Goal: Task Accomplishment & Management: Use online tool/utility

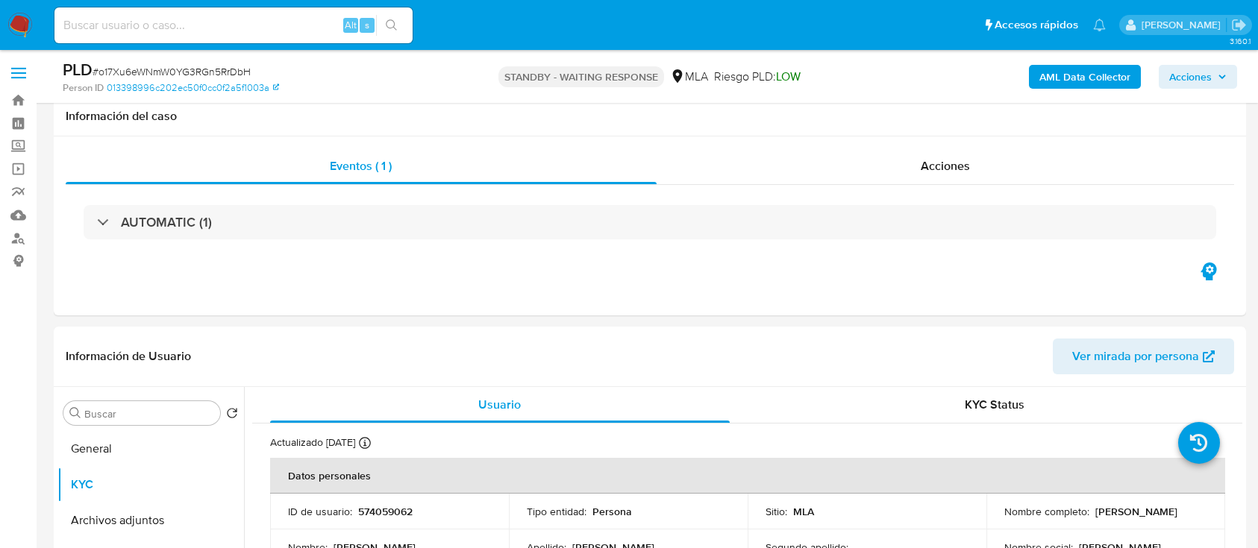
select select "10"
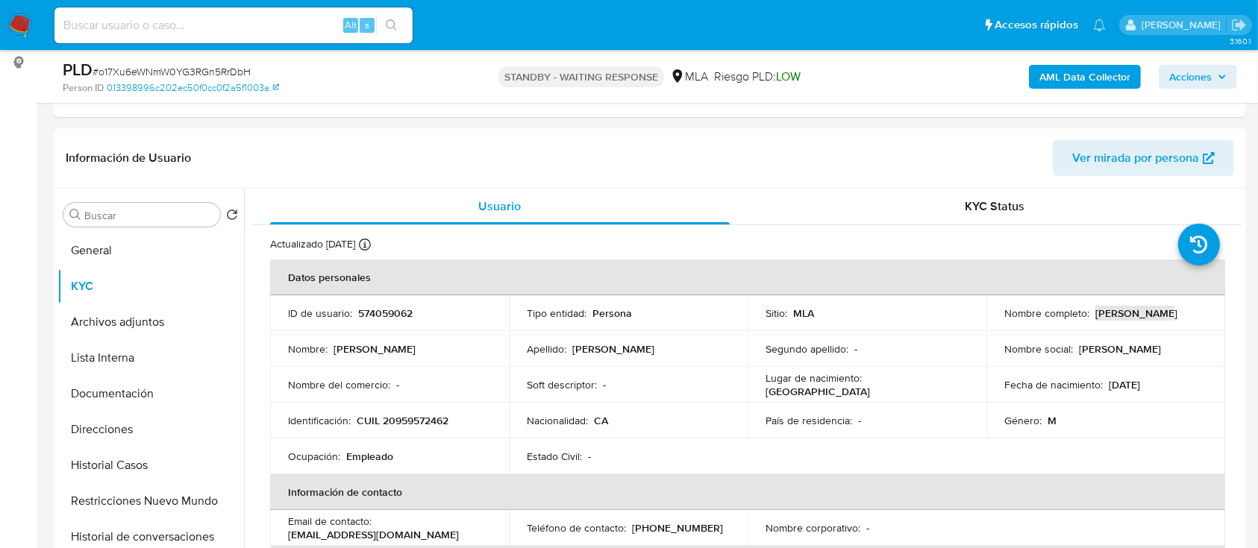
scroll to position [1016, 0]
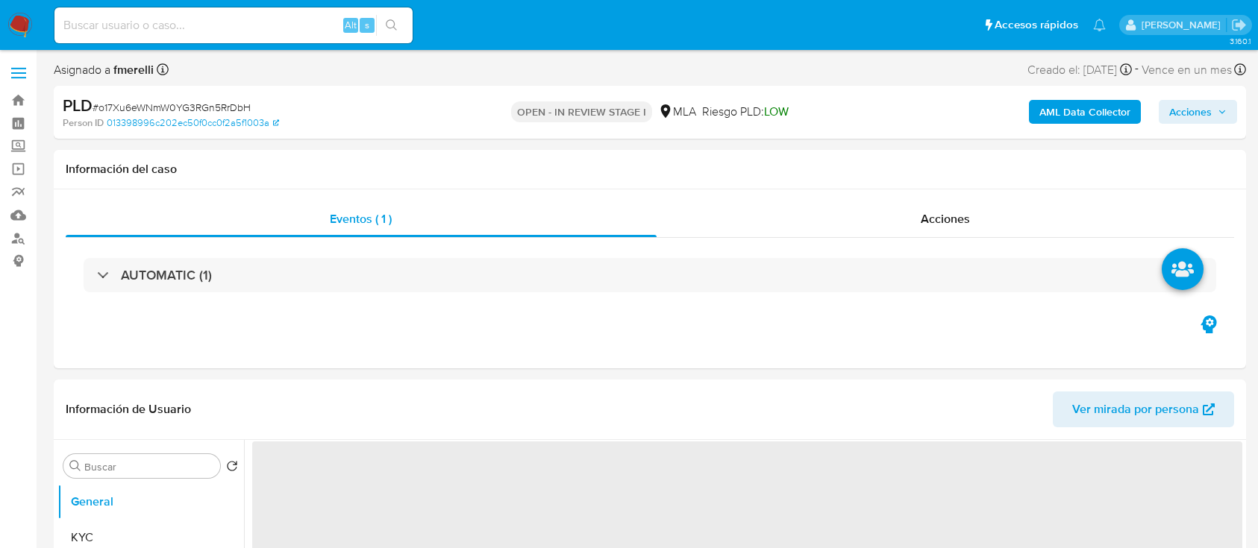
select select "10"
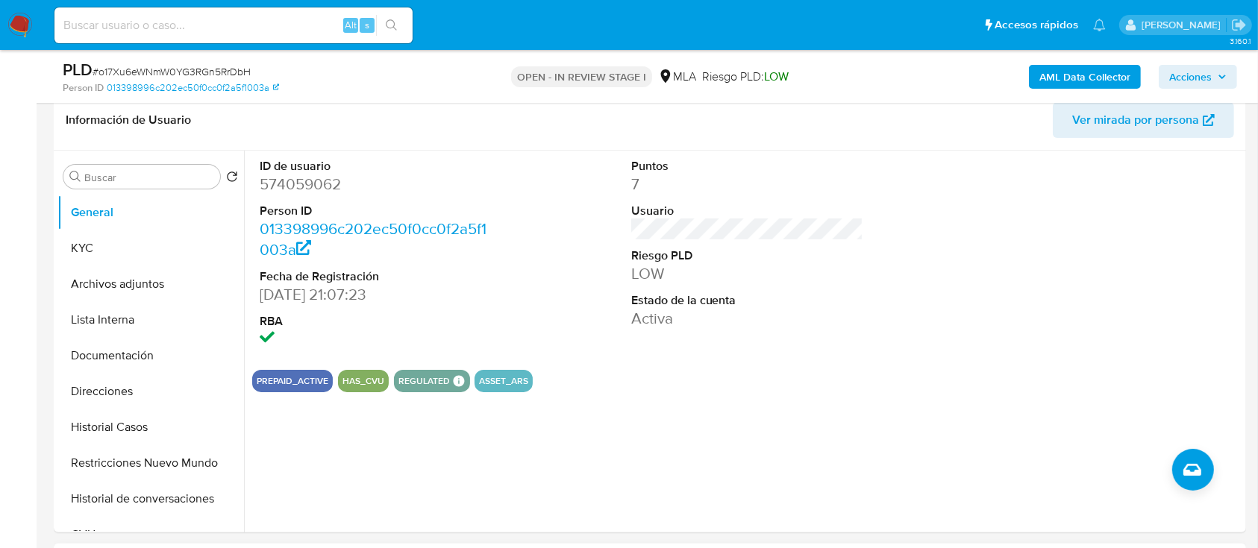
scroll to position [597, 0]
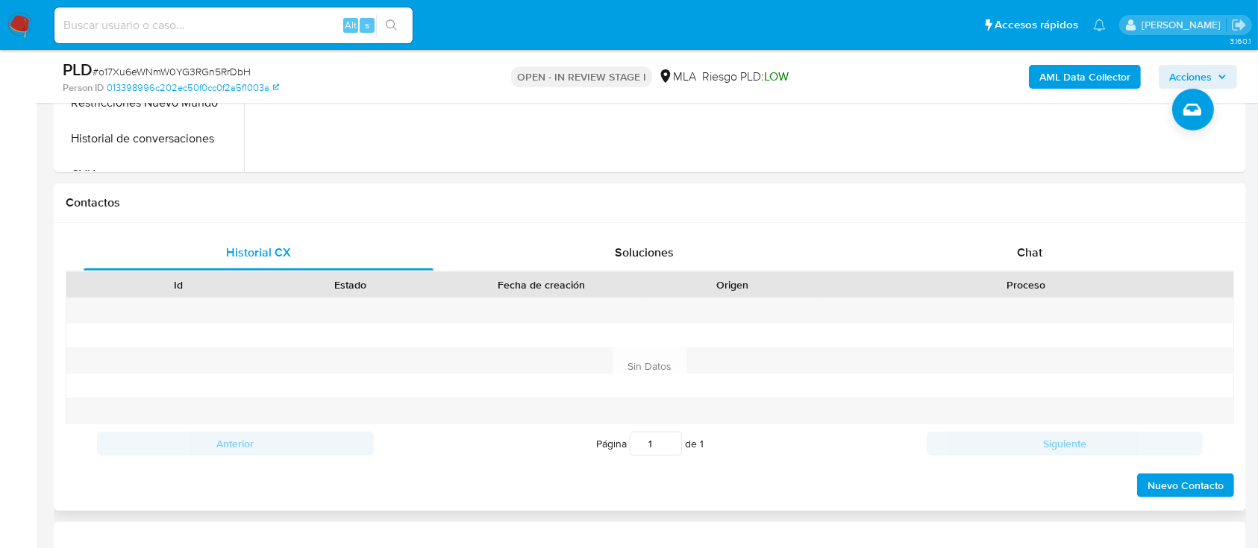
click at [1100, 275] on div "Proceso" at bounding box center [1025, 284] width 415 height 25
click at [1076, 247] on div "Chat" at bounding box center [1030, 253] width 350 height 36
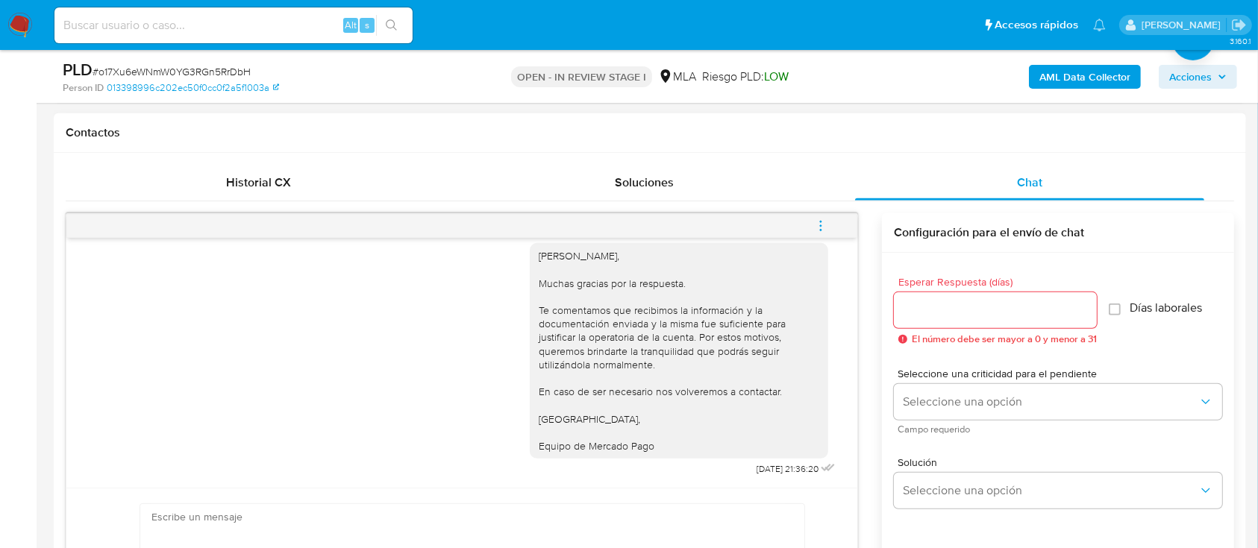
scroll to position [696, 0]
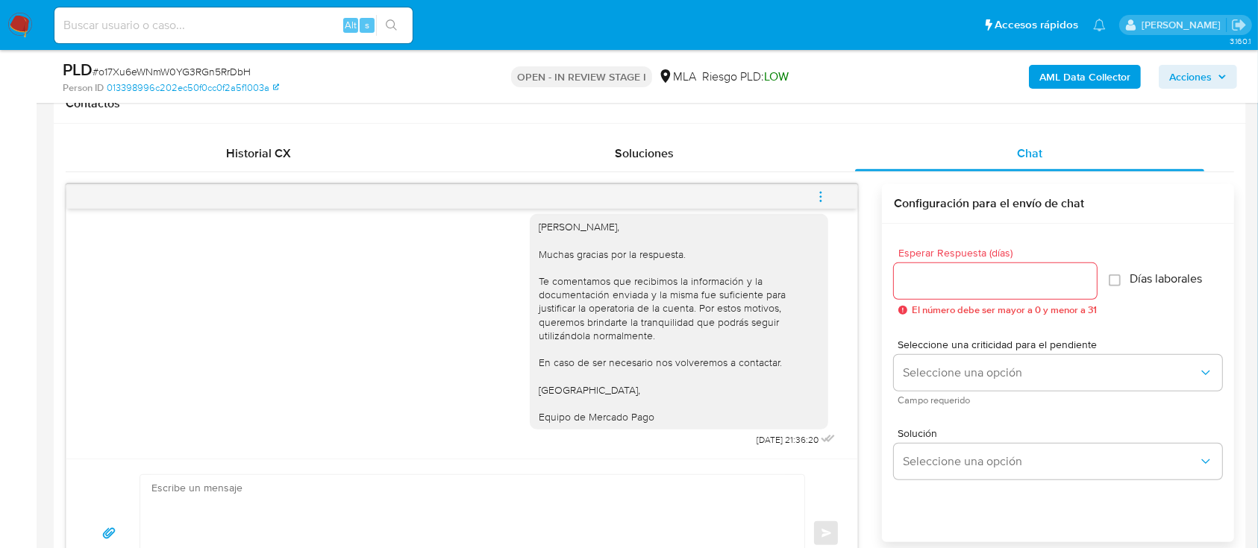
click at [828, 183] on button "menu-action" at bounding box center [820, 197] width 49 height 36
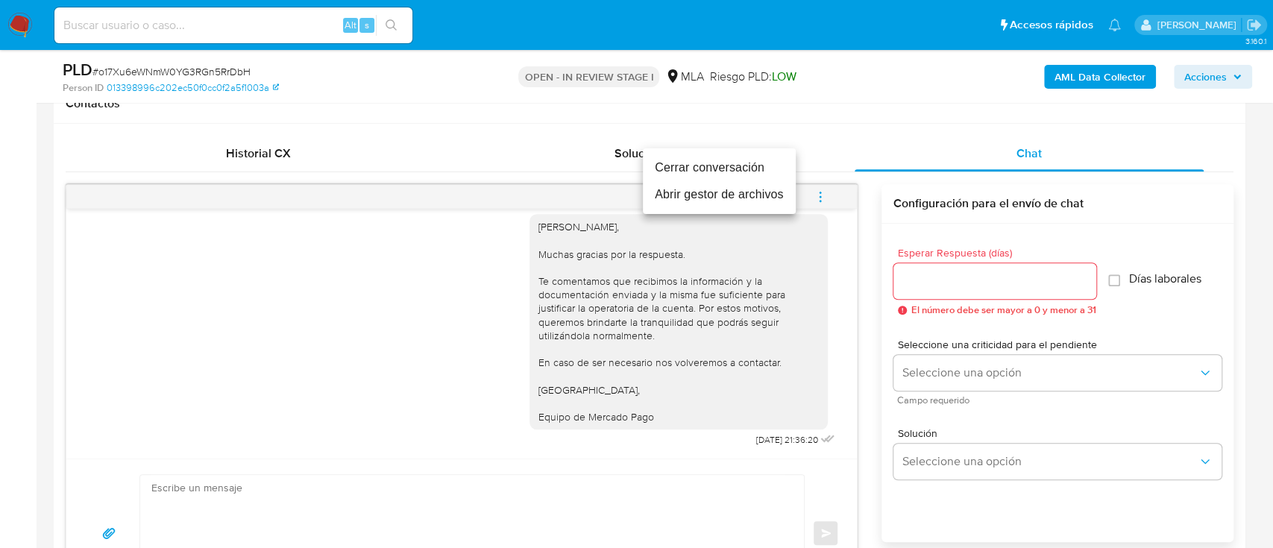
click at [740, 167] on li "Cerrar conversación" at bounding box center [719, 167] width 153 height 27
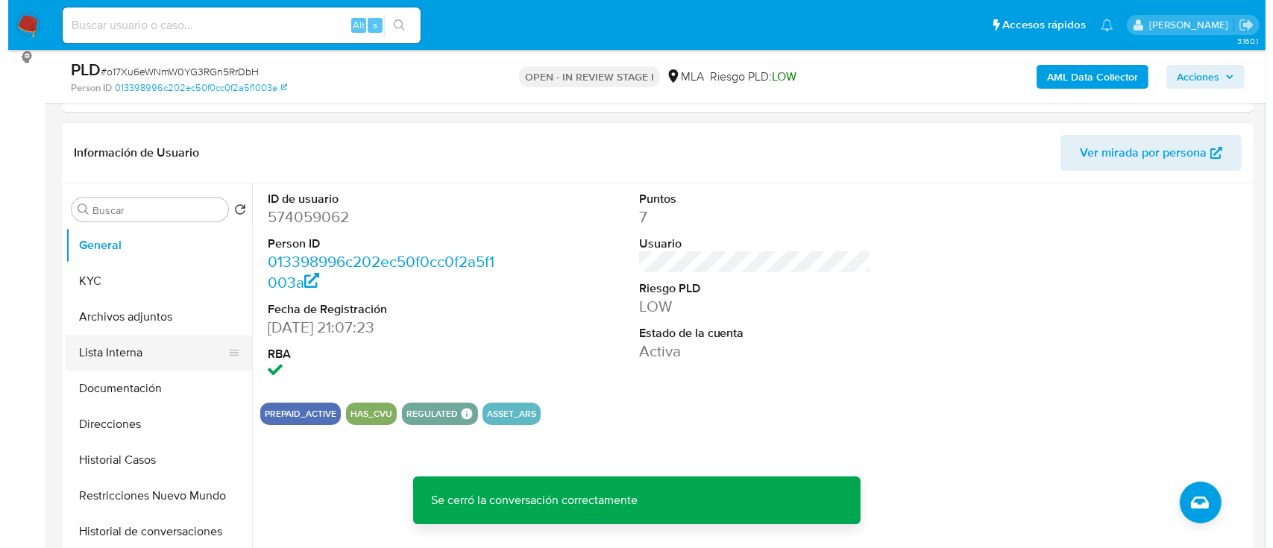
scroll to position [198, 0]
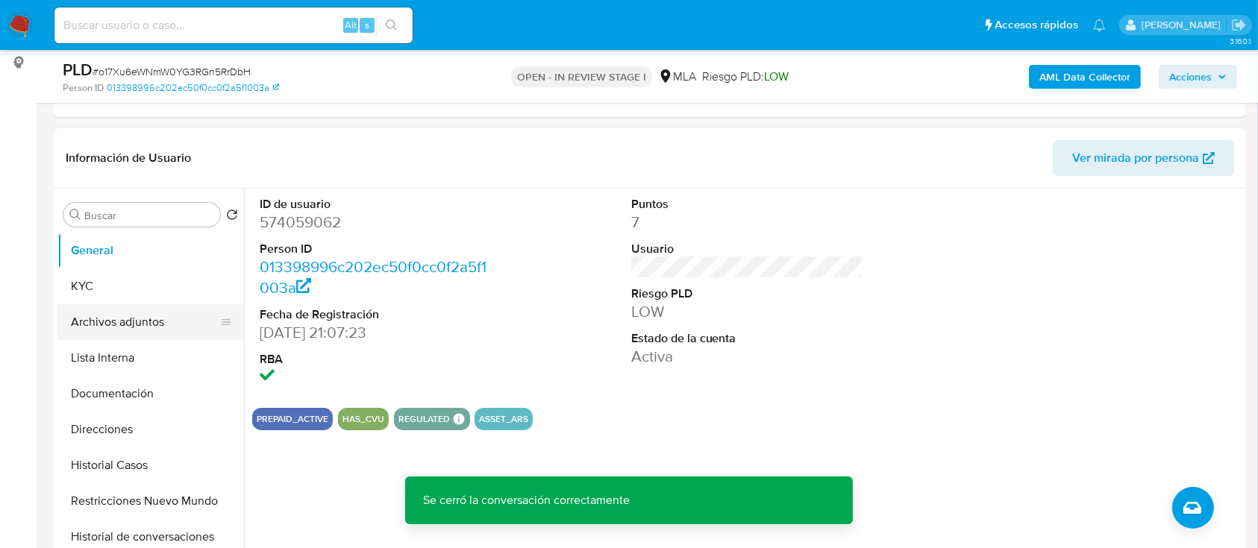
click at [160, 322] on button "Archivos adjuntos" at bounding box center [144, 322] width 175 height 36
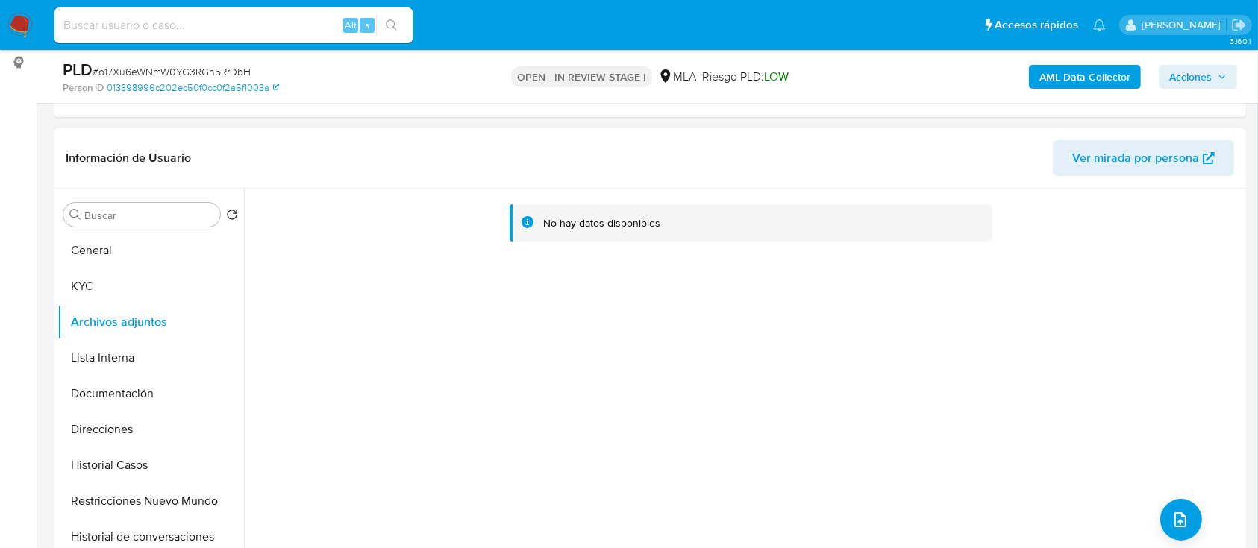
click at [739, 332] on div "No hay datos disponibles" at bounding box center [743, 380] width 998 height 382
click at [1081, 86] on b "AML Data Collector" at bounding box center [1084, 77] width 91 height 24
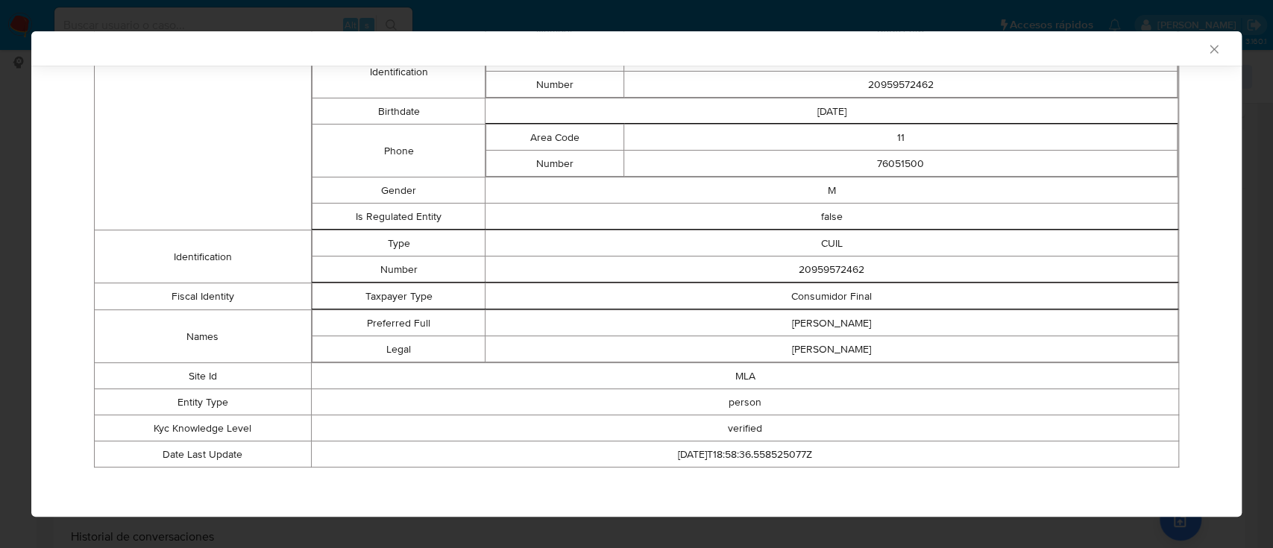
scroll to position [36, 0]
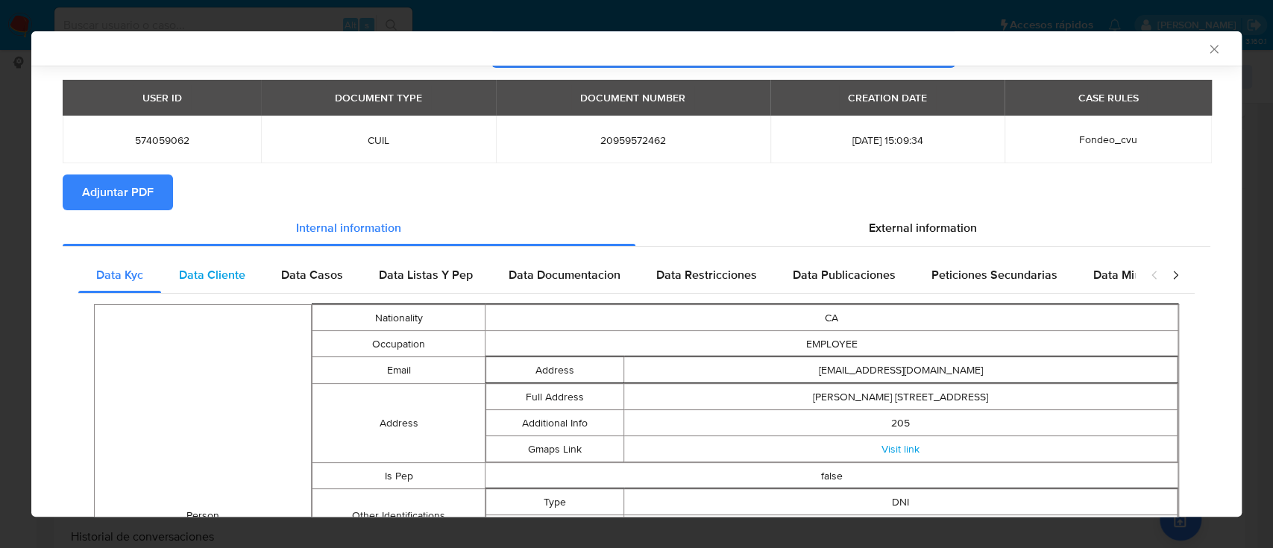
click at [227, 277] on span "Data Cliente" at bounding box center [212, 274] width 66 height 17
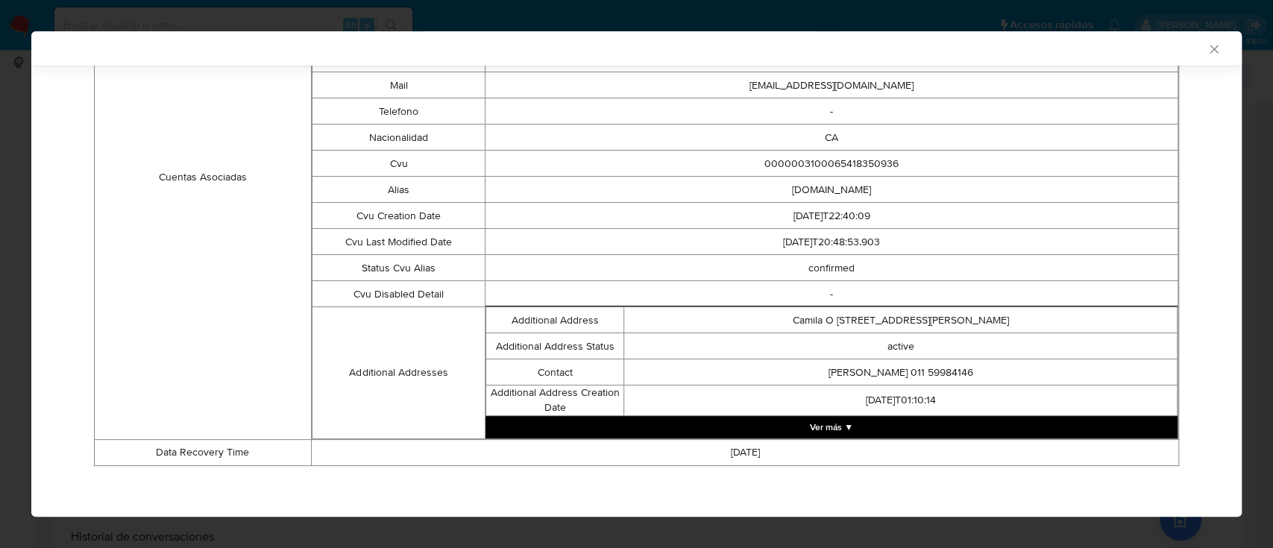
scroll to position [0, 0]
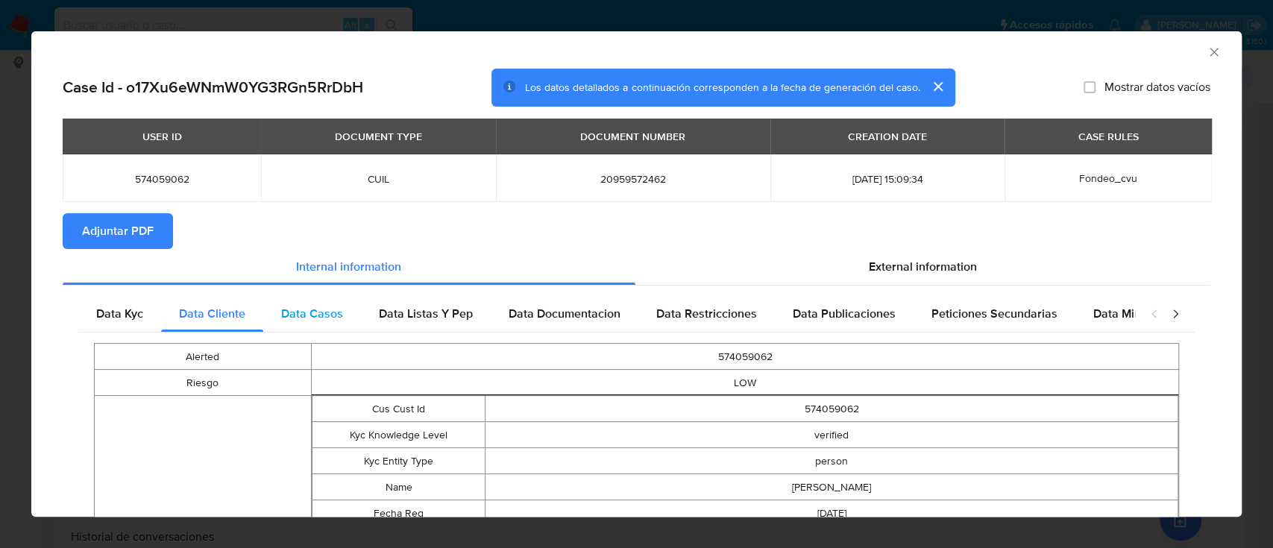
click at [332, 305] on span "Data Casos" at bounding box center [312, 313] width 62 height 17
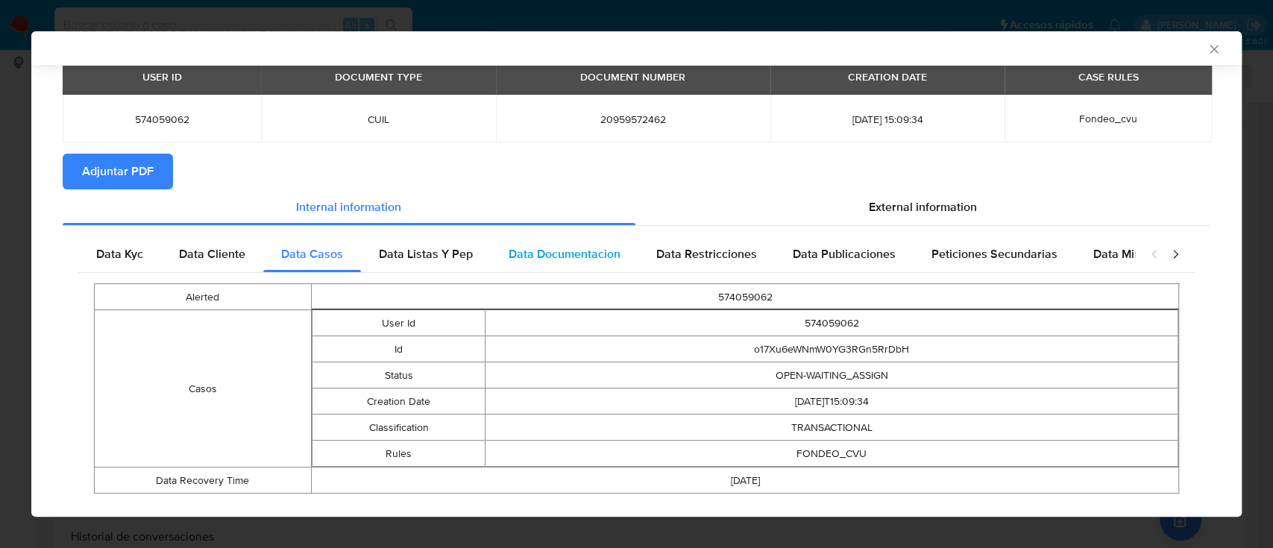
scroll to position [85, 0]
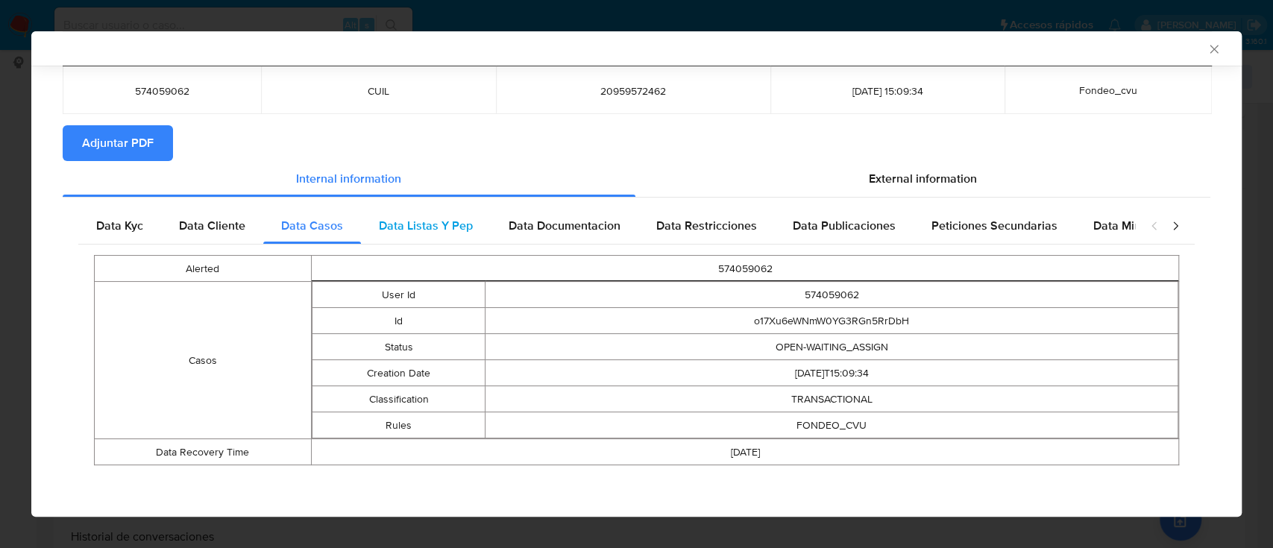
click at [465, 234] on div "Data Listas Y Pep" at bounding box center [426, 226] width 130 height 36
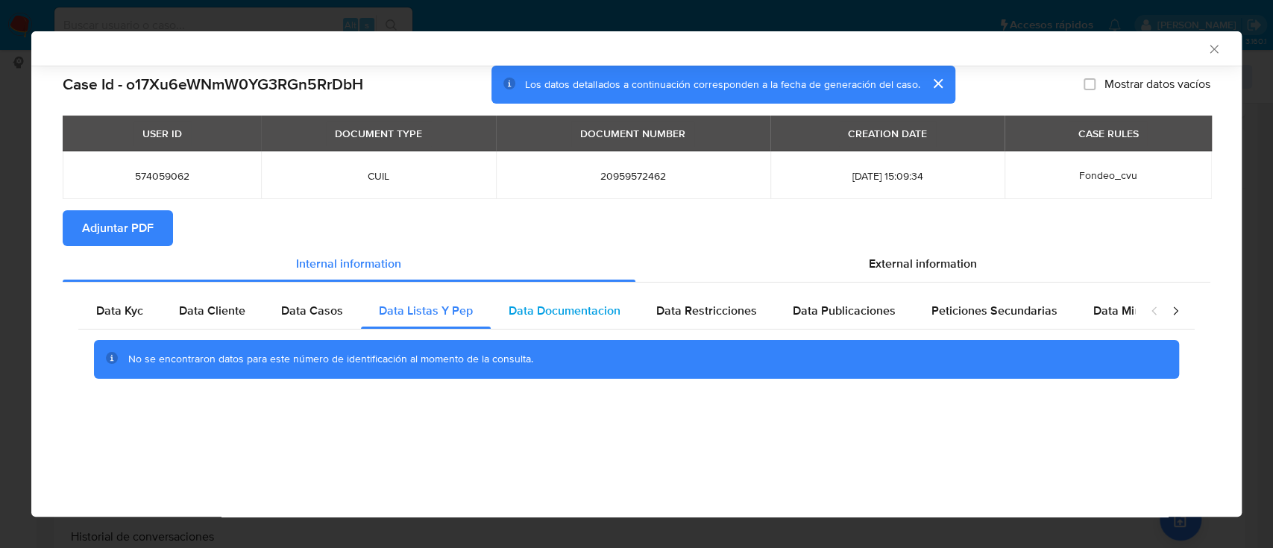
click at [543, 305] on span "Data Documentacion" at bounding box center [565, 310] width 112 height 17
click at [699, 314] on span "Data Restricciones" at bounding box center [706, 310] width 101 height 17
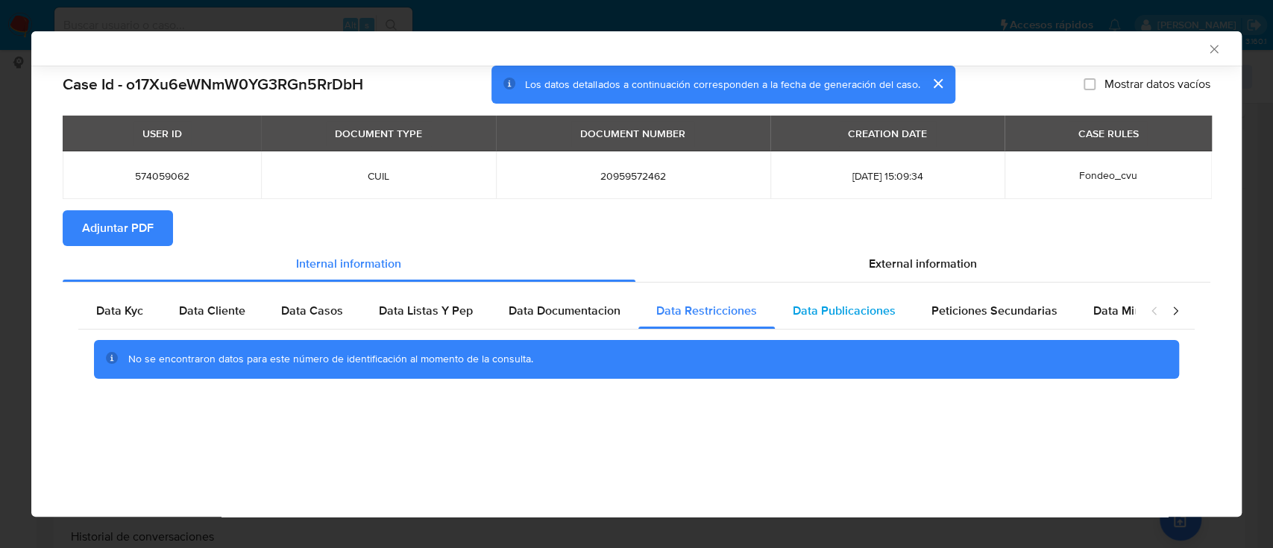
click at [865, 321] on div "Data Publicaciones" at bounding box center [844, 311] width 139 height 36
click at [987, 317] on span "Peticiones Secundarias" at bounding box center [995, 310] width 126 height 17
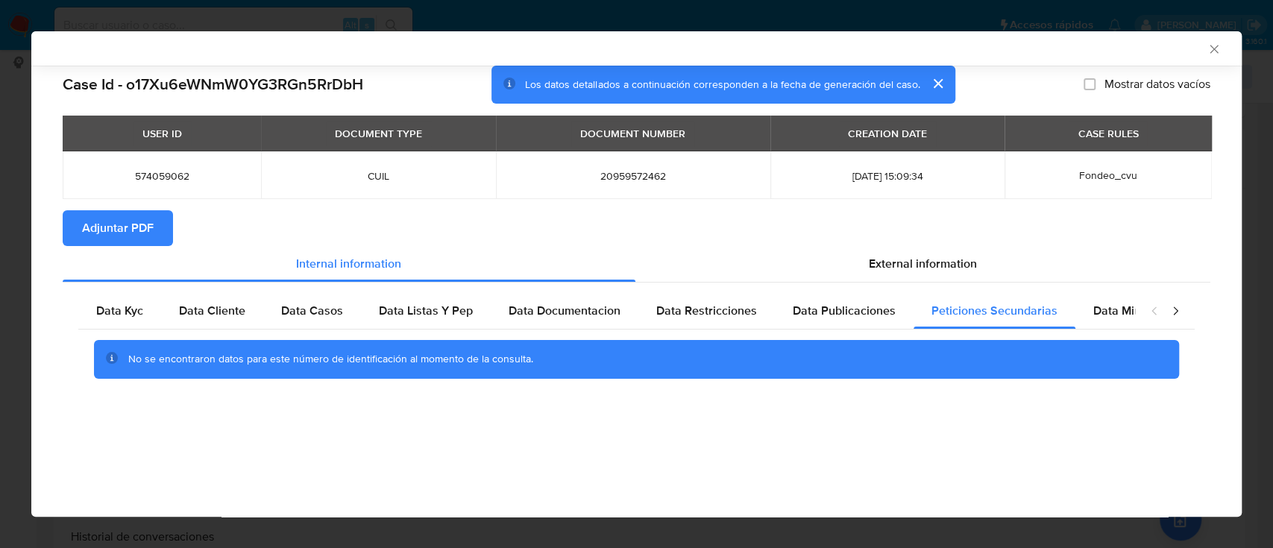
click at [1138, 315] on div "closure-recommendation-modal" at bounding box center [1165, 311] width 60 height 36
click at [1116, 312] on span "Data Minoridad" at bounding box center [1135, 310] width 82 height 17
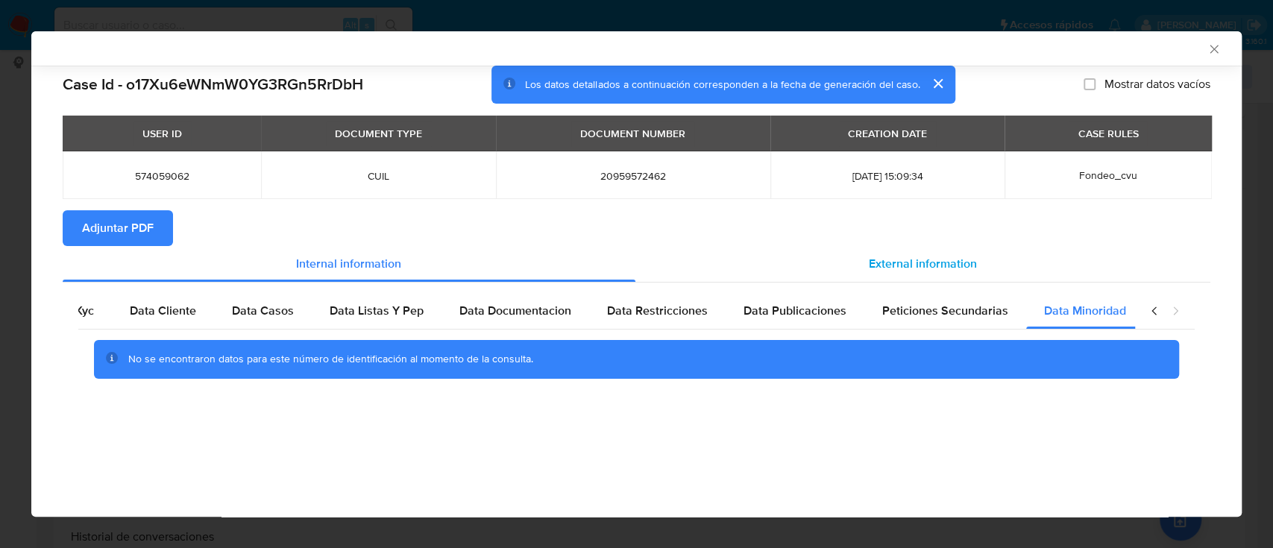
scroll to position [0, 50]
click at [971, 248] on div "External information" at bounding box center [924, 264] width 576 height 36
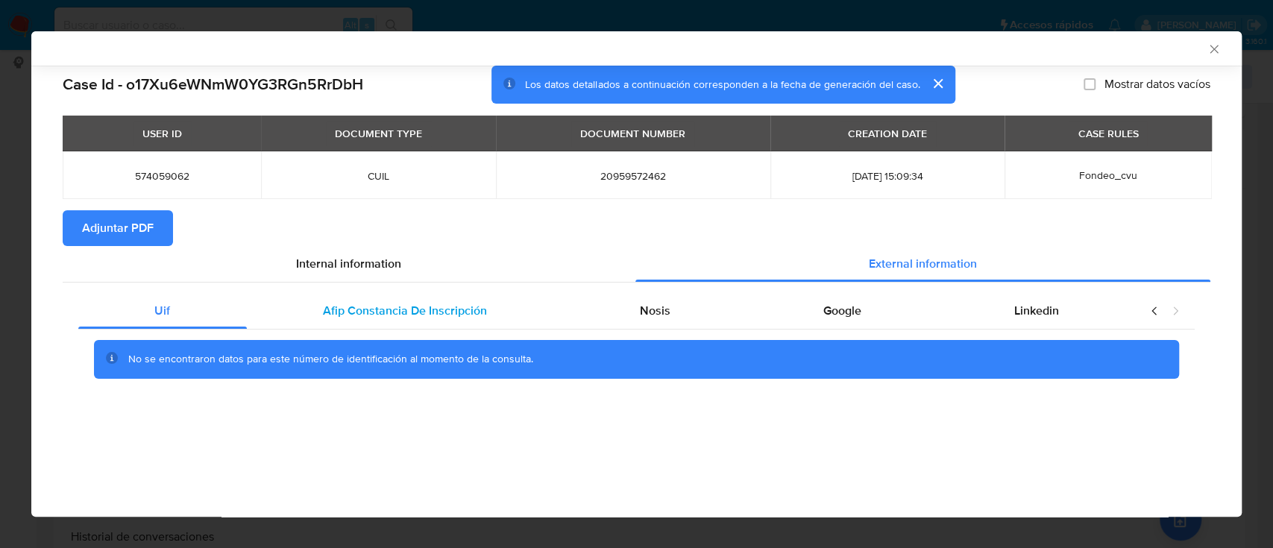
scroll to position [0, 0]
click at [325, 302] on span "Afip Constancia De Inscripción" at bounding box center [405, 310] width 164 height 17
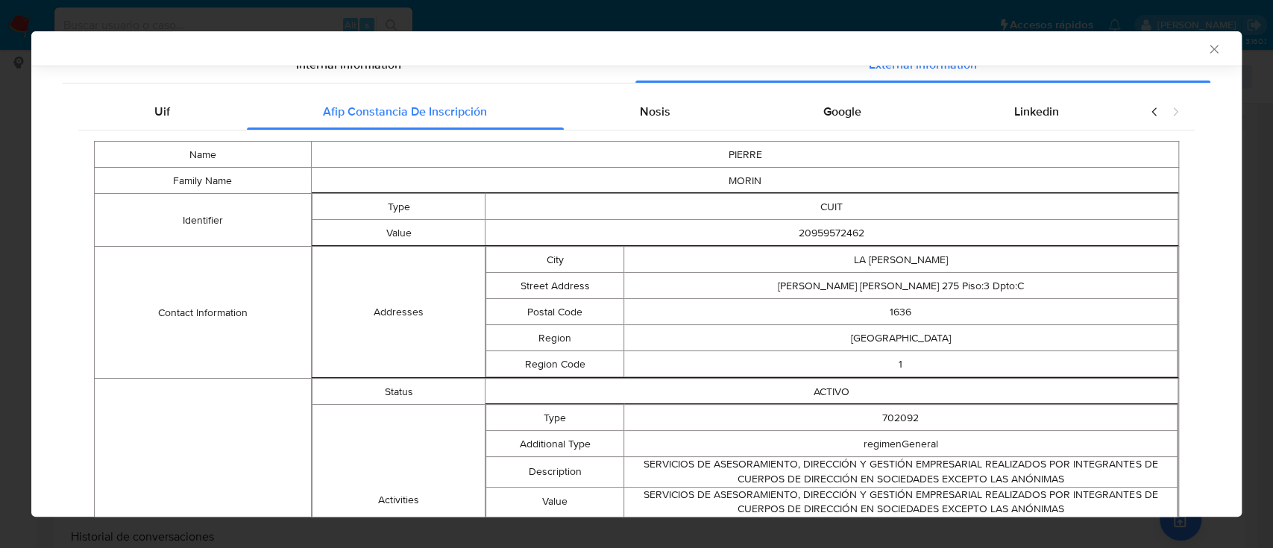
scroll to position [95, 0]
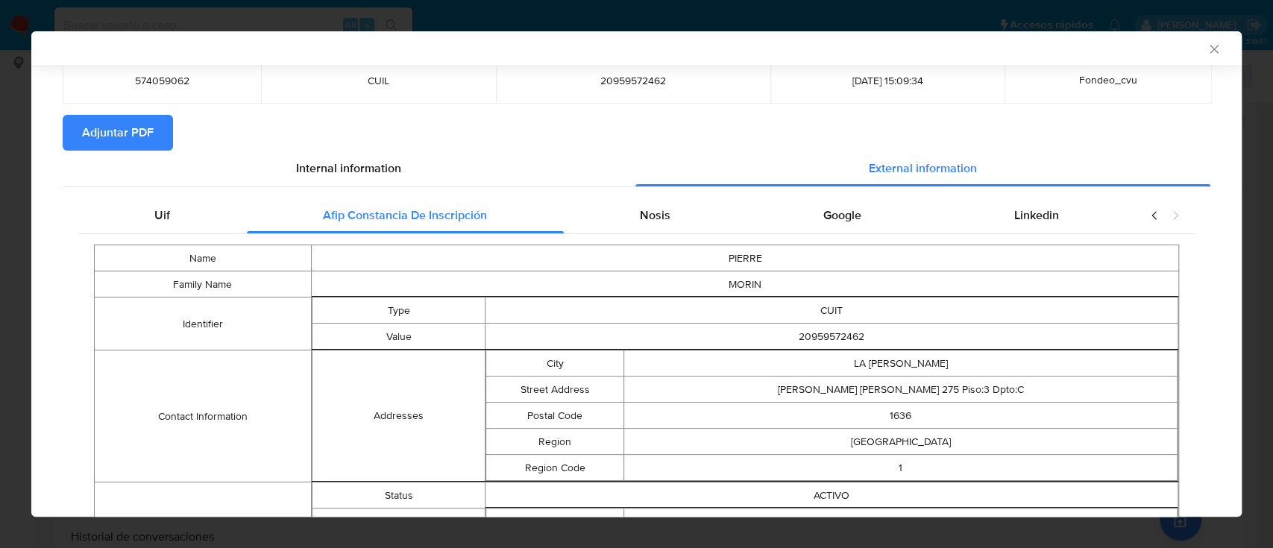
drag, startPoint x: 640, startPoint y: 212, endPoint x: 736, endPoint y: 240, distance: 100.3
click at [641, 212] on span "Nosis" at bounding box center [655, 215] width 31 height 17
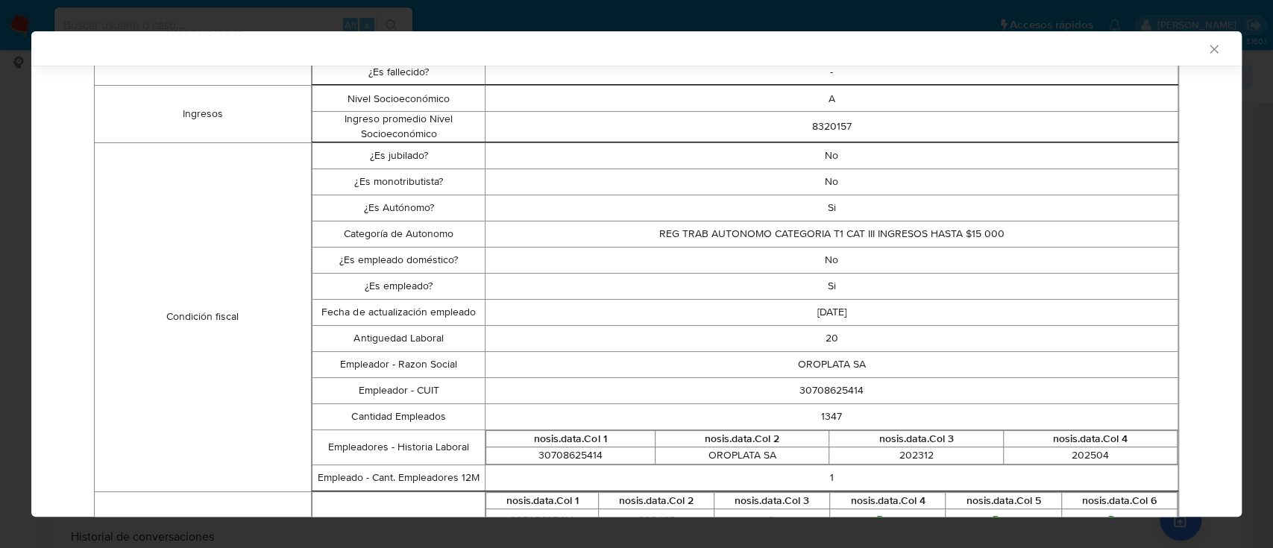
scroll to position [123, 0]
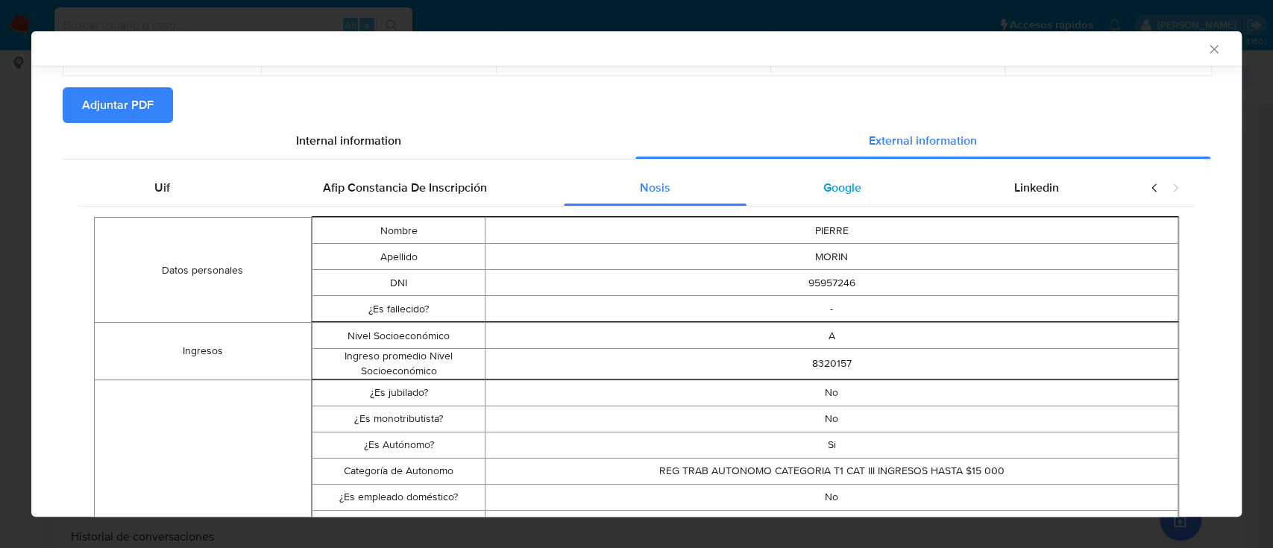
click at [844, 197] on div "Google" at bounding box center [842, 188] width 191 height 36
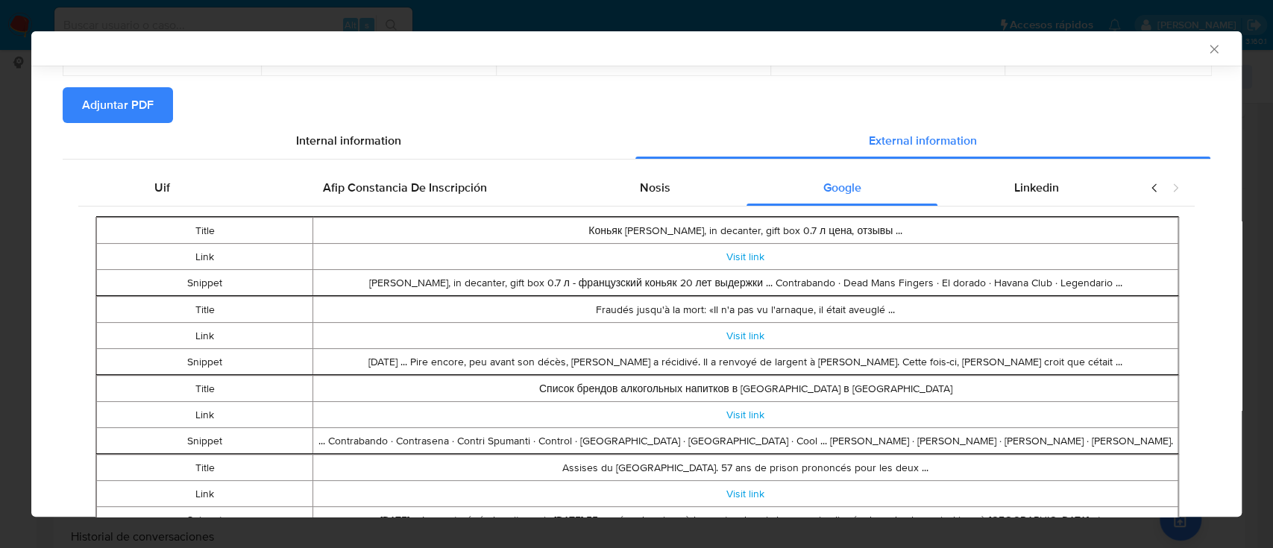
drag, startPoint x: 1024, startPoint y: 189, endPoint x: 871, endPoint y: 207, distance: 154.0
click at [1025, 188] on span "Linkedin" at bounding box center [1036, 187] width 45 height 17
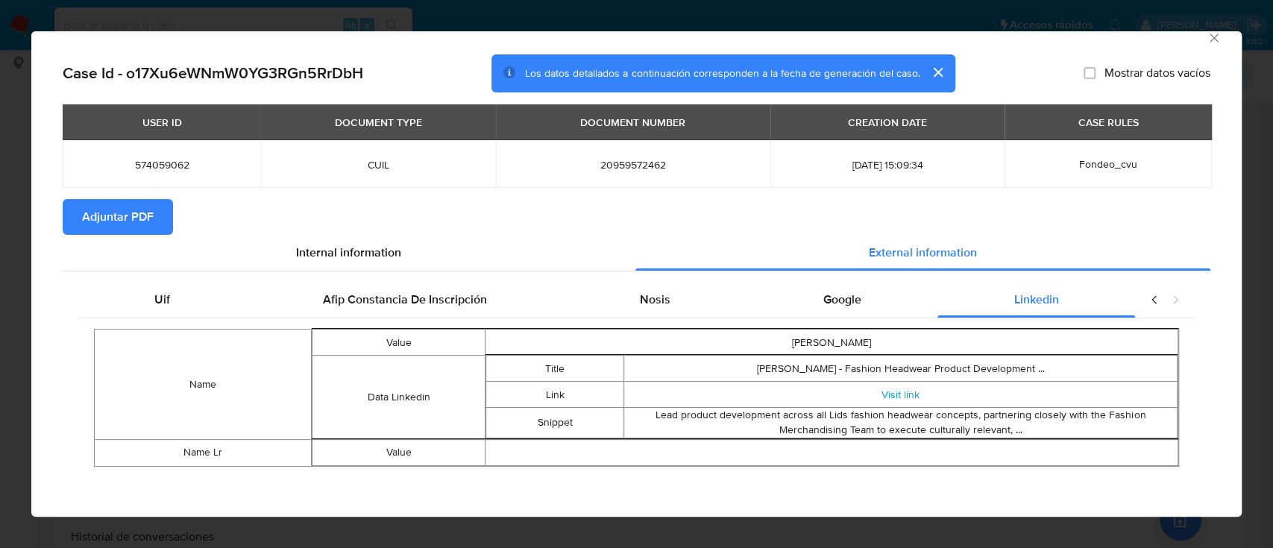
click at [161, 216] on button "Adjuntar PDF" at bounding box center [118, 217] width 110 height 36
click at [1208, 28] on div "AML Data Collector Case Id - o17Xu6eWNmW0YG3RGn5RrDbH Los datos detallados a co…" at bounding box center [636, 274] width 1273 height 548
click at [1197, 37] on nav "Pausado Ver notificaciones Alt s Accesos rápidos Presiona las siguientes teclas…" at bounding box center [636, 25] width 1273 height 50
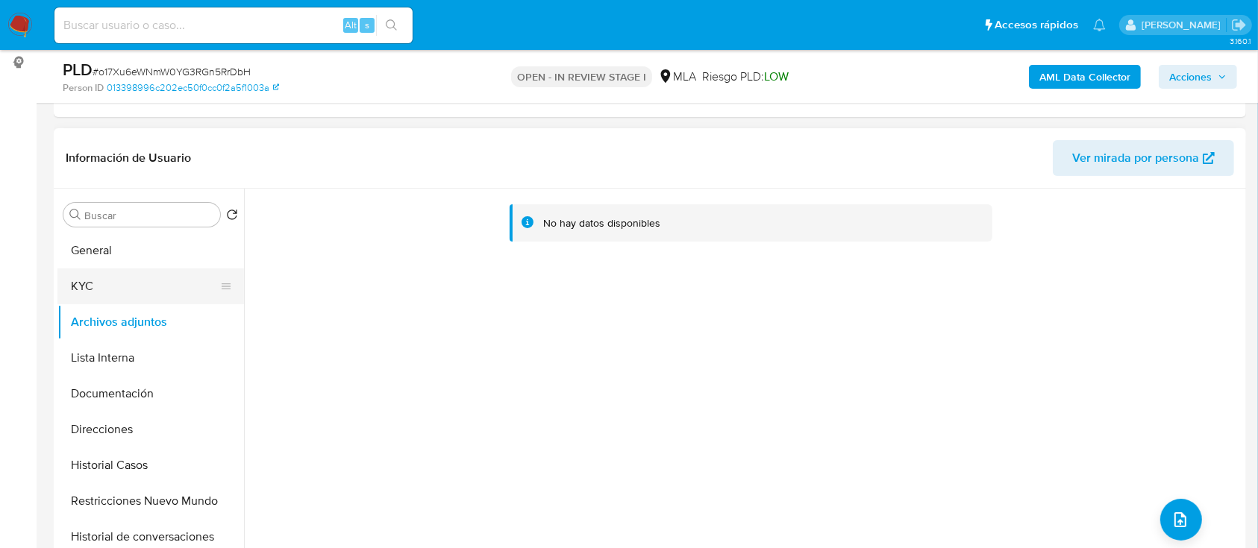
drag, startPoint x: 111, startPoint y: 282, endPoint x: 116, endPoint y: 297, distance: 15.8
click at [112, 280] on button "KYC" at bounding box center [144, 287] width 175 height 36
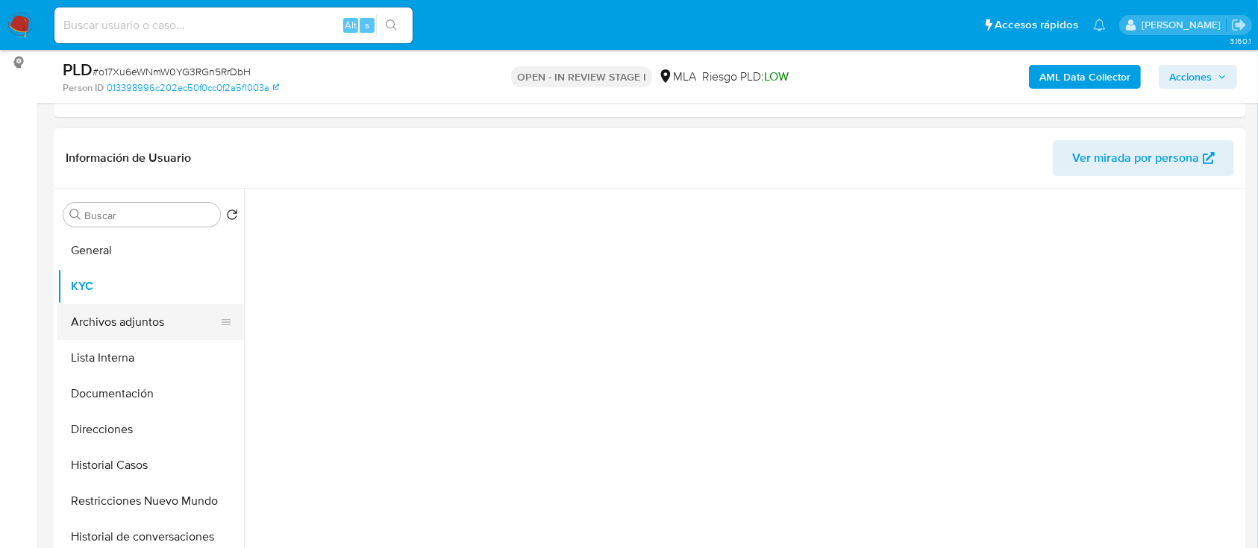
click at [122, 313] on button "Archivos adjuntos" at bounding box center [144, 322] width 175 height 36
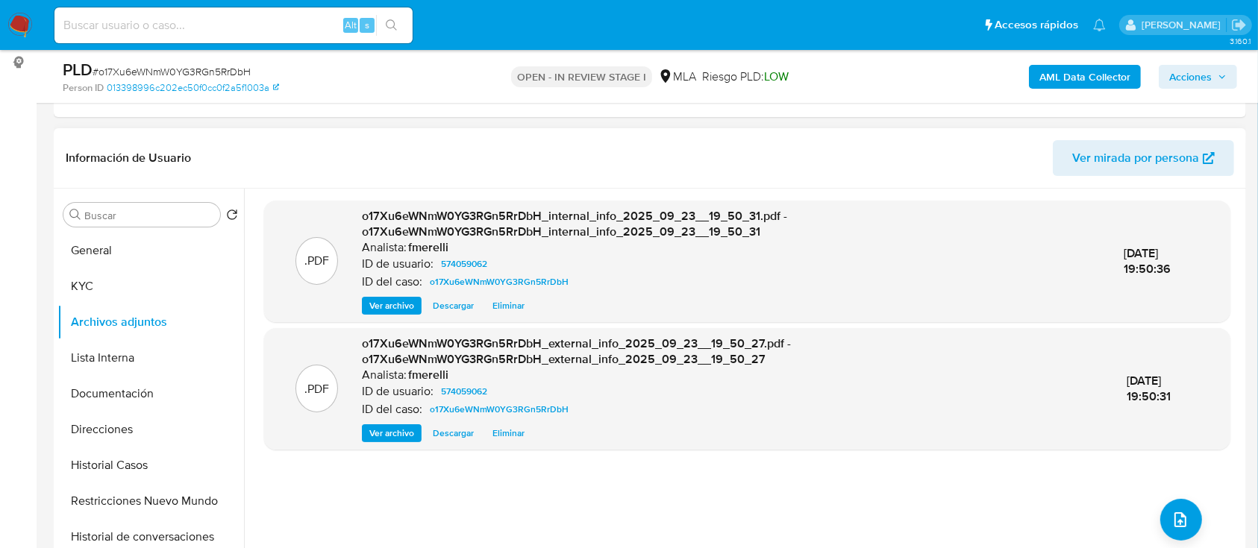
click at [382, 308] on span "Ver archivo" at bounding box center [391, 305] width 45 height 15
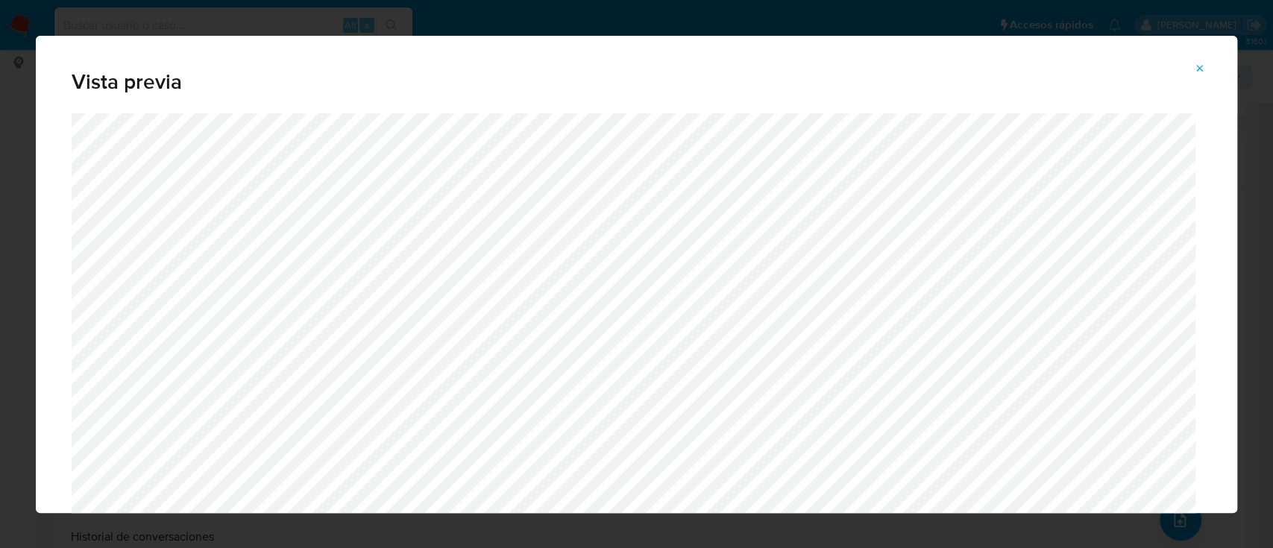
click at [1211, 63] on button "Attachment preview" at bounding box center [1200, 69] width 33 height 24
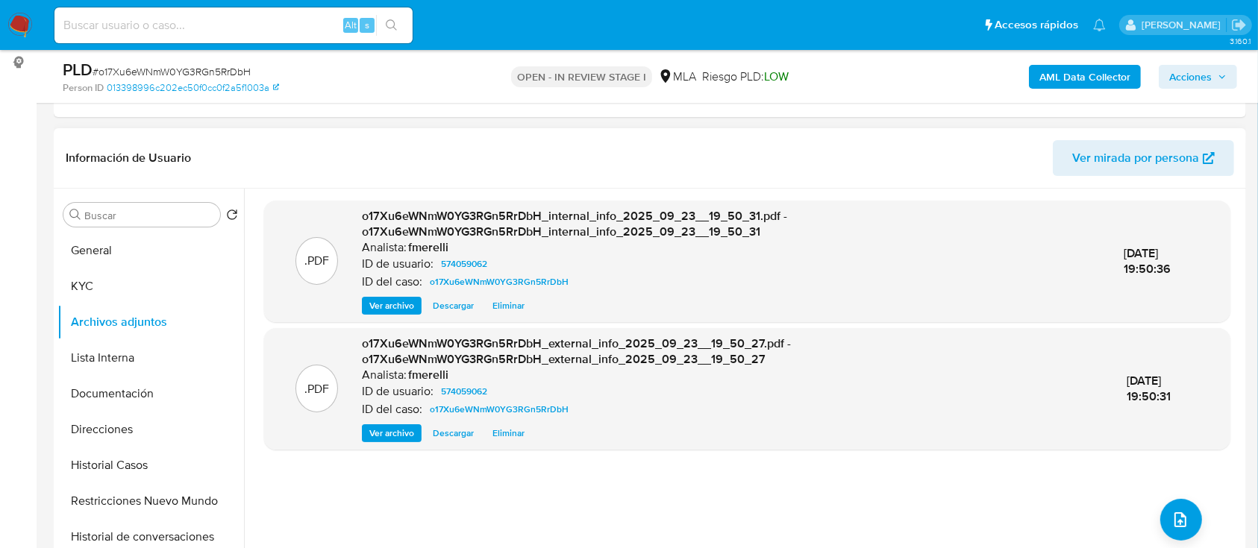
click at [375, 430] on span "Ver archivo" at bounding box center [391, 433] width 45 height 15
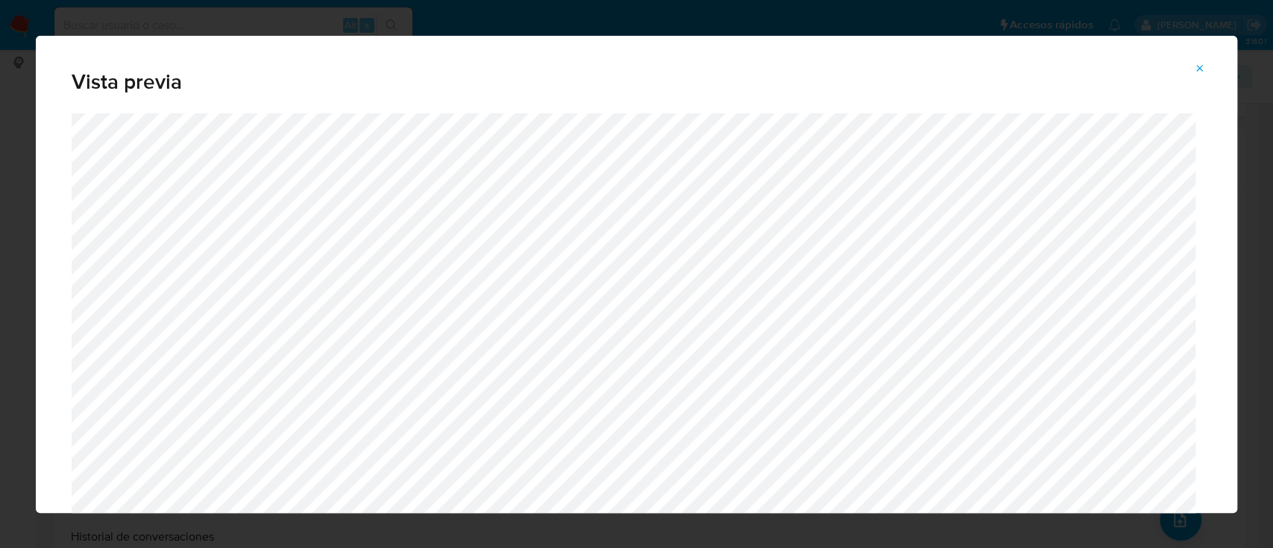
click at [1201, 61] on span "Attachment preview" at bounding box center [1200, 68] width 12 height 21
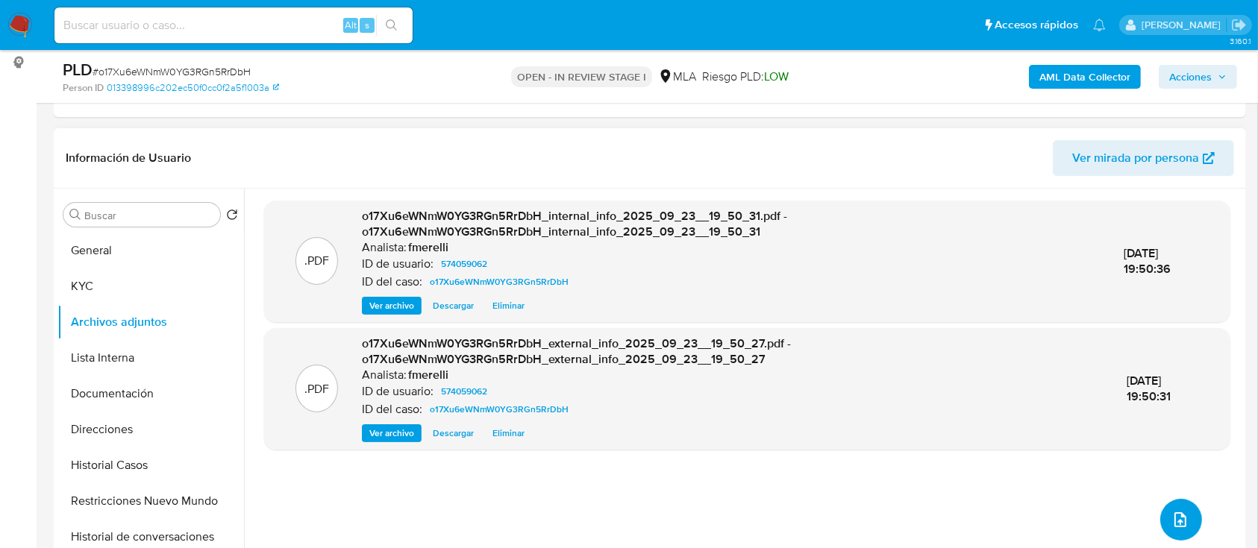
click at [1161, 511] on button "upload-file" at bounding box center [1181, 520] width 42 height 42
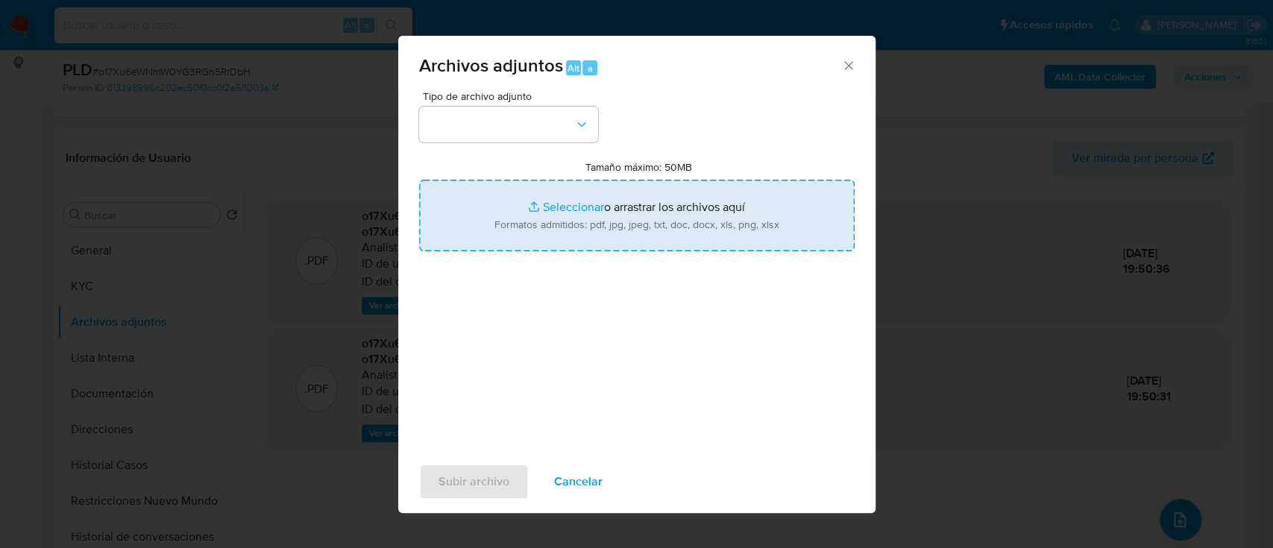
type input "C:\fakepath\NOSIS_Manager_InformeIndividual_20959572462_654927_20250917111006.p…"
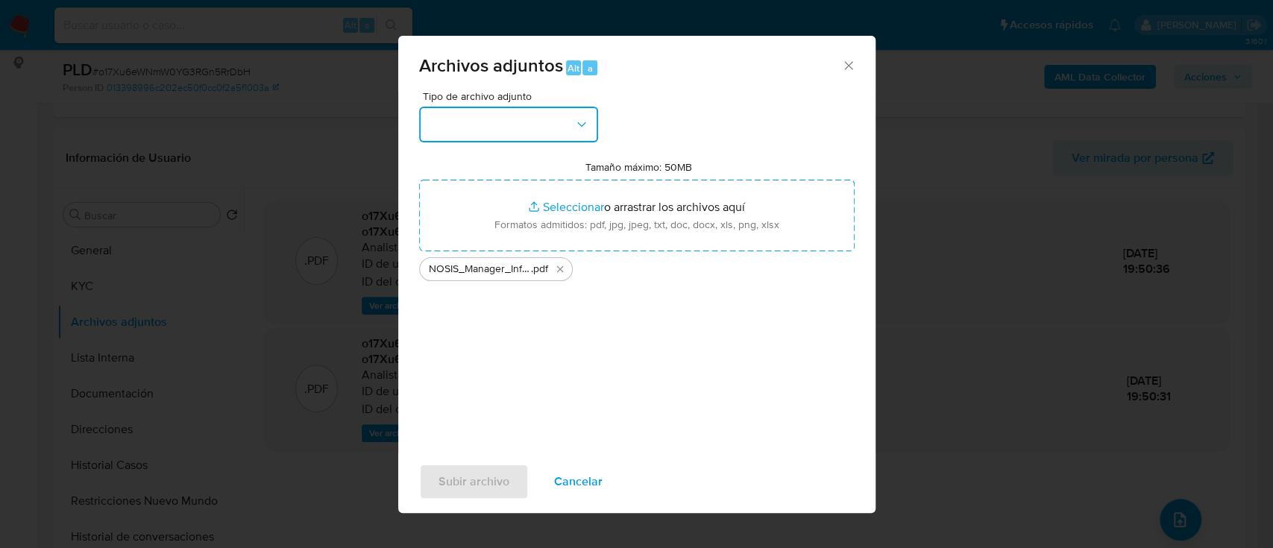
click at [506, 131] on button "button" at bounding box center [508, 125] width 179 height 36
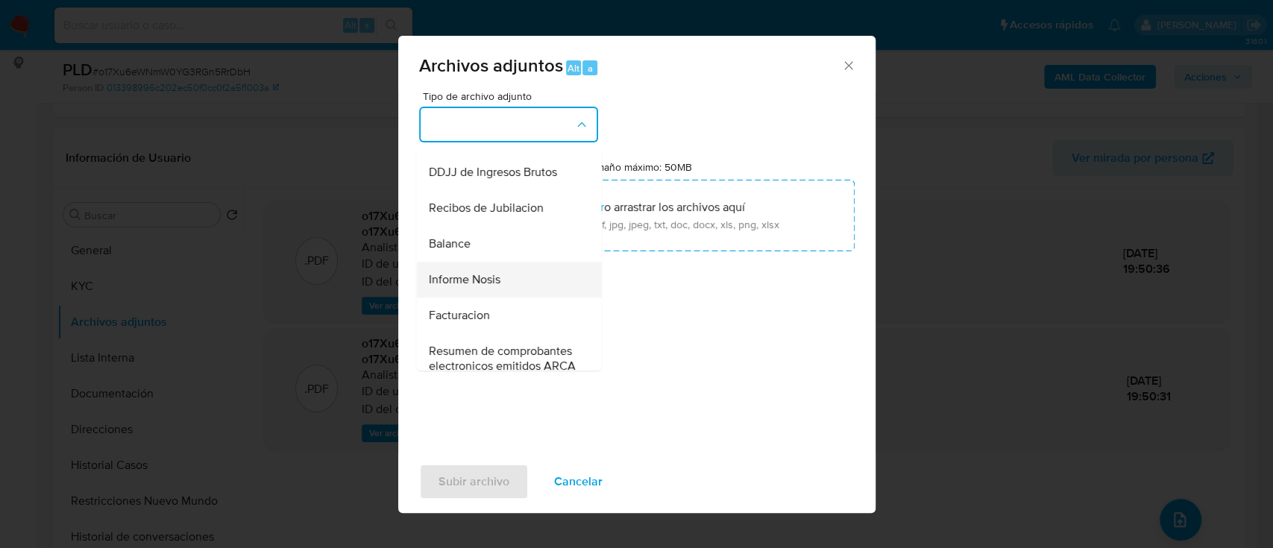
scroll to position [497, 0]
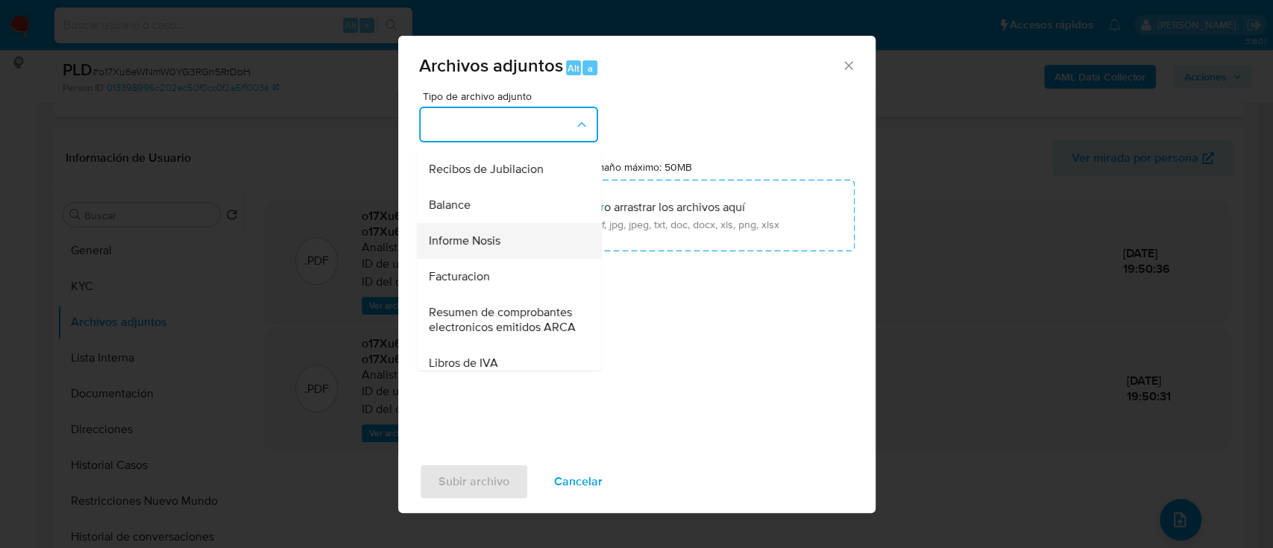
click at [505, 259] on div "Informe Nosis" at bounding box center [504, 241] width 152 height 36
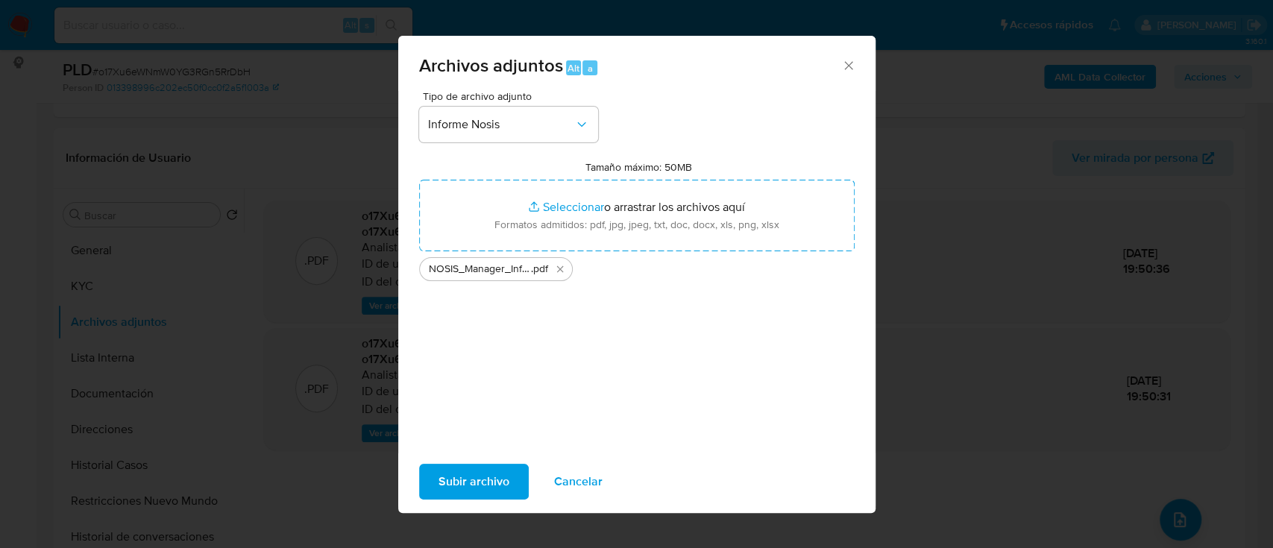
click at [481, 469] on span "Subir archivo" at bounding box center [474, 481] width 71 height 33
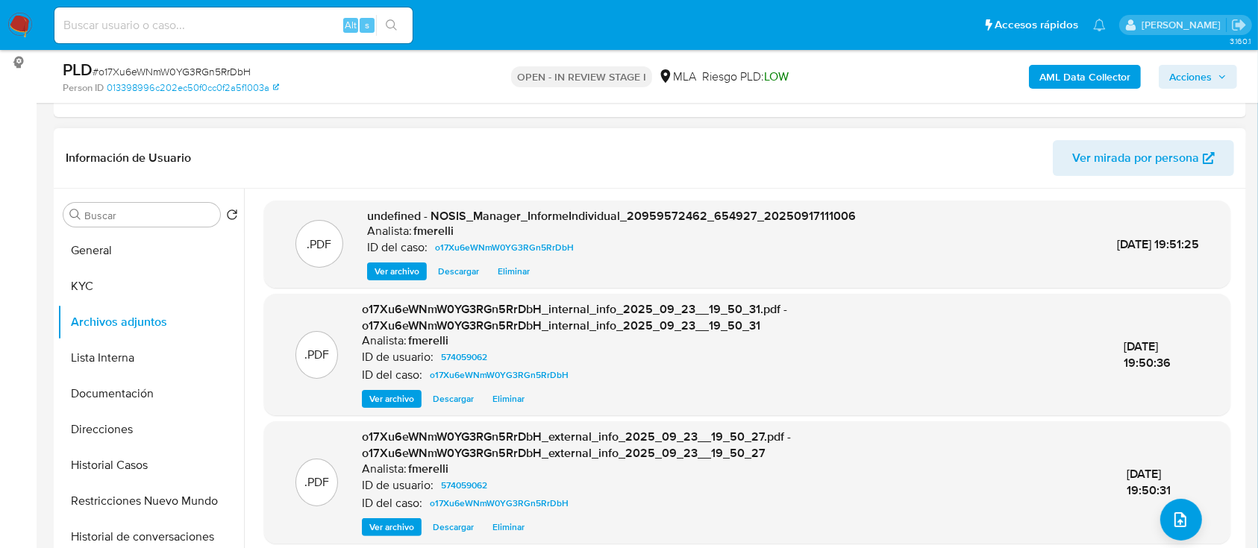
click at [390, 264] on span "Ver archivo" at bounding box center [396, 271] width 45 height 15
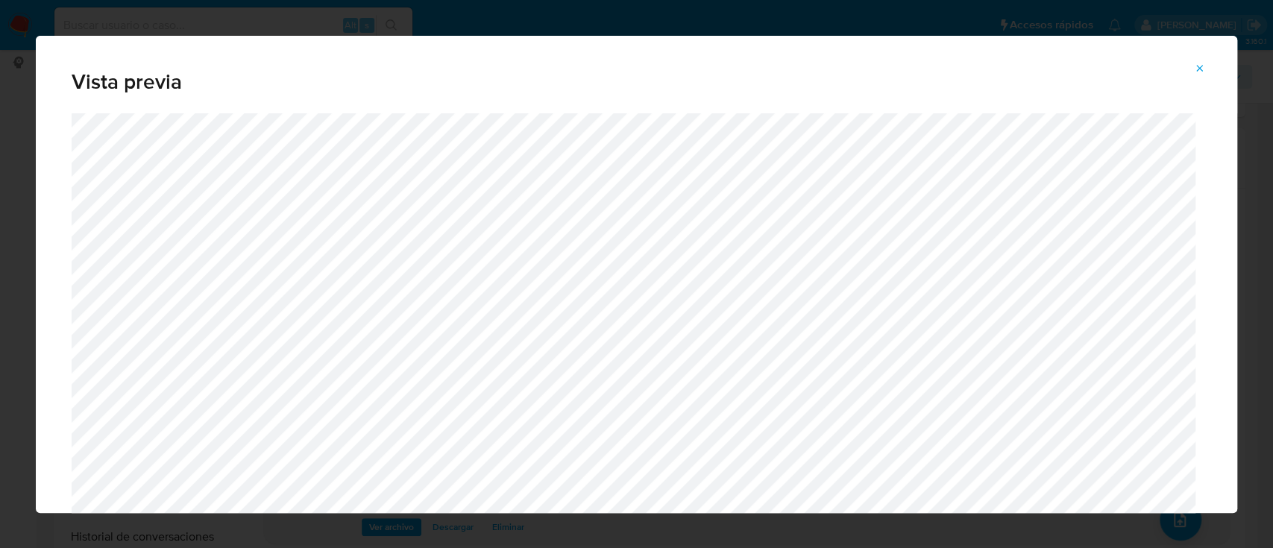
click at [1194, 71] on button "Attachment preview" at bounding box center [1200, 69] width 33 height 24
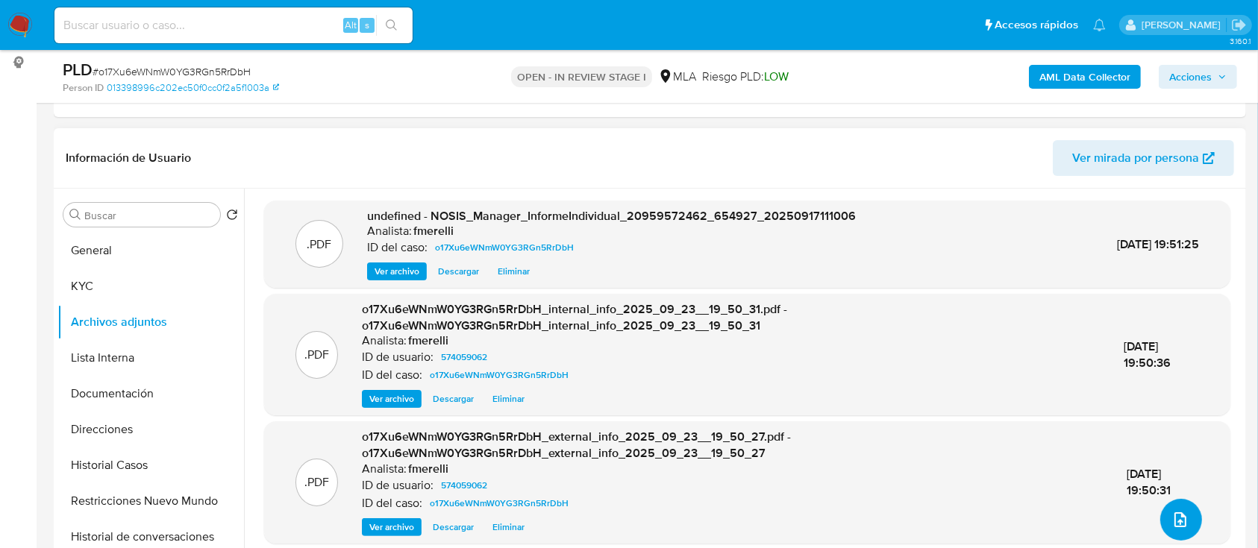
click at [1177, 534] on button "upload-file" at bounding box center [1181, 520] width 42 height 42
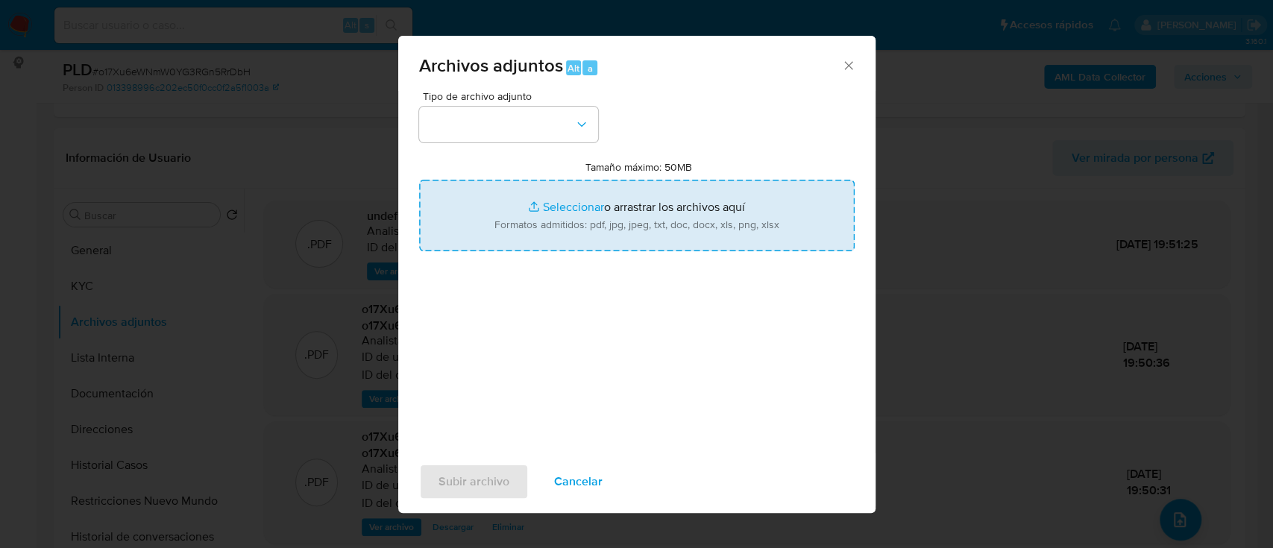
type input "C:\fakepath\Recibos mayo - julio 2025.pdf"
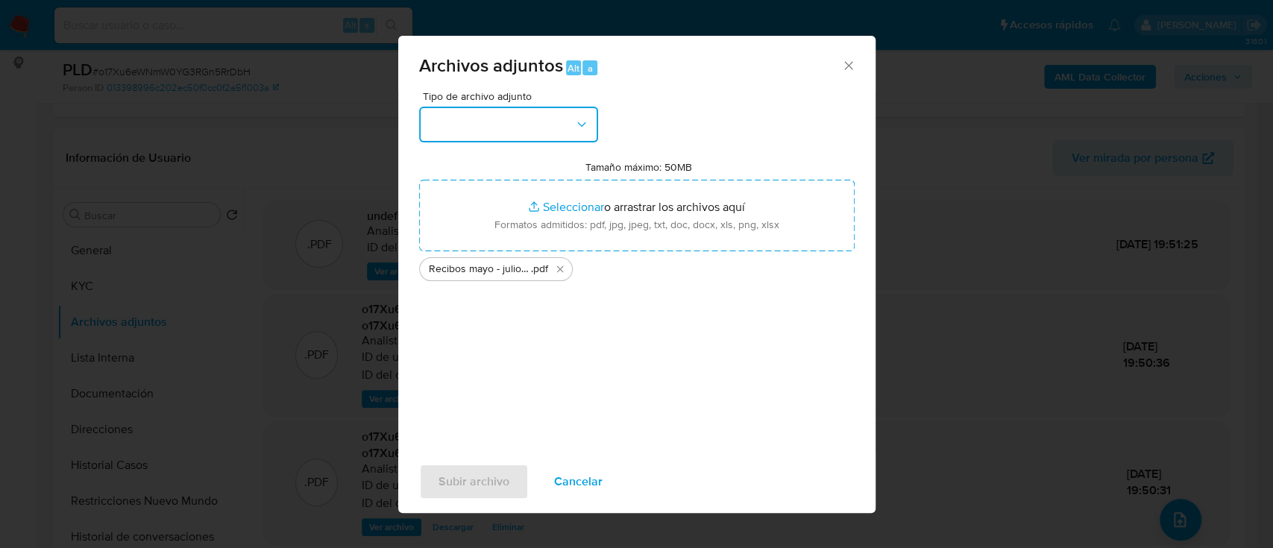
click at [514, 117] on button "button" at bounding box center [508, 125] width 179 height 36
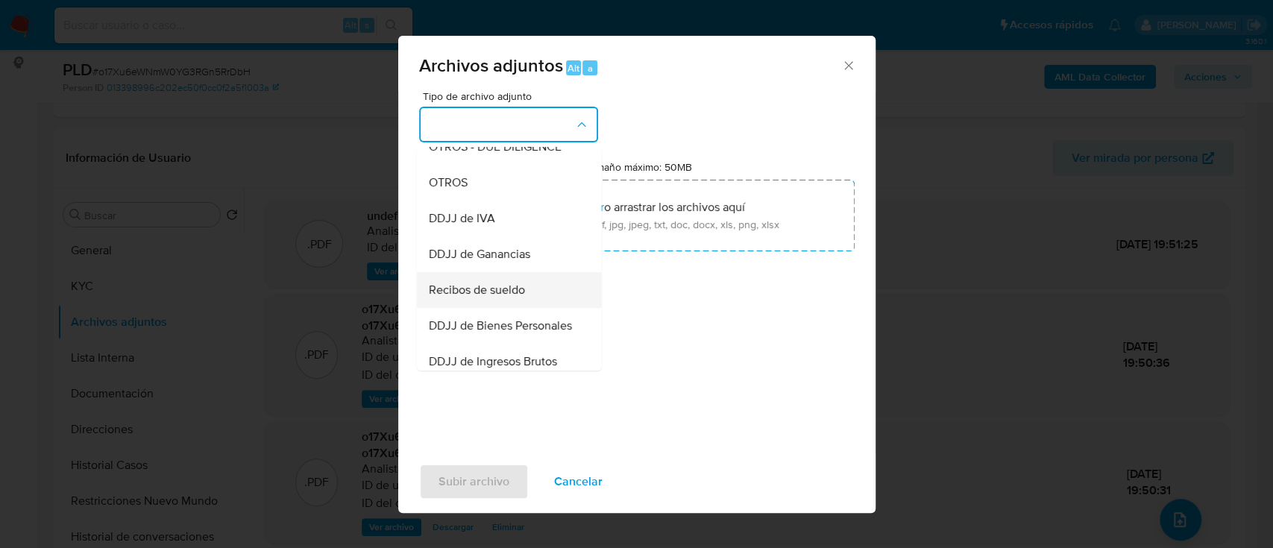
scroll to position [298, 0]
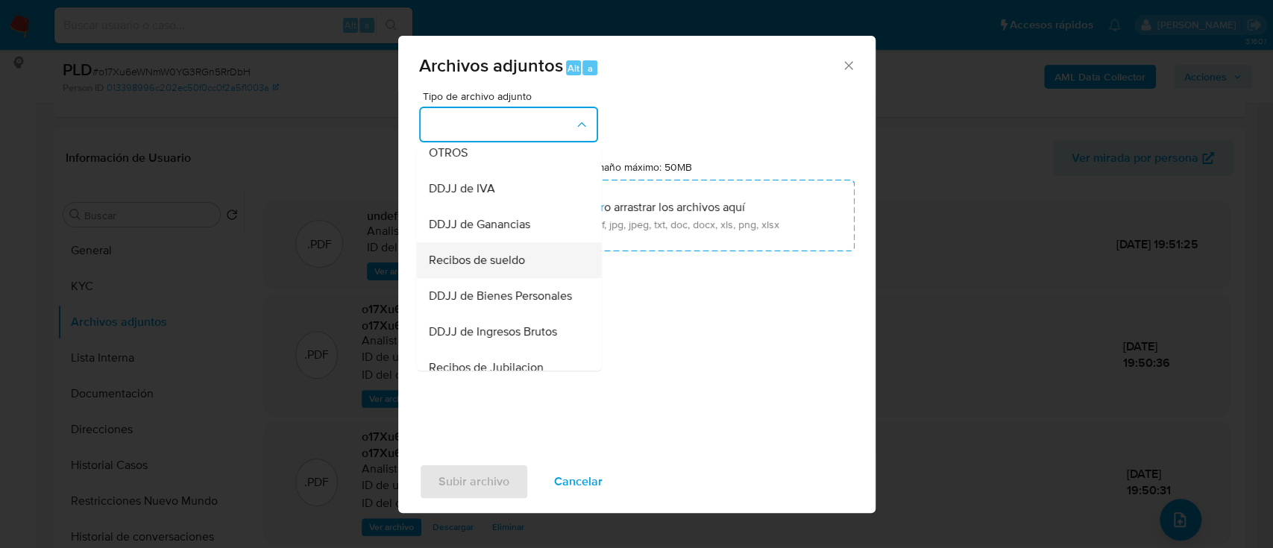
click at [507, 268] on span "Recibos de sueldo" at bounding box center [476, 260] width 96 height 15
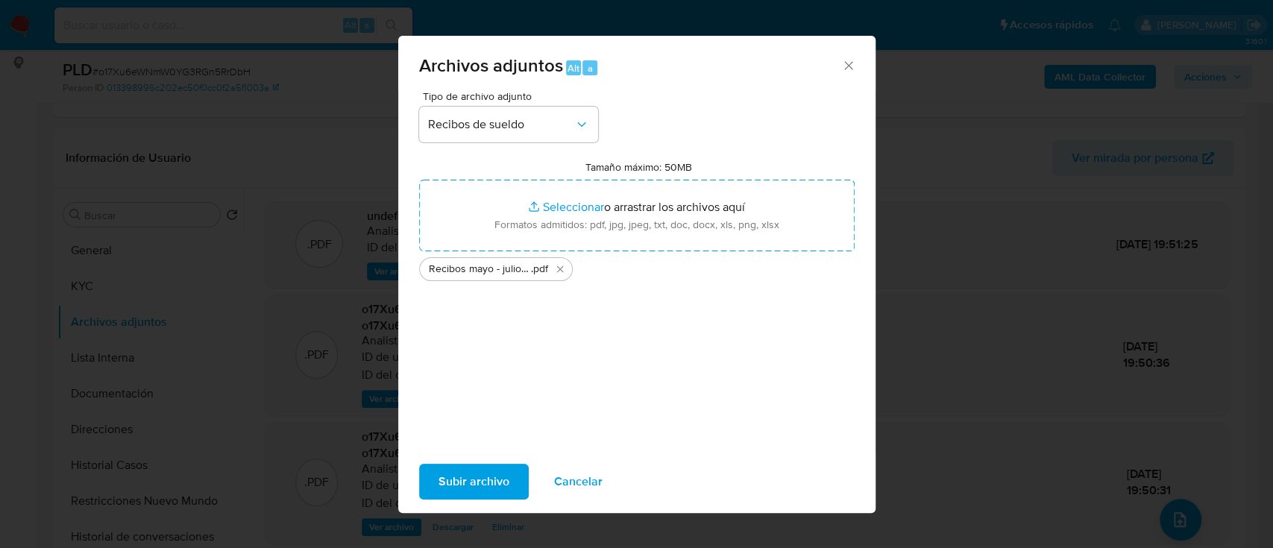
click at [474, 479] on span "Subir archivo" at bounding box center [474, 481] width 71 height 33
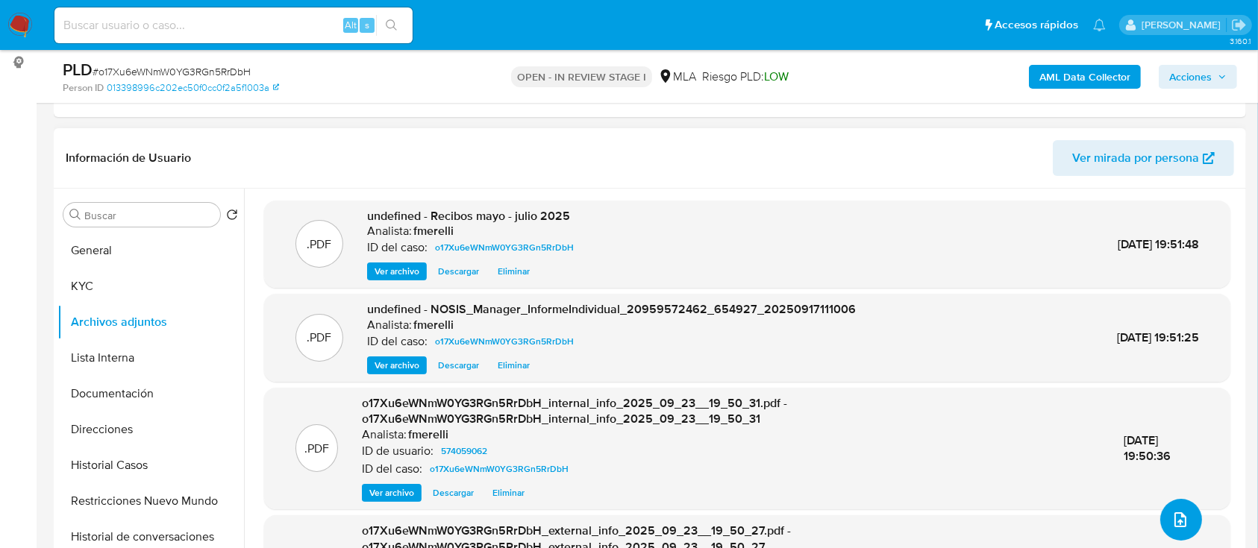
click at [1182, 516] on icon "upload-file" at bounding box center [1180, 520] width 18 height 18
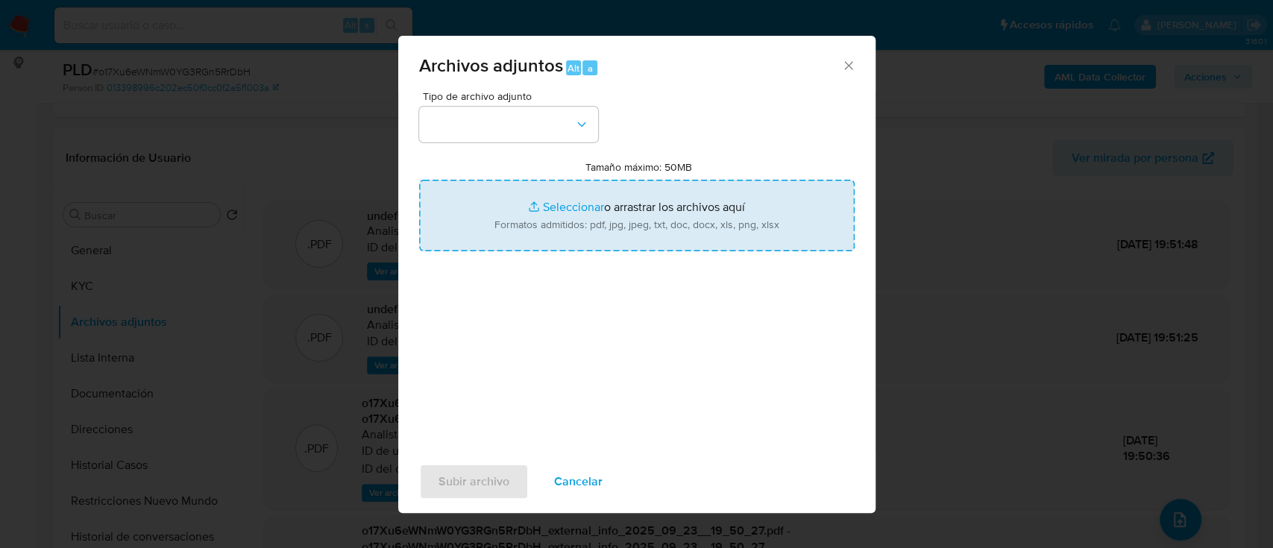
type input "C:\fakepath\Caselog o17Xu6eWNmW0YG3RGn5RrDbH_2025_08_18_18_49_51.docx"
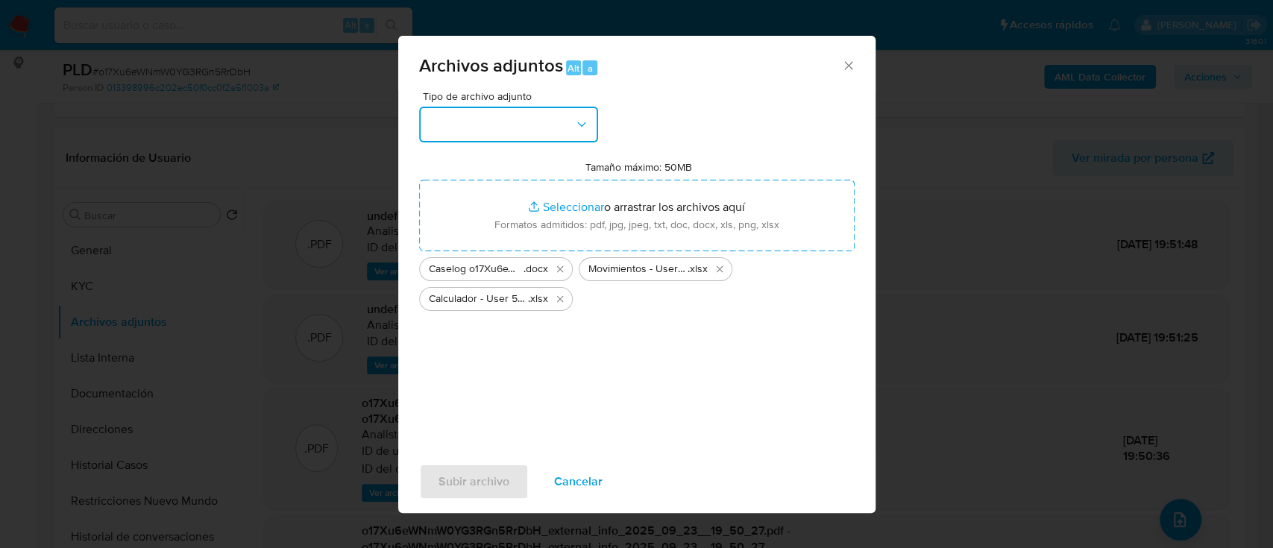
click at [518, 120] on button "button" at bounding box center [508, 125] width 179 height 36
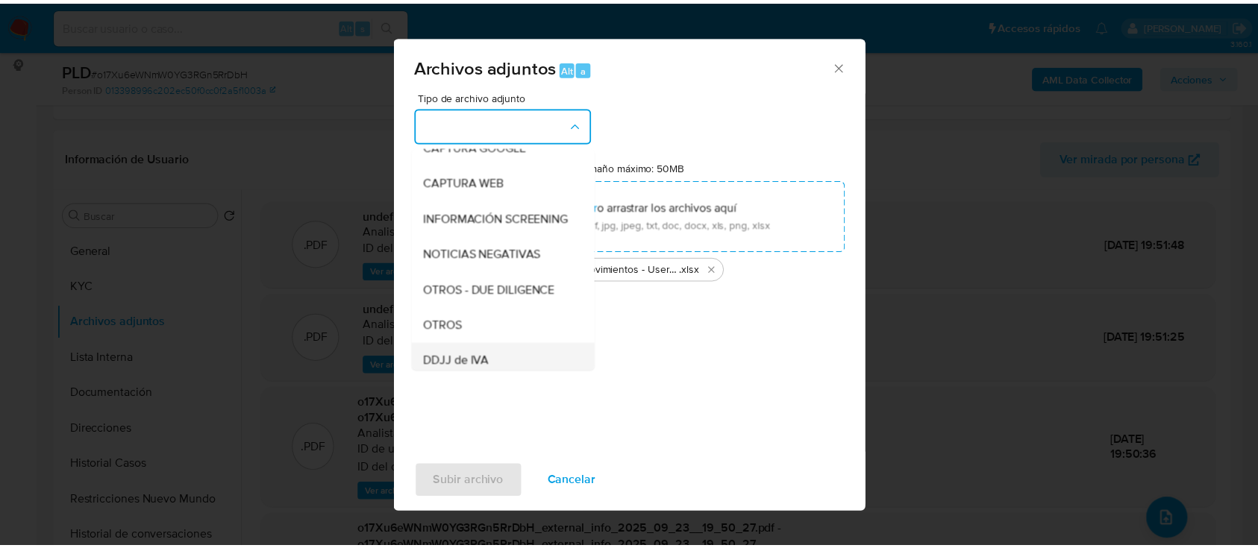
scroll to position [198, 0]
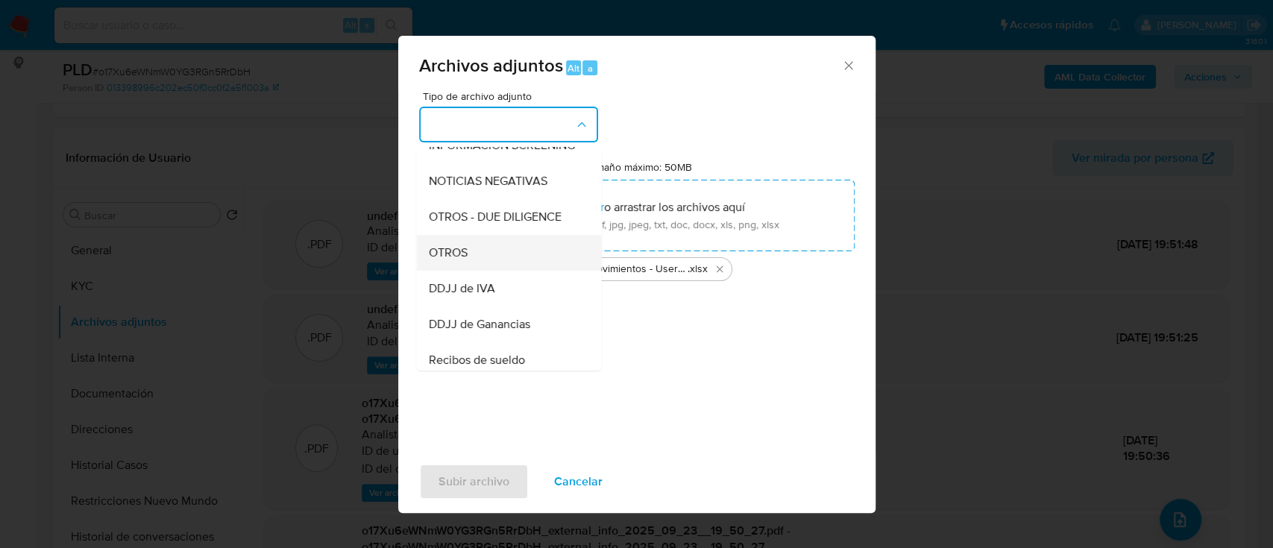
click at [504, 257] on div "OTROS" at bounding box center [504, 253] width 152 height 36
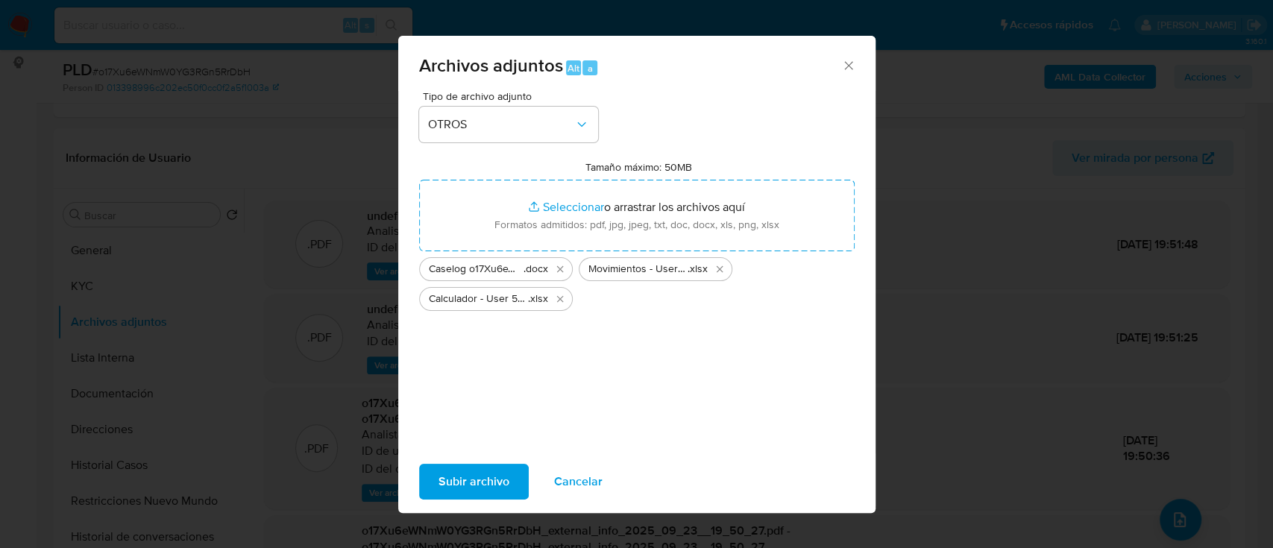
click at [448, 486] on span "Subir archivo" at bounding box center [474, 481] width 71 height 33
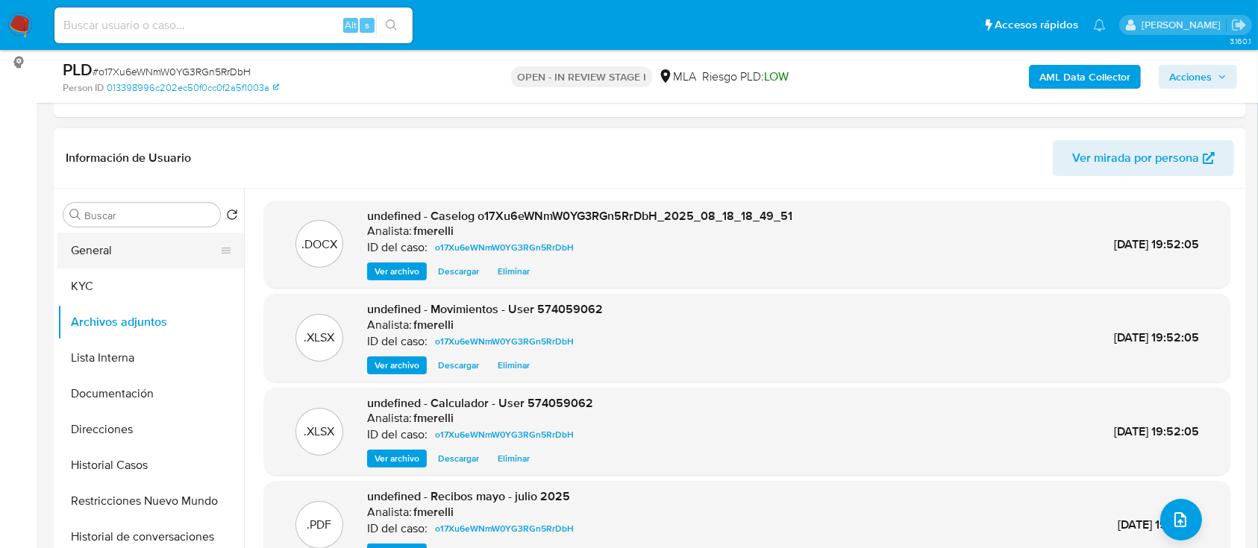
click at [133, 251] on button "General" at bounding box center [144, 251] width 175 height 36
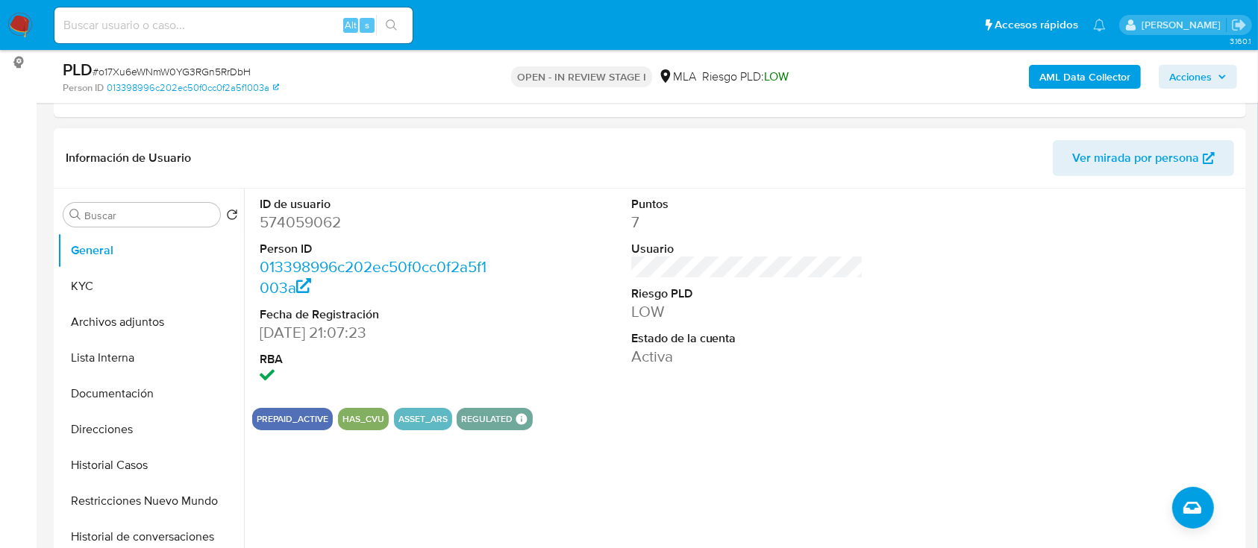
click at [339, 226] on dd "574059062" at bounding box center [376, 222] width 233 height 21
click at [320, 225] on dd "574059062" at bounding box center [376, 222] width 233 height 21
copy dd "574059062"
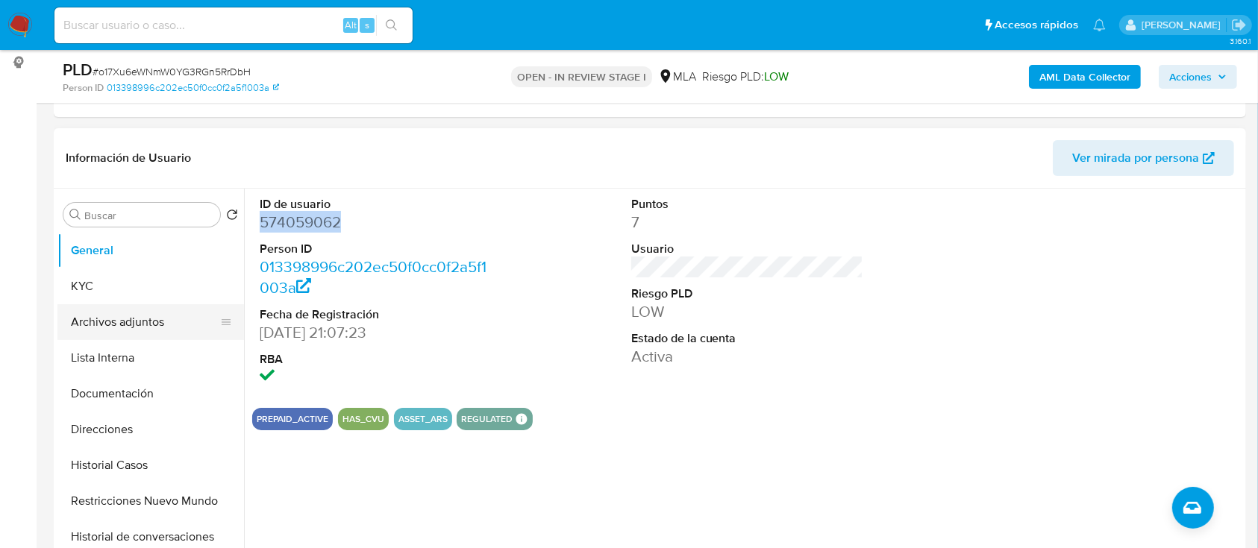
click at [144, 323] on button "Archivos adjuntos" at bounding box center [144, 322] width 175 height 36
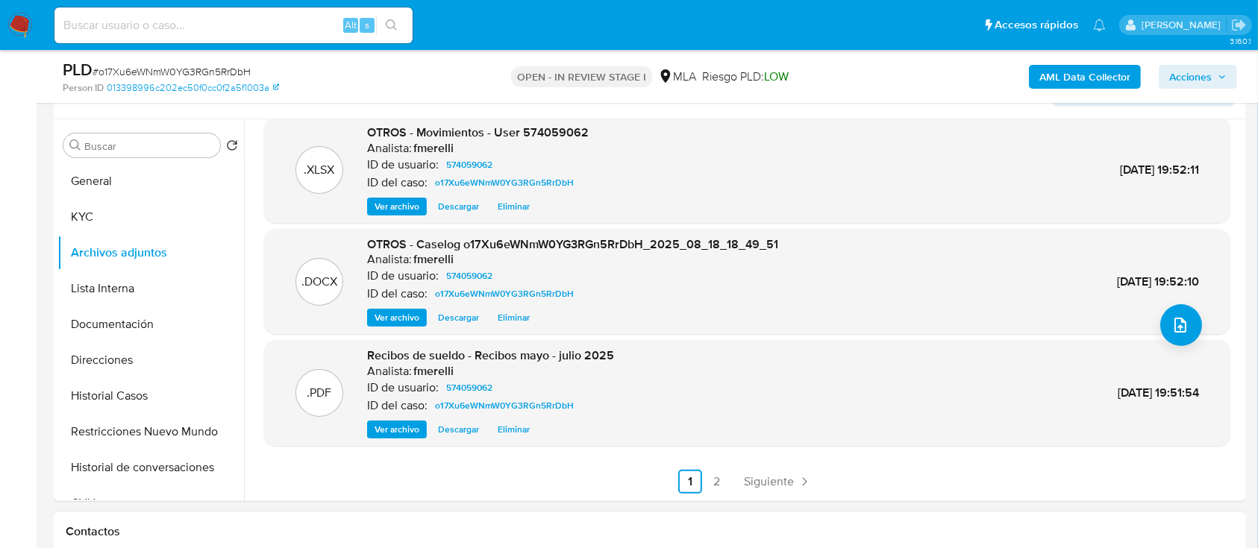
scroll to position [298, 0]
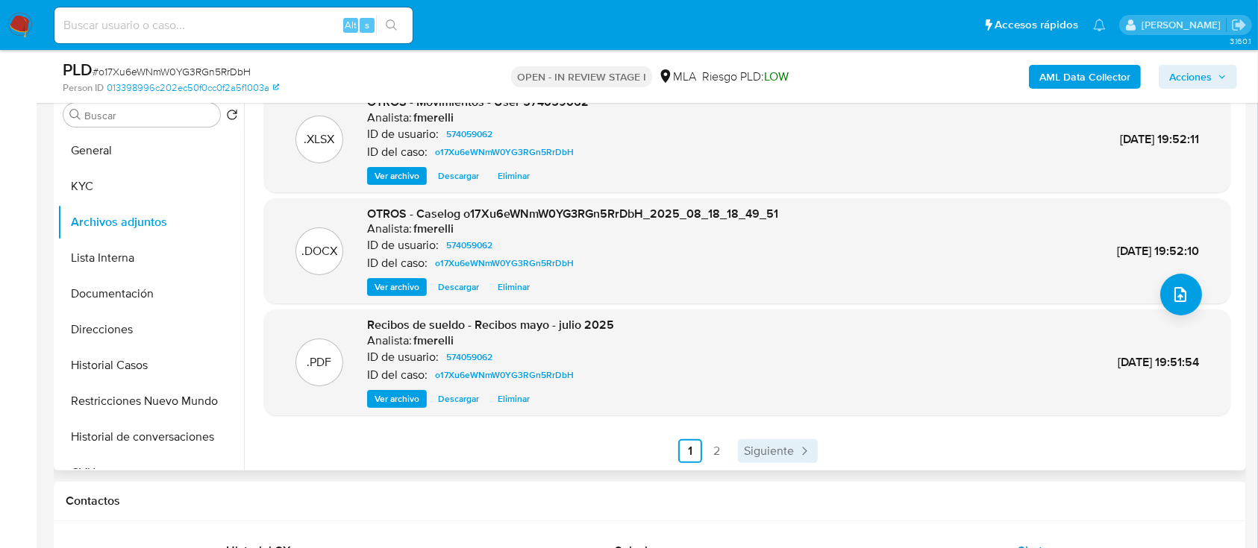
click at [777, 451] on span "Siguiente" at bounding box center [769, 451] width 50 height 12
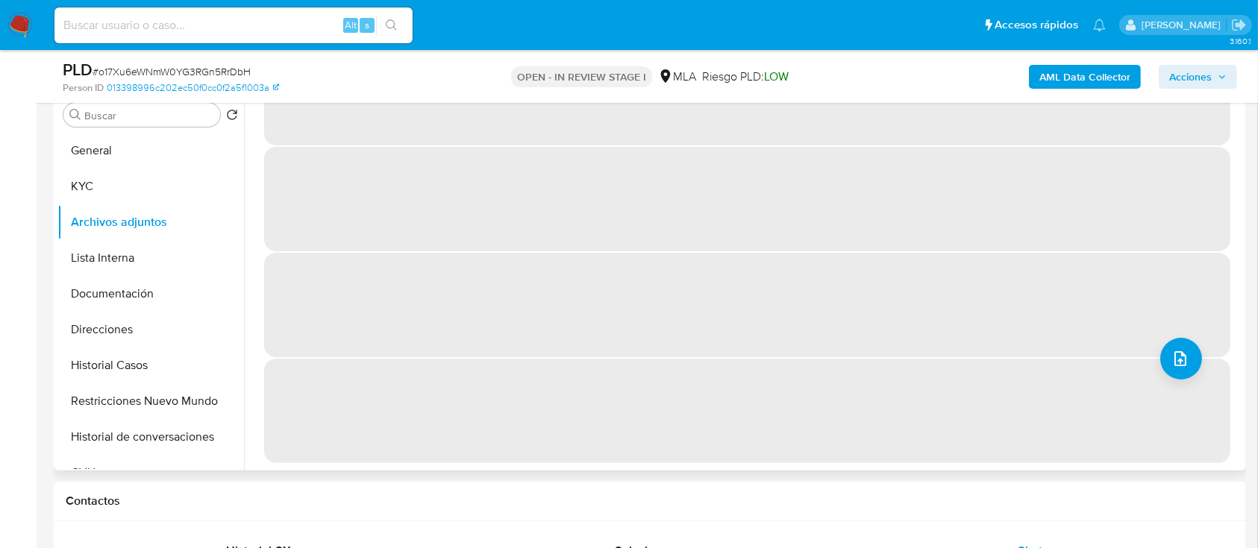
scroll to position [0, 0]
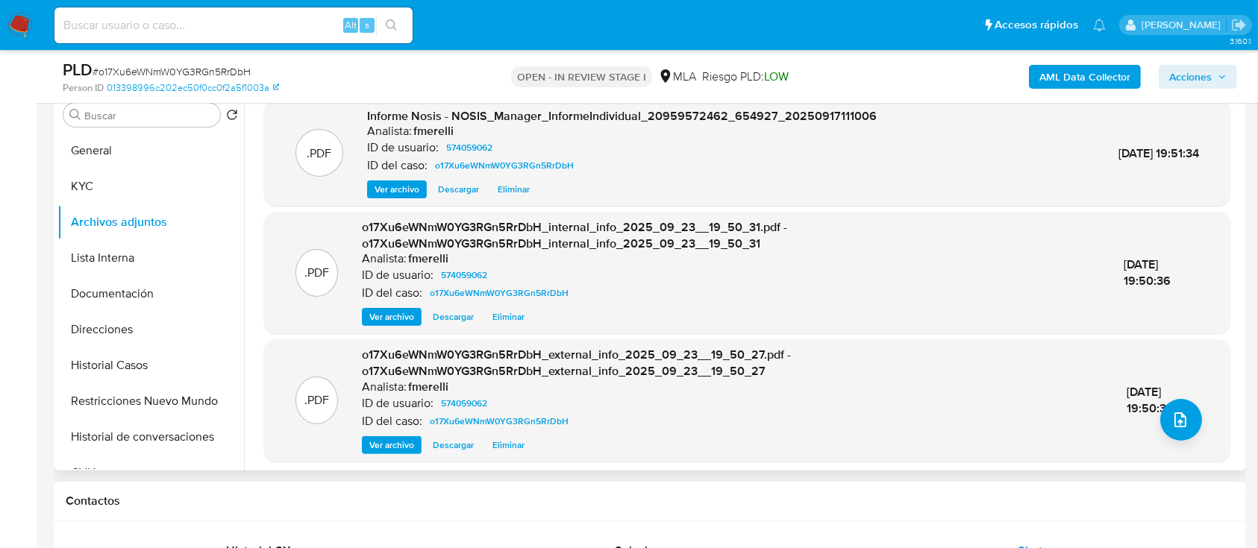
click at [841, 482] on div "Contactos" at bounding box center [650, 502] width 1192 height 40
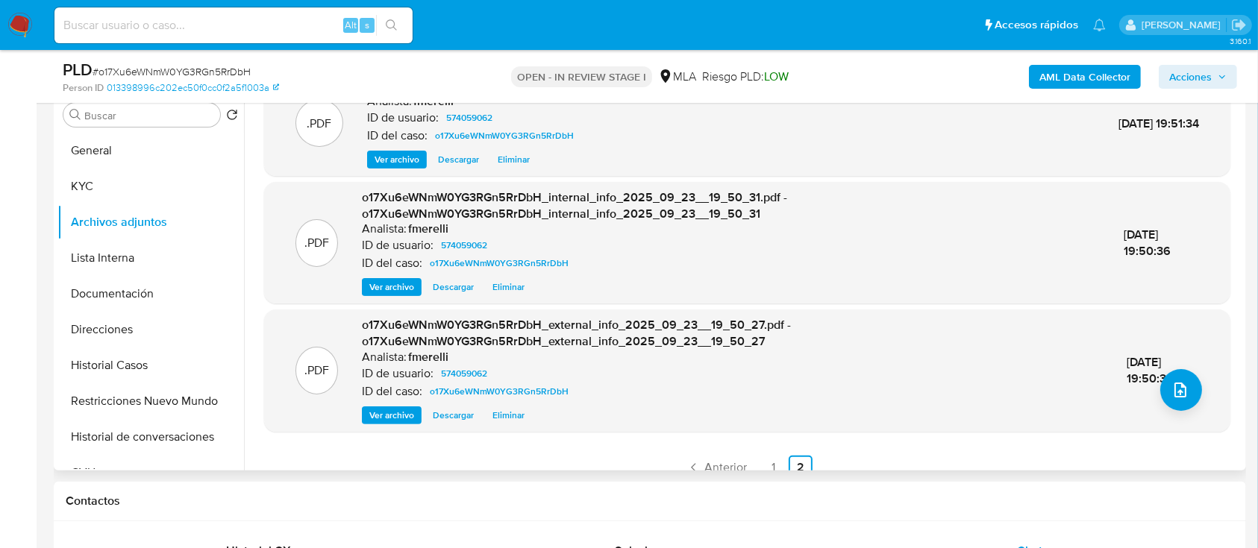
scroll to position [46, 0]
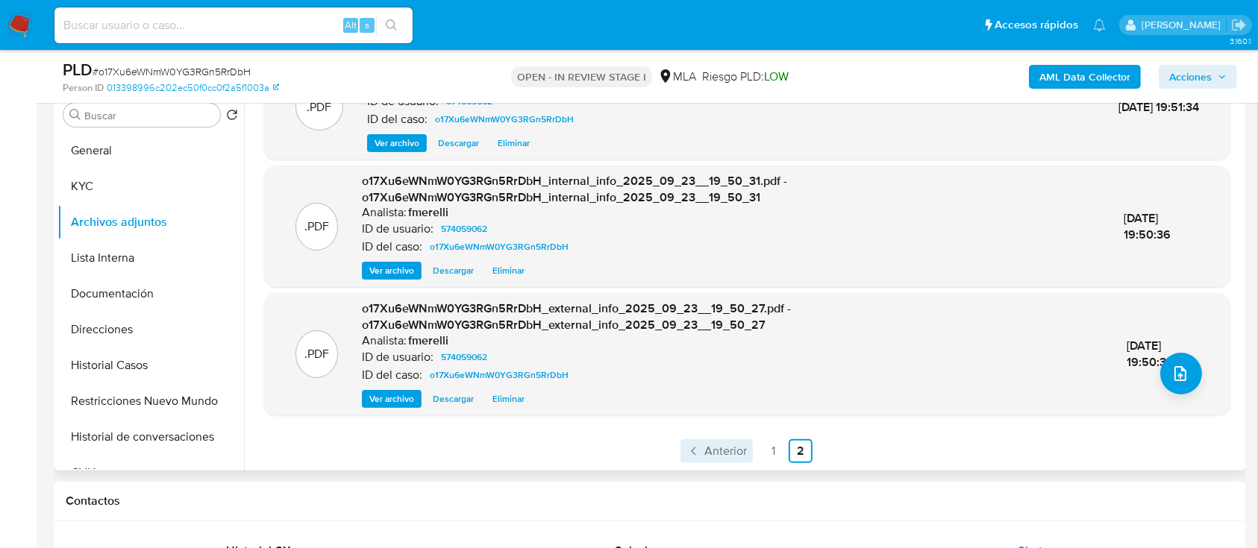
click at [714, 445] on span "Anterior" at bounding box center [725, 451] width 43 height 12
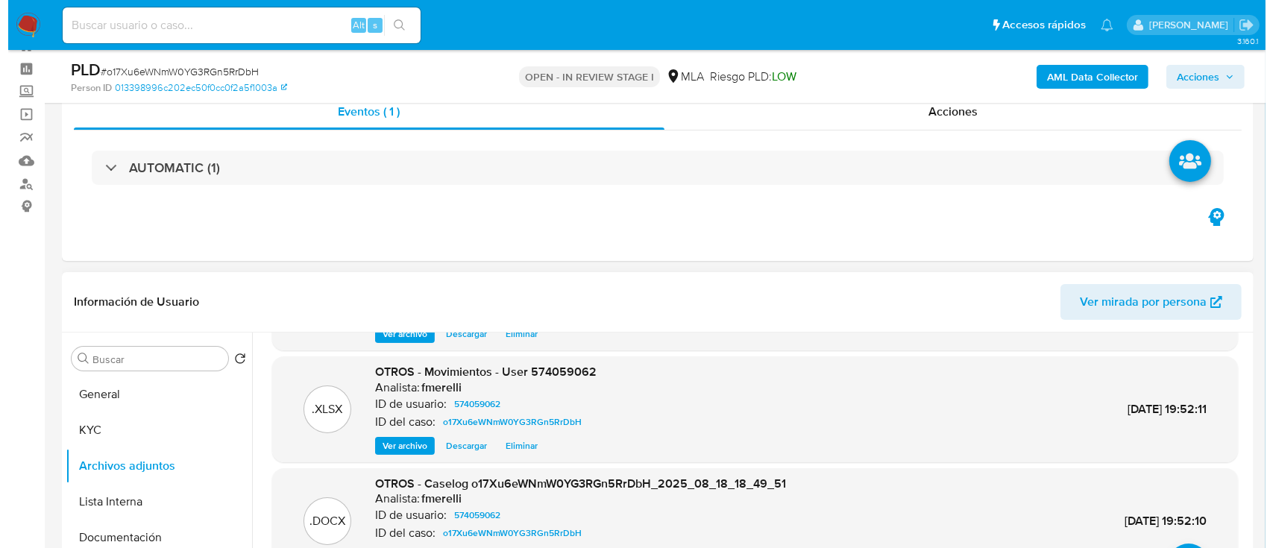
scroll to position [239, 0]
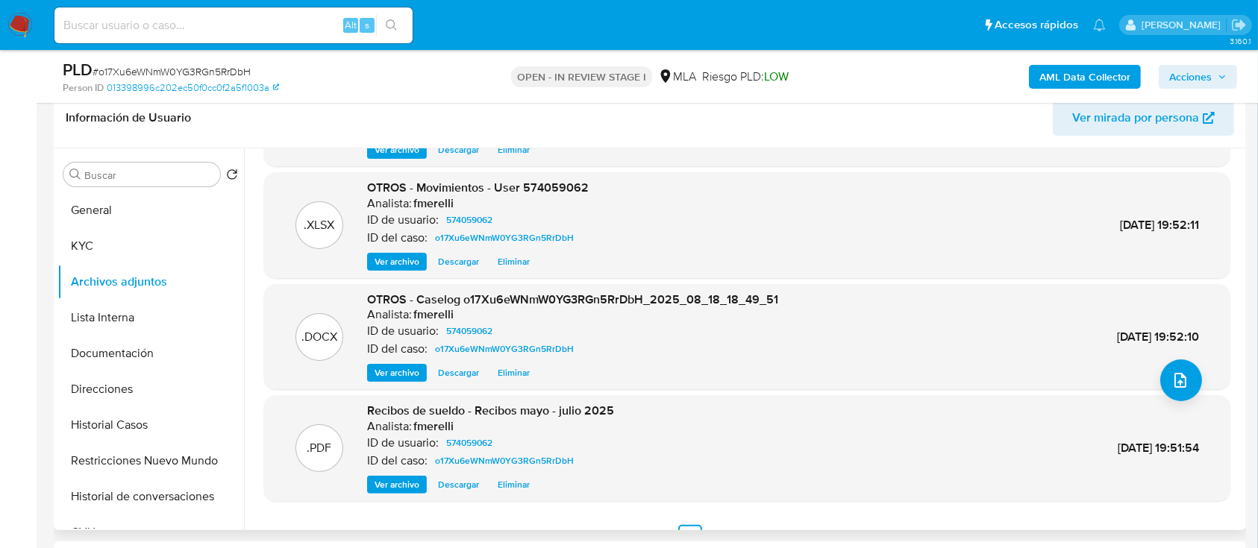
click at [404, 367] on span "Ver archivo" at bounding box center [396, 373] width 45 height 15
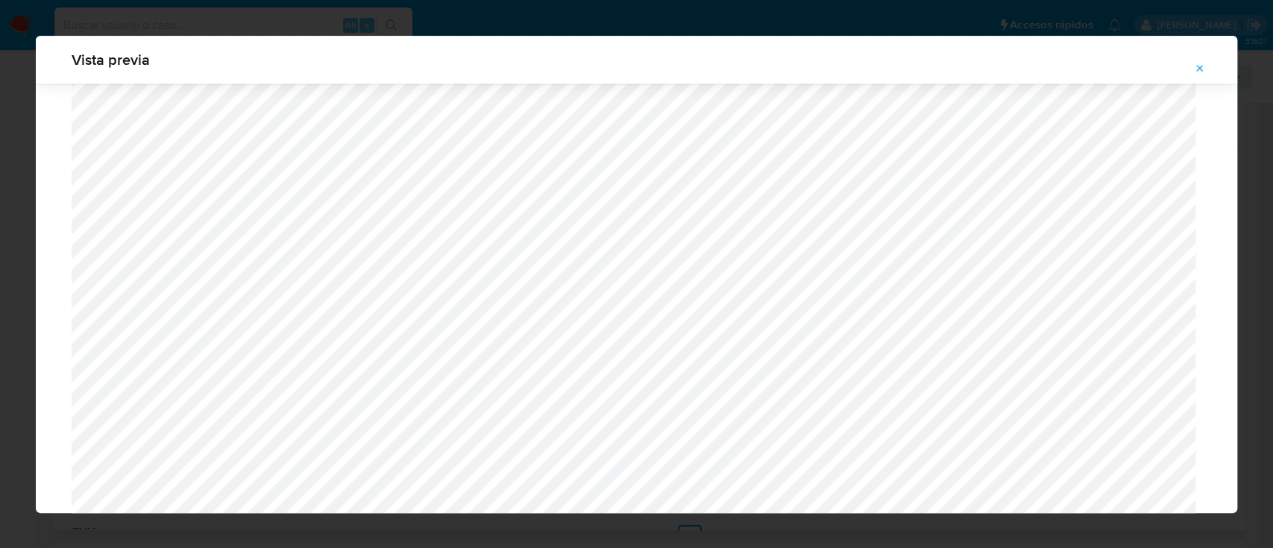
scroll to position [1508, 0]
click at [1194, 70] on button "Attachment preview" at bounding box center [1200, 69] width 33 height 24
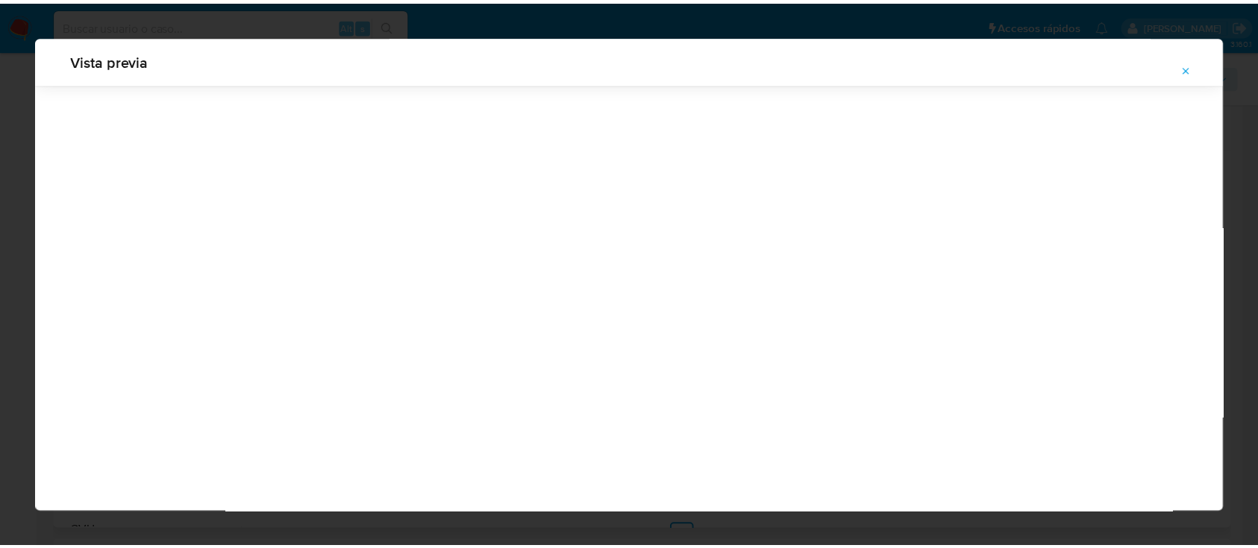
scroll to position [48, 0]
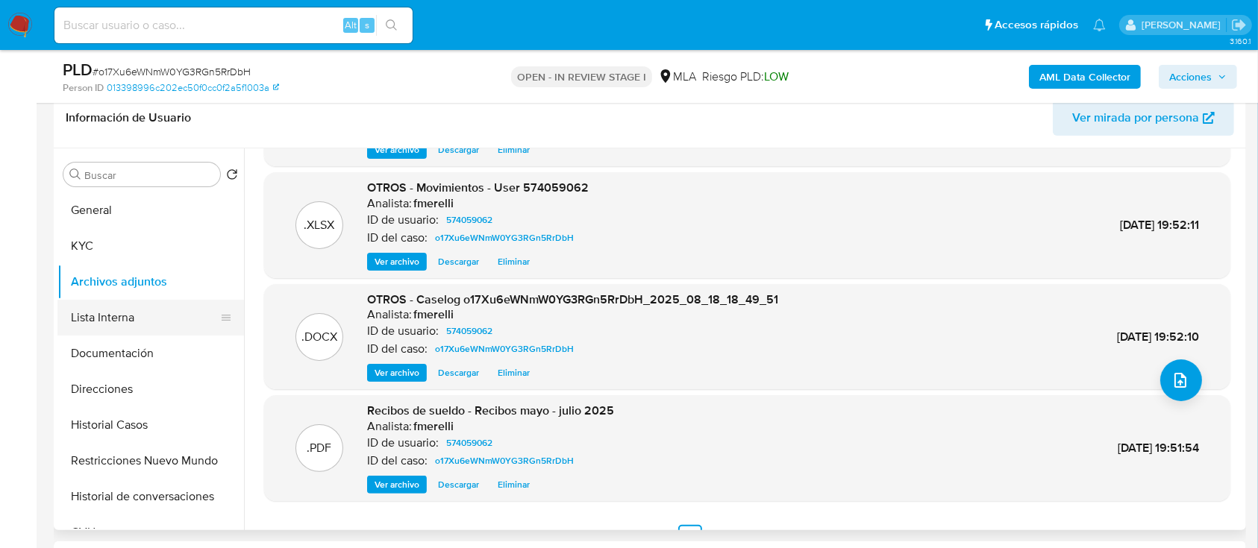
click at [154, 321] on button "Lista Interna" at bounding box center [144, 318] width 175 height 36
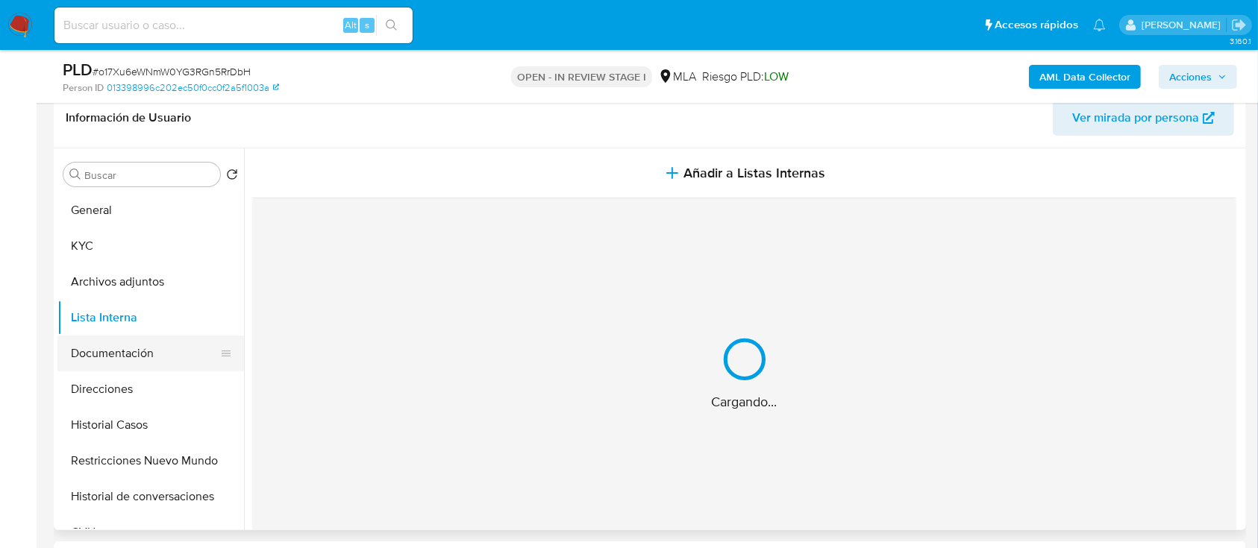
click at [155, 359] on button "Documentación" at bounding box center [144, 354] width 175 height 36
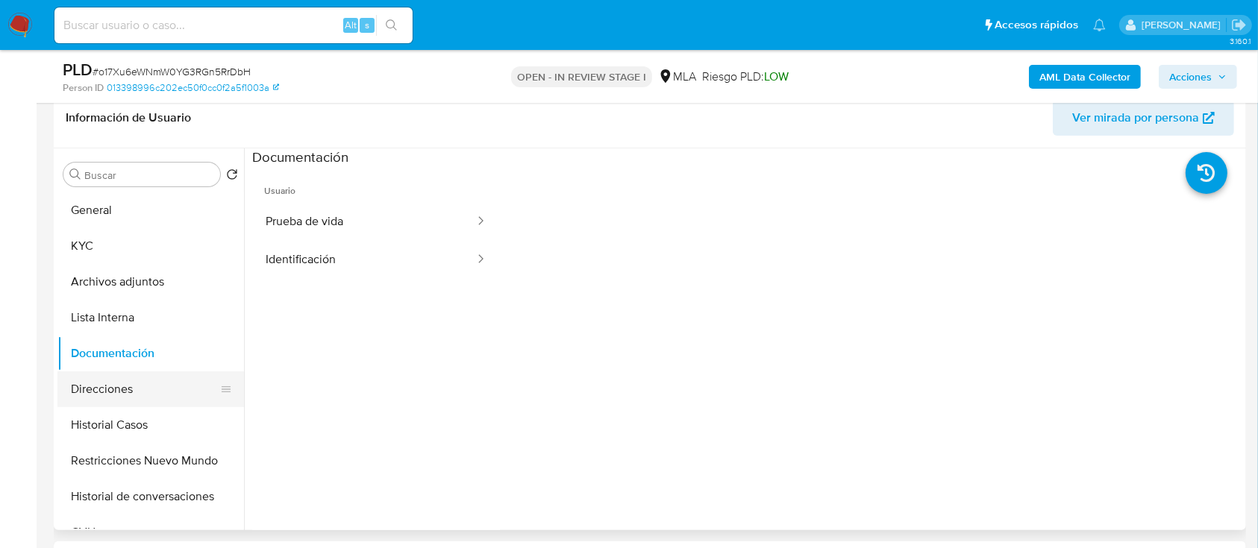
click at [117, 397] on button "Direcciones" at bounding box center [144, 389] width 175 height 36
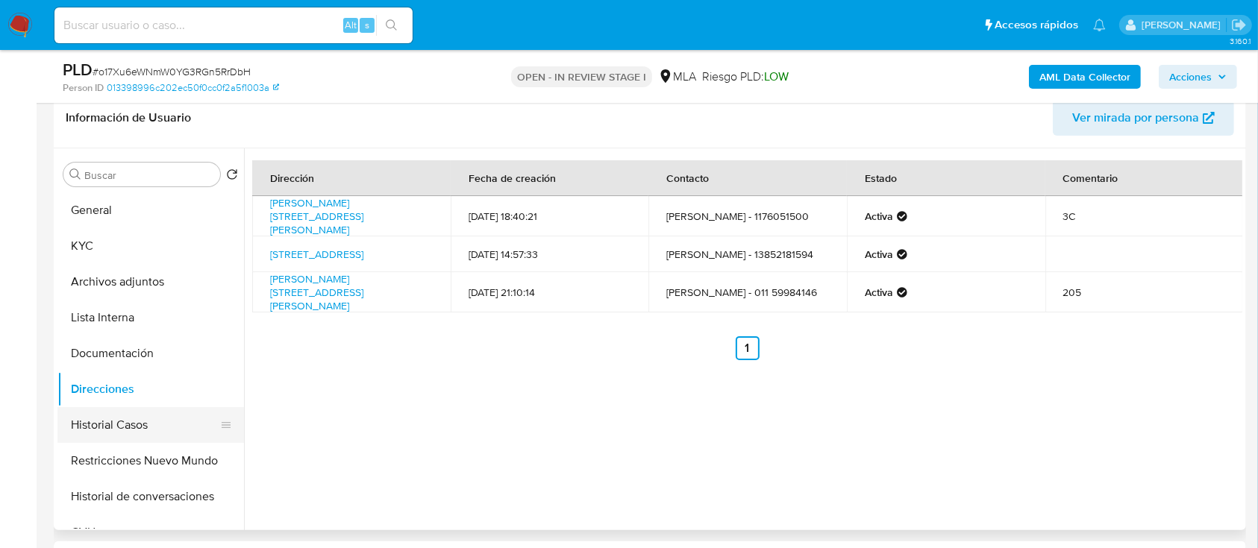
click at [147, 434] on button "Historial Casos" at bounding box center [144, 425] width 175 height 36
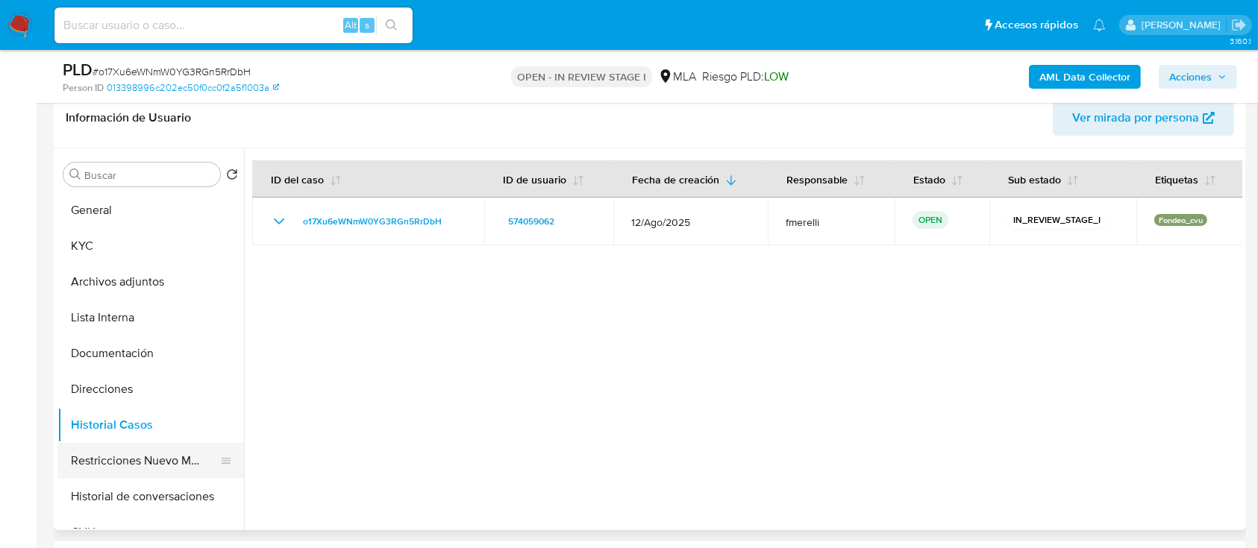
click at [150, 466] on button "Restricciones Nuevo Mundo" at bounding box center [144, 461] width 175 height 36
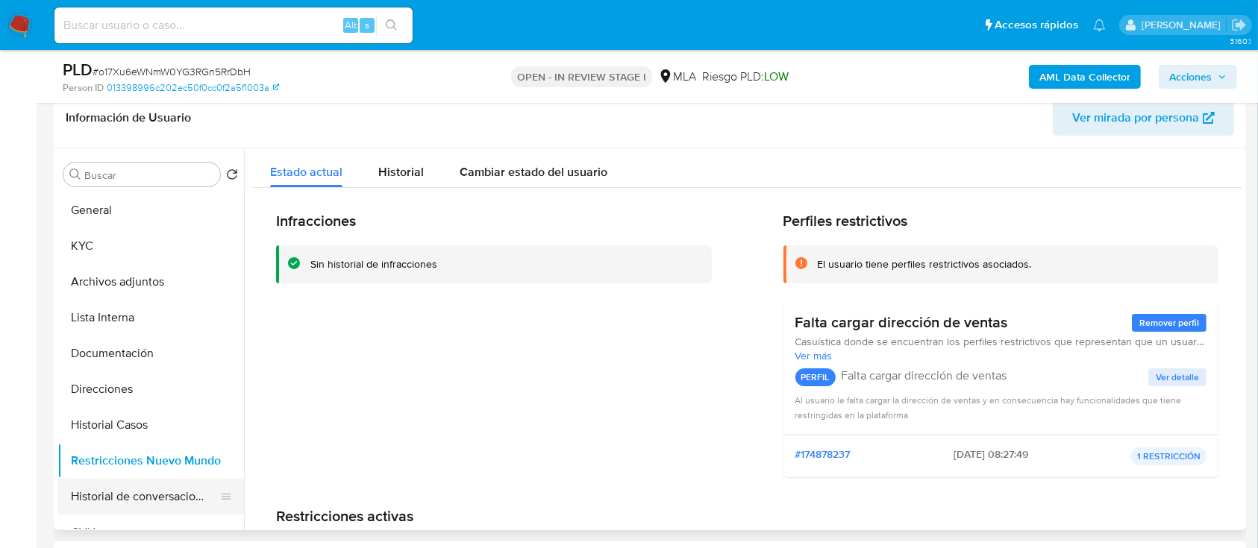
click at [140, 486] on button "Historial de conversaciones" at bounding box center [144, 497] width 175 height 36
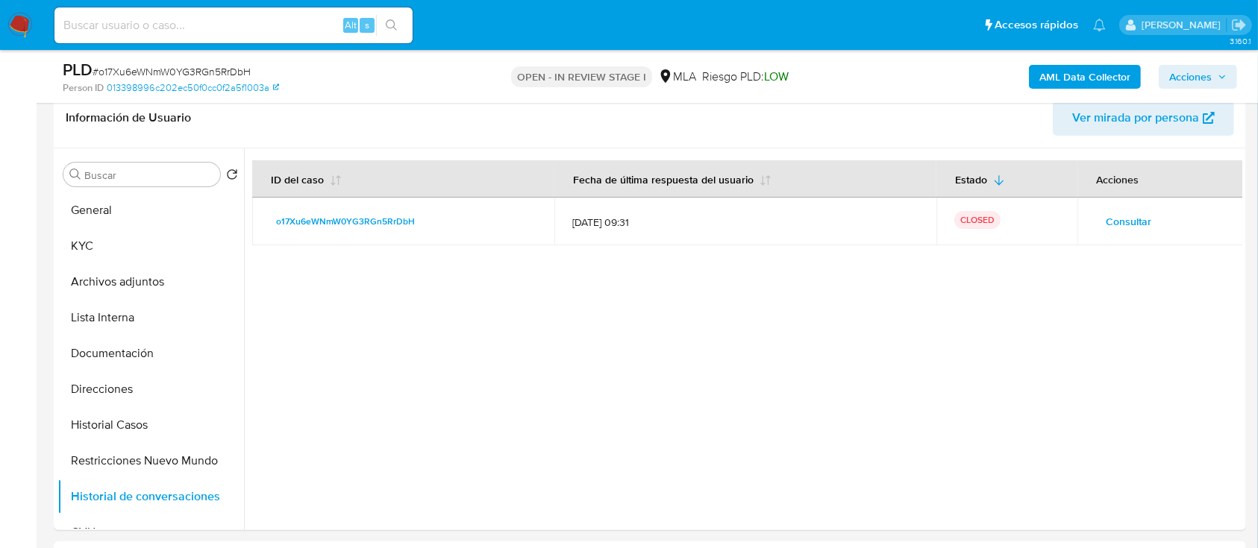
click at [1180, 72] on span "Acciones" at bounding box center [1190, 77] width 43 height 24
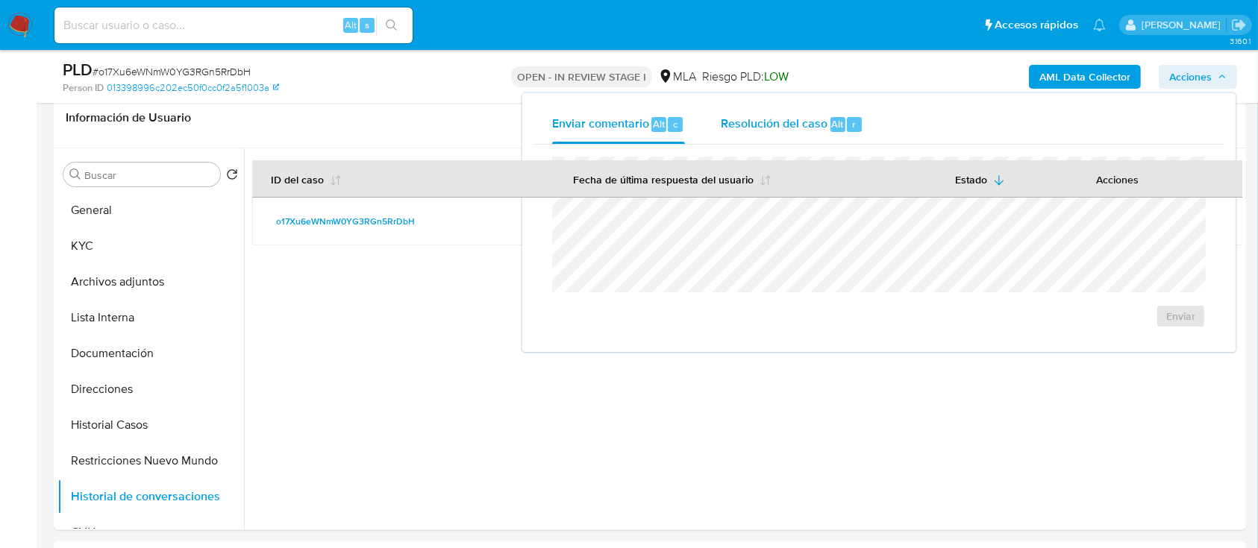
click at [753, 128] on span "Resolución del caso" at bounding box center [774, 123] width 107 height 17
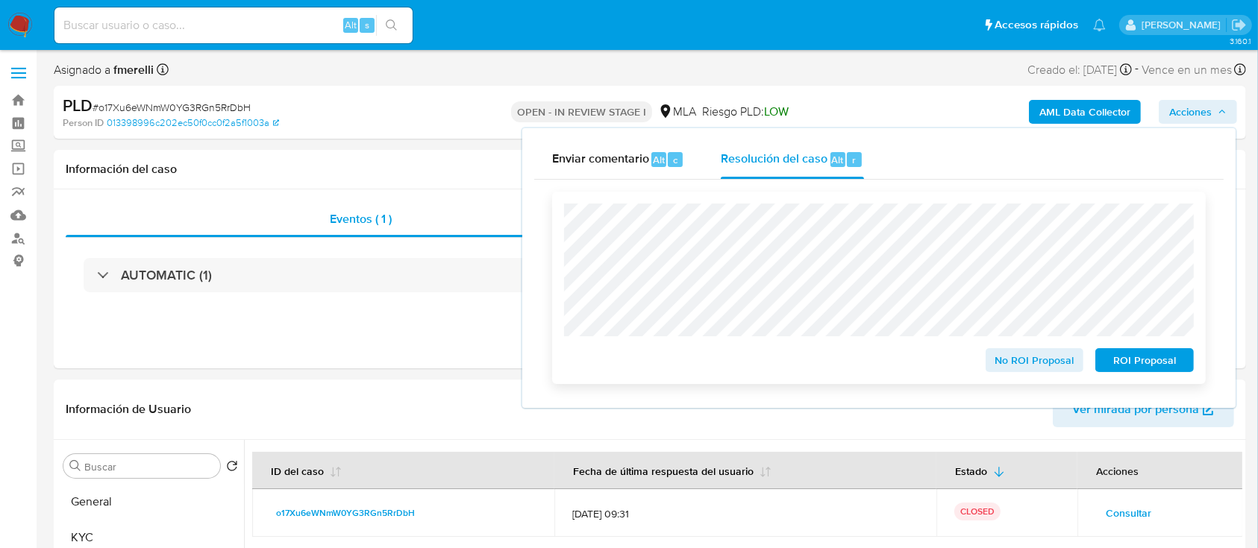
click at [1044, 364] on span "No ROI Proposal" at bounding box center [1035, 360] width 78 height 21
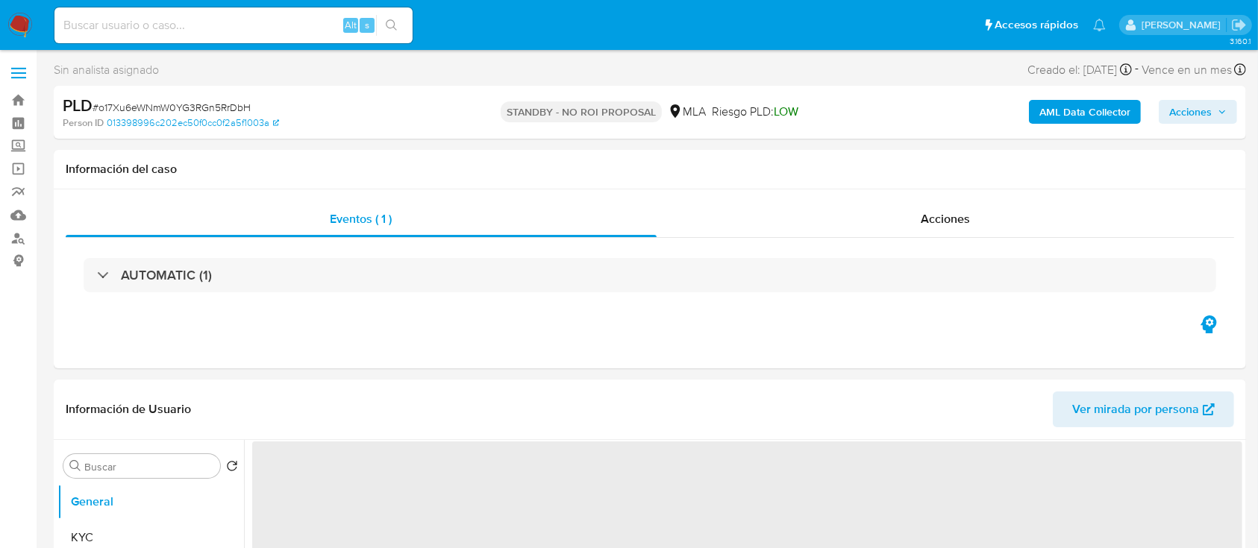
click at [22, 21] on img at bounding box center [19, 25] width 25 height 25
select select "10"
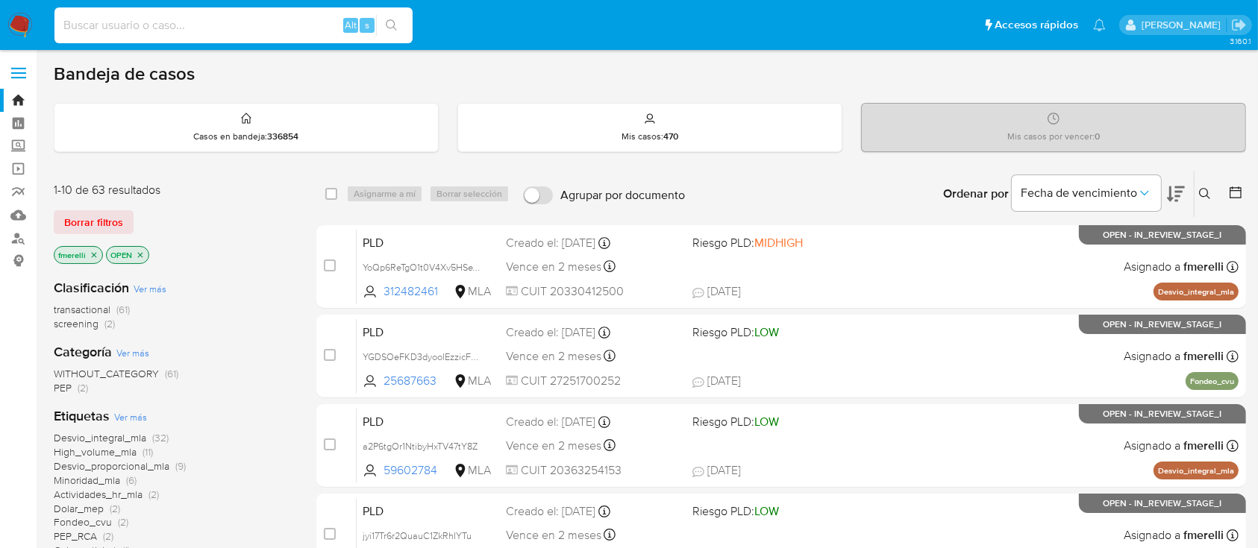
click at [192, 24] on input at bounding box center [233, 25] width 358 height 19
paste input "Oz2o8Q6m27h2ebqqYtrkfgu1"
type input "Oz2o8Q6m27h2ebqqYtrkfgu1"
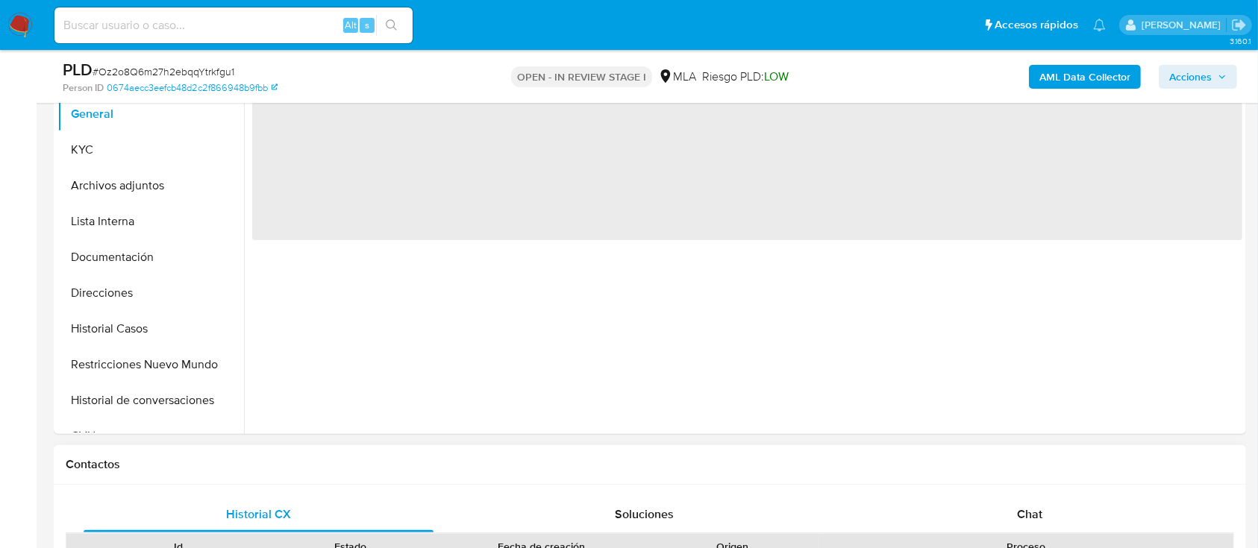
scroll to position [398, 0]
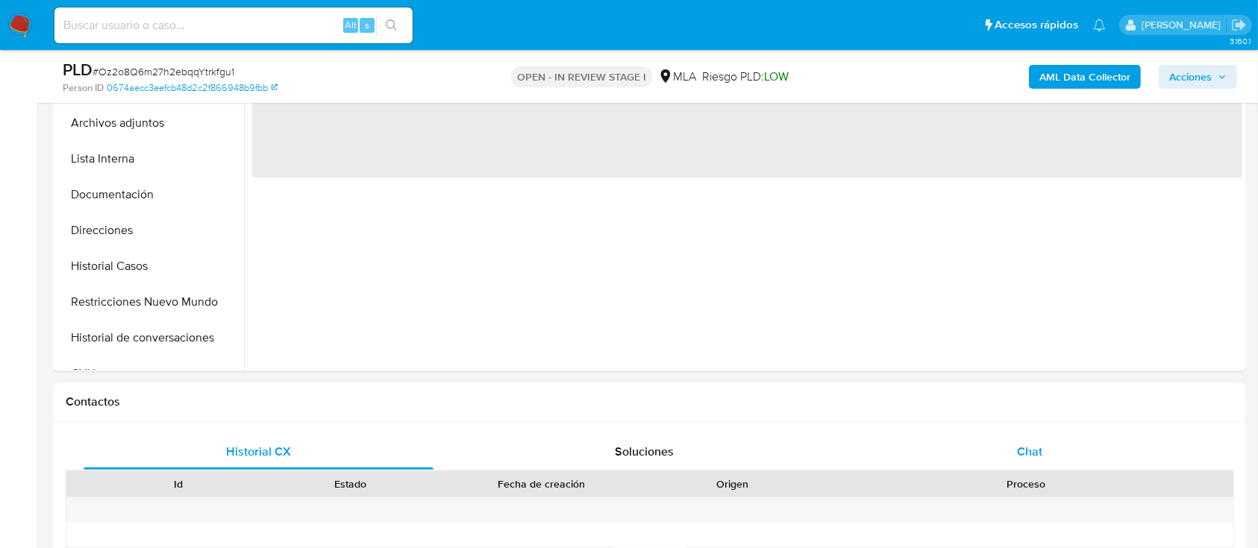
click at [1020, 439] on div "Chat" at bounding box center [1030, 452] width 350 height 36
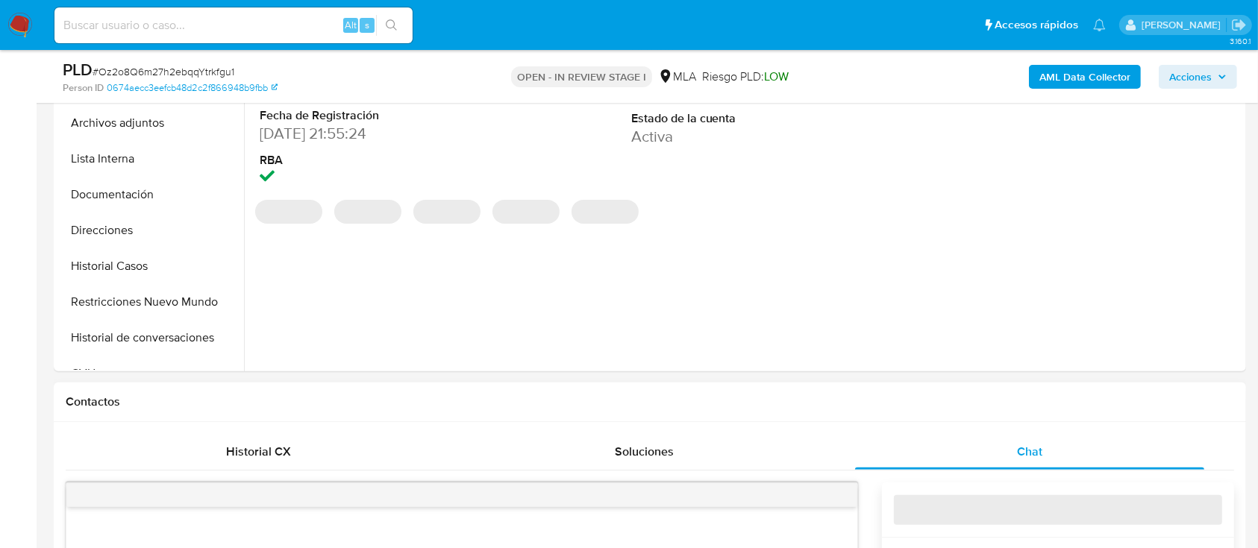
select select "10"
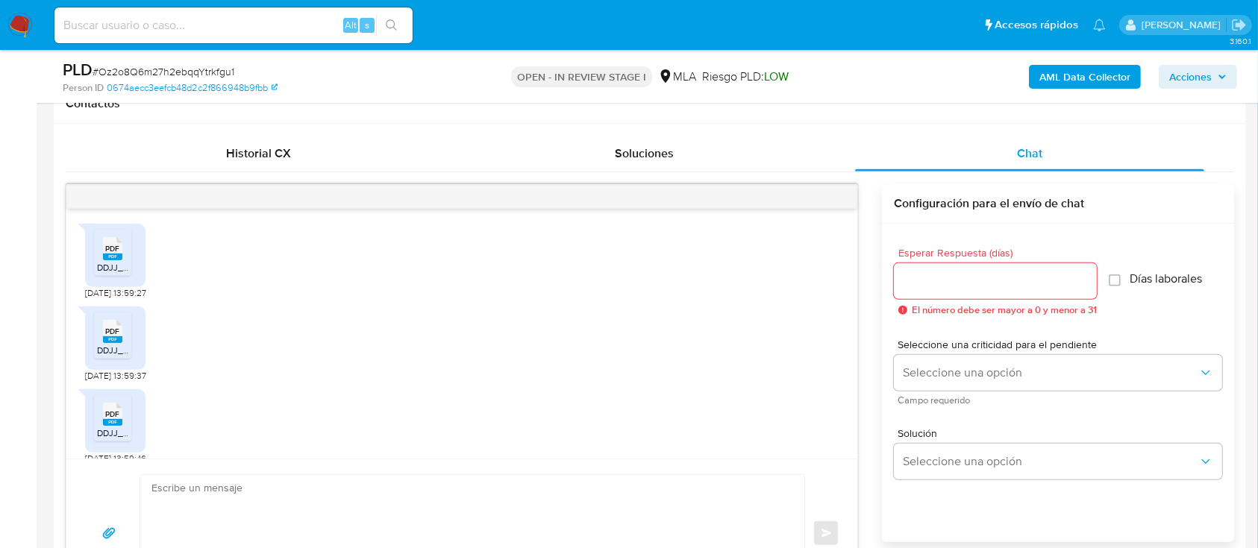
scroll to position [891, 0]
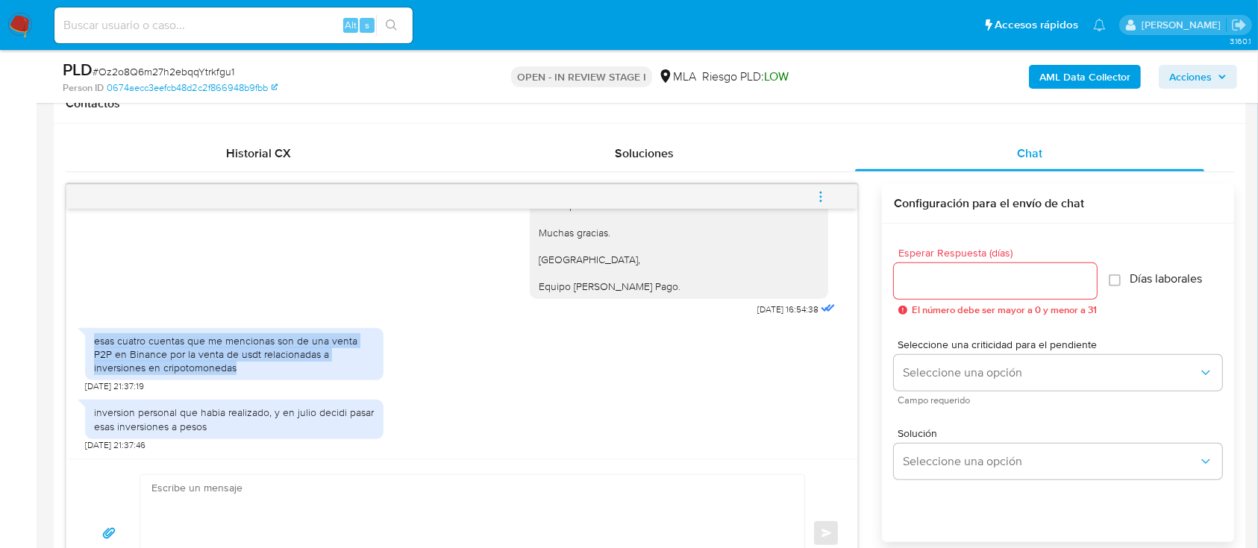
drag, startPoint x: 88, startPoint y: 336, endPoint x: 415, endPoint y: 365, distance: 328.0
click at [415, 365] on div "esas cuatro cuentas que me mencionas son de una venta P2P en Binance por la ven…" at bounding box center [461, 357] width 753 height 72
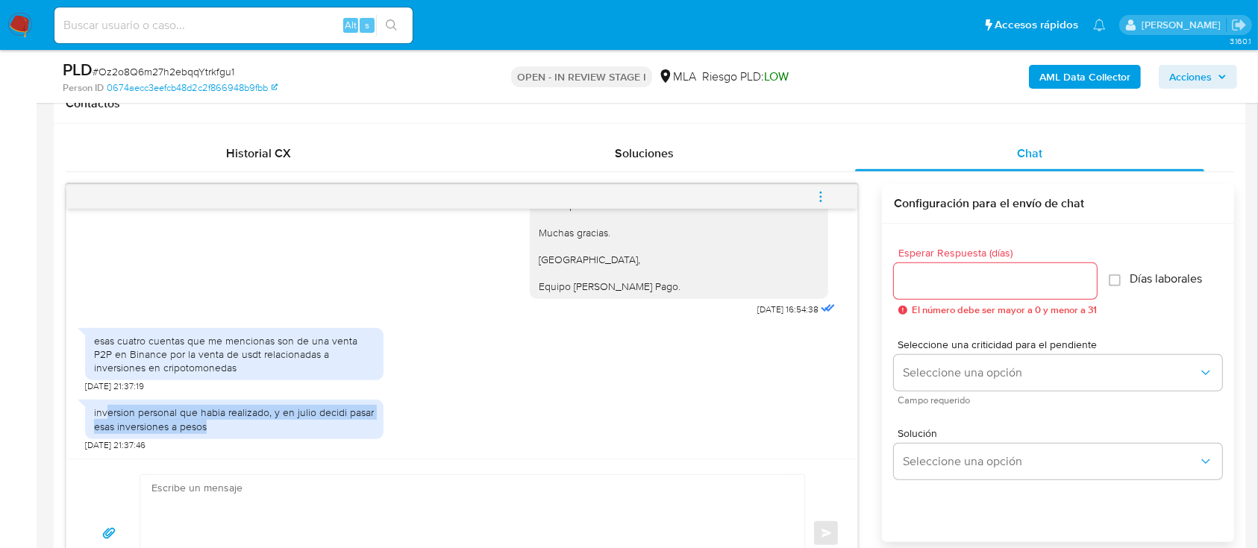
drag, startPoint x: 108, startPoint y: 407, endPoint x: 353, endPoint y: 434, distance: 246.1
click at [353, 434] on div "inversion personal que habia realizado, y en julio decidi pasar esas inversione…" at bounding box center [234, 419] width 298 height 39
click at [227, 27] on input at bounding box center [233, 25] width 358 height 19
paste input "7DNaAD3Y0bDHn9IUHlaH1BLk"
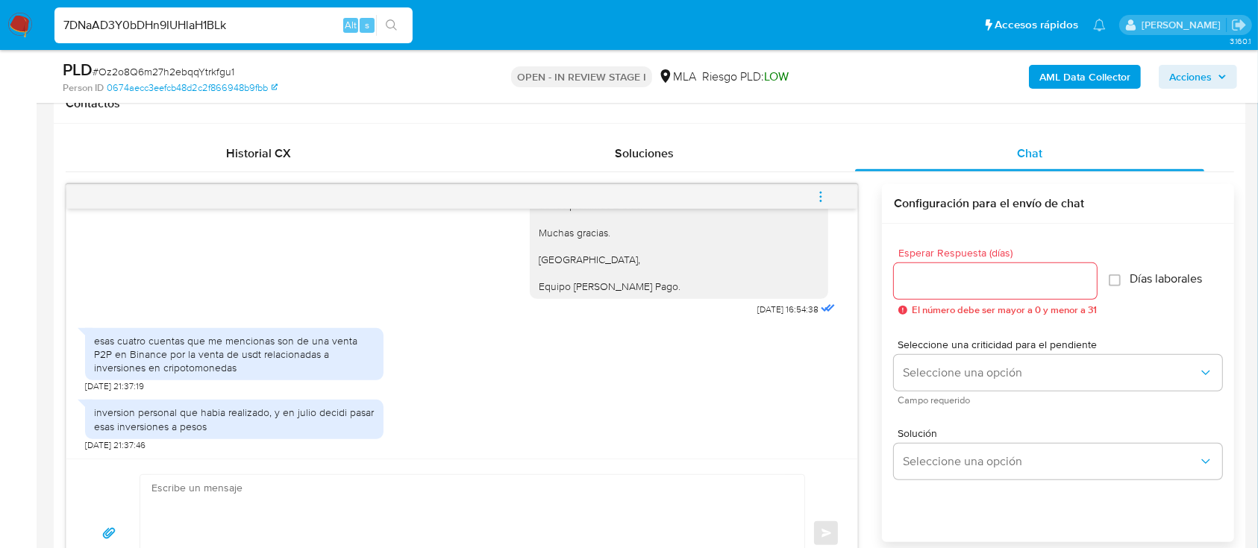
type input "7DNaAD3Y0bDHn9IUHlaH1BLk"
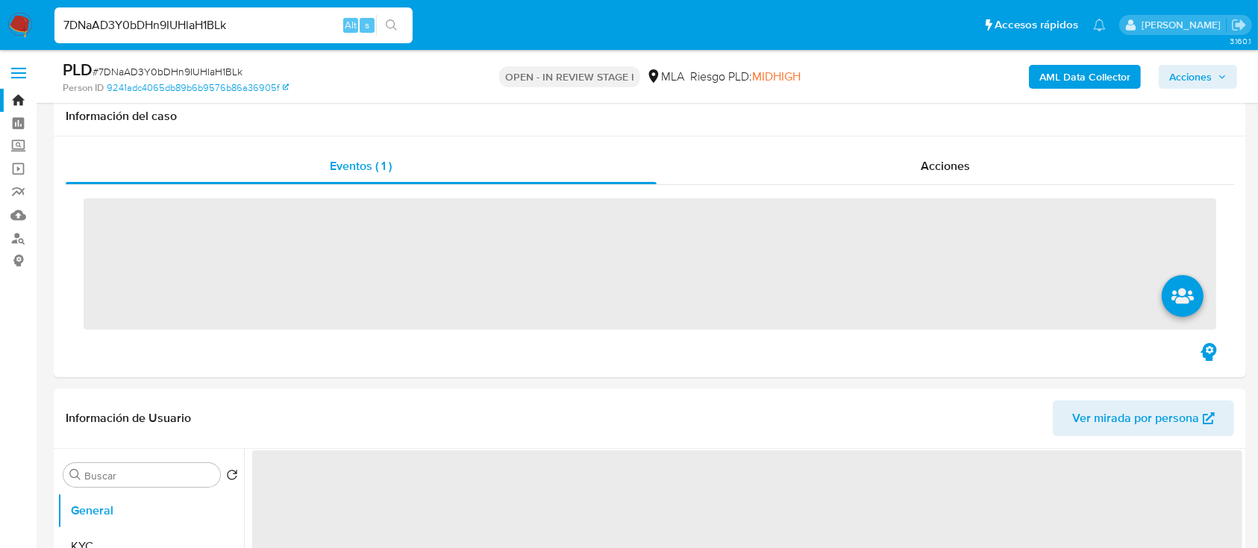
scroll to position [497, 0]
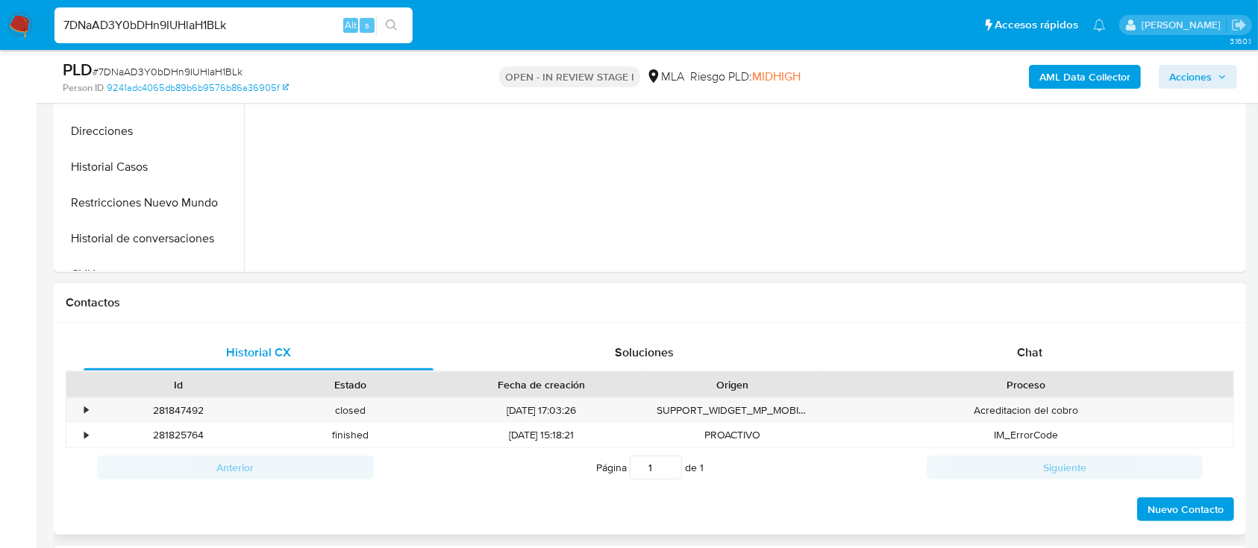
click at [1030, 330] on div "Historial CX Soluciones Chat Id Estado Fecha de creación Origen Proceso • 28184…" at bounding box center [650, 429] width 1192 height 213
select select "10"
click at [1014, 357] on div "Chat" at bounding box center [1030, 353] width 350 height 36
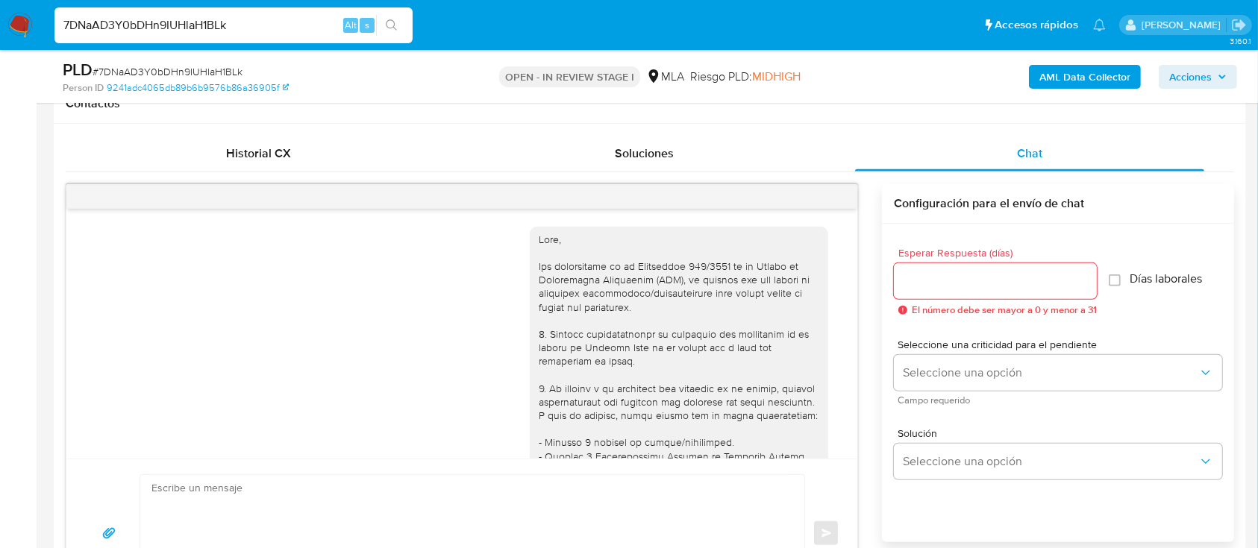
scroll to position [1892, 0]
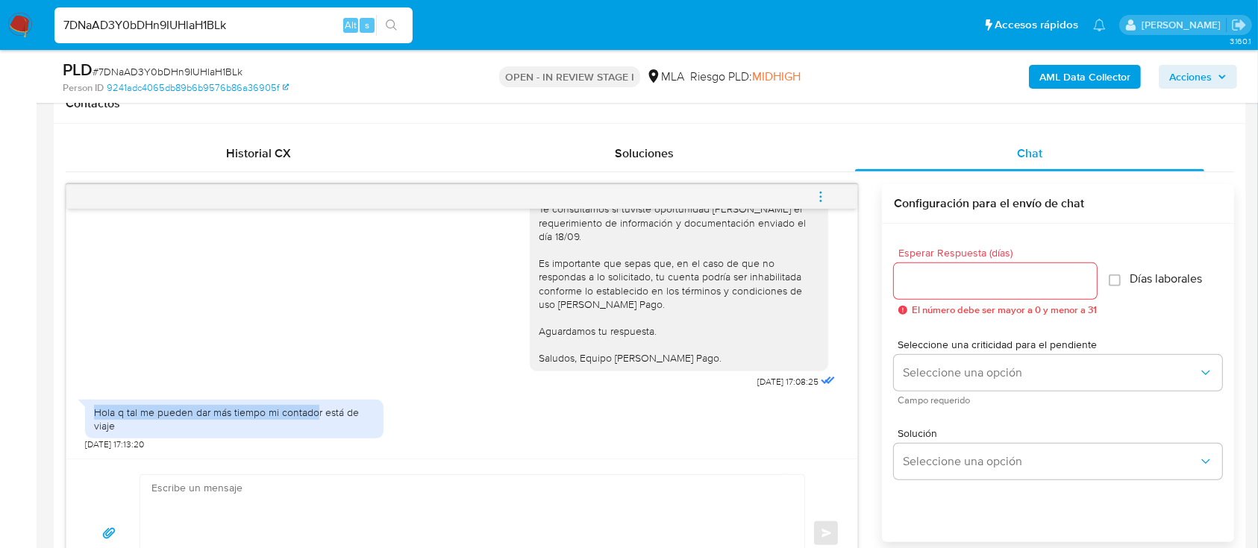
drag, startPoint x: 90, startPoint y: 418, endPoint x: 324, endPoint y: 418, distance: 234.2
click at [319, 418] on div "Hola q tal me pueden dar más tiempo mi contador está de viaje" at bounding box center [234, 419] width 298 height 39
click at [355, 418] on div "Hola q tal me pueden dar más tiempo mi contador está de viaje" at bounding box center [234, 419] width 280 height 27
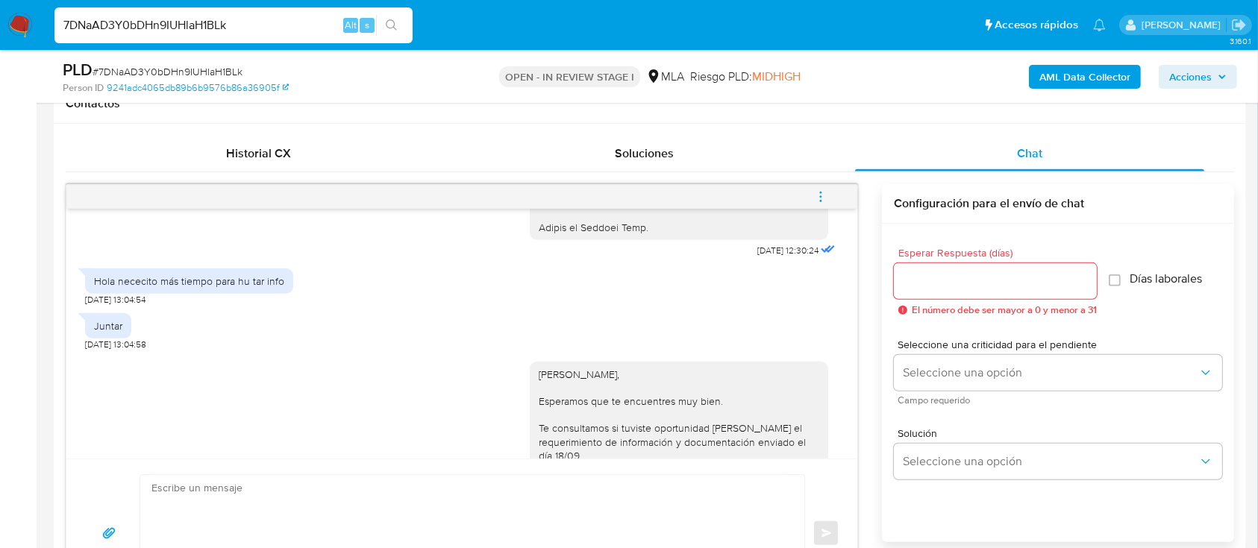
scroll to position [1594, 0]
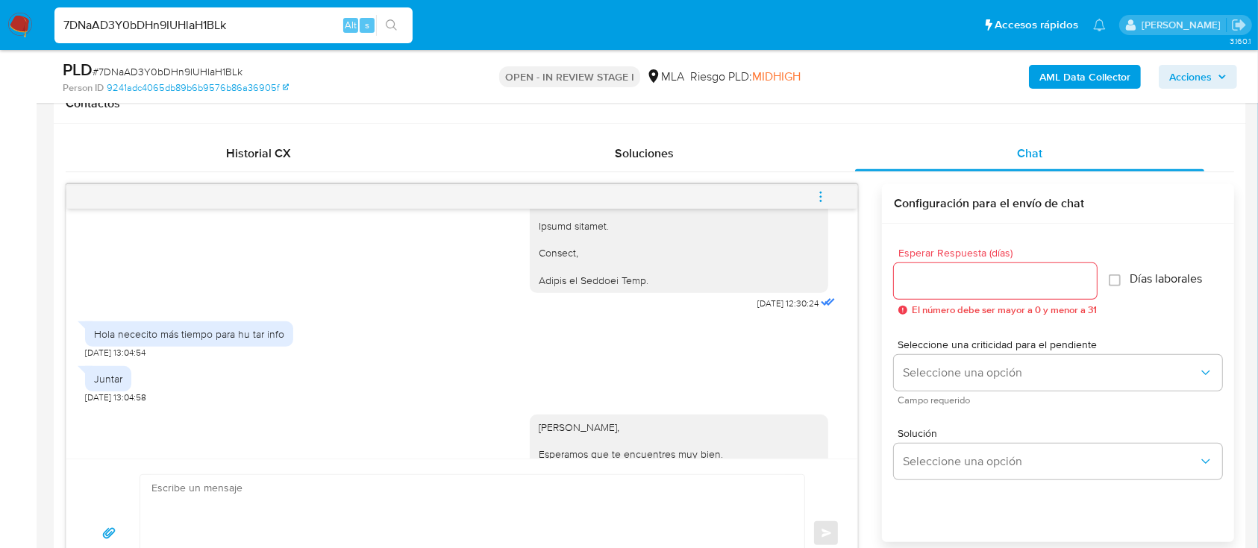
click at [252, 27] on input "7DNaAD3Y0bDHn9IUHlaH1BLk" at bounding box center [233, 25] width 358 height 19
paste input "jds8t2VE5IPcSMXyAlITf0F5"
type input "jds8t2VE5IPcSMXyAlITf0F5"
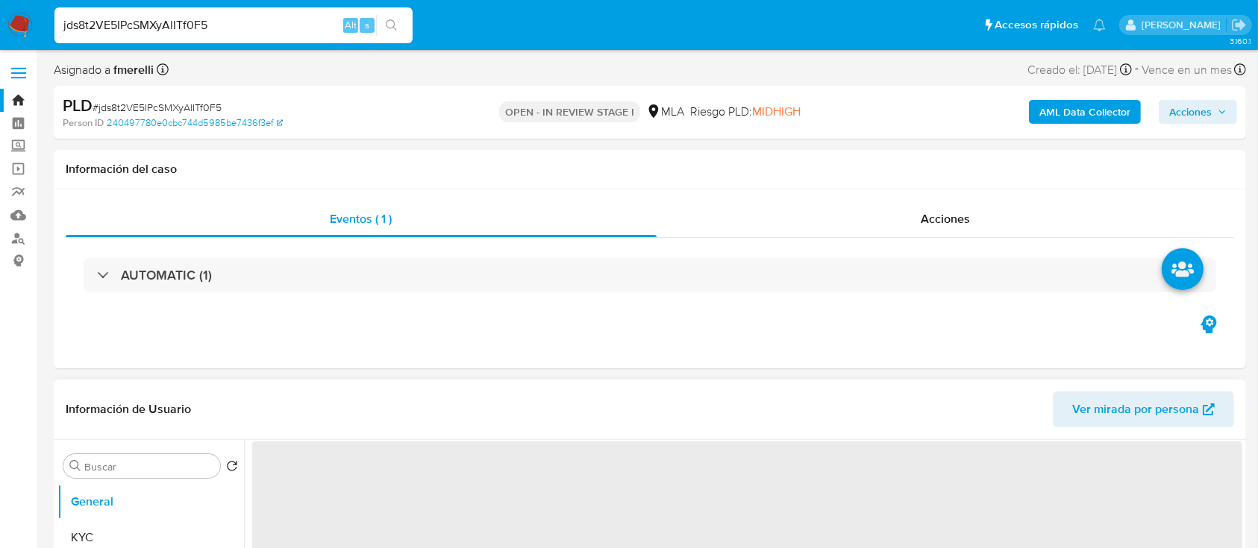
select select "10"
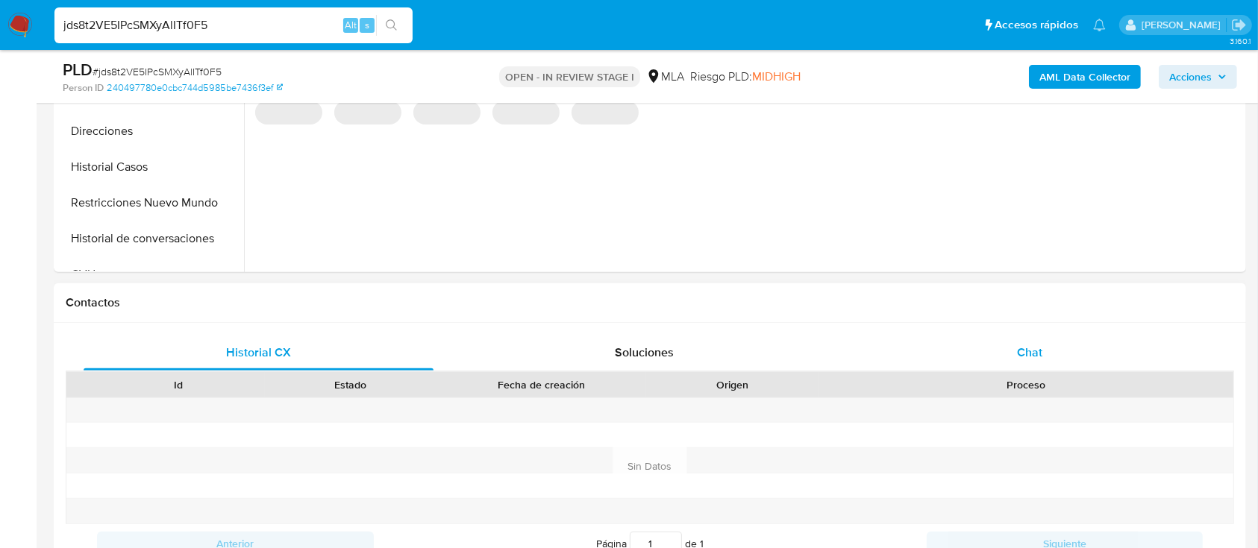
click at [1027, 358] on span "Chat" at bounding box center [1029, 352] width 25 height 17
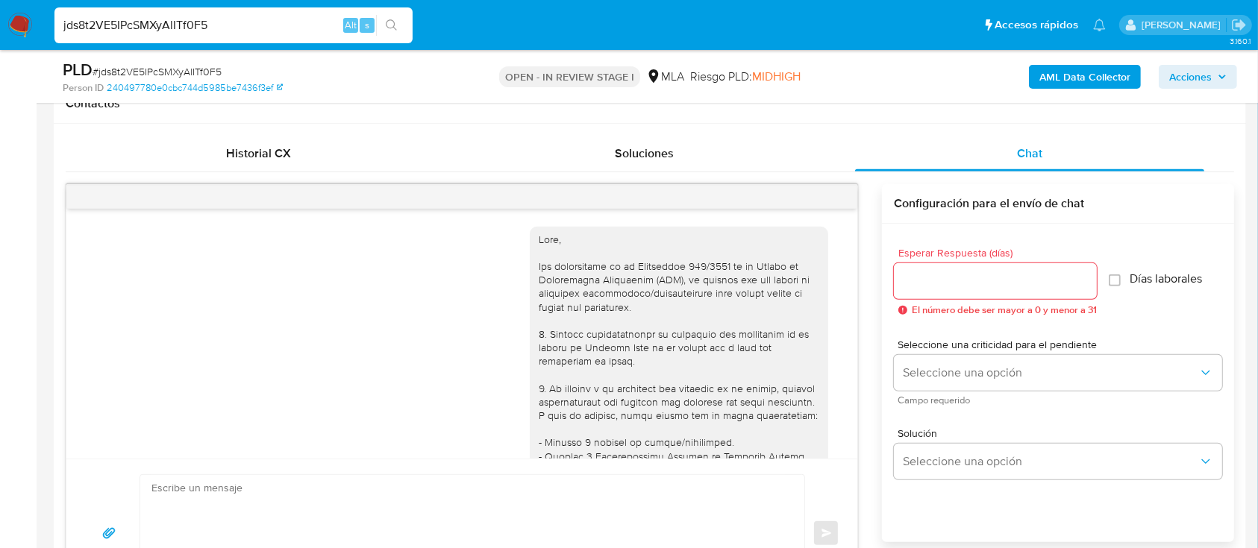
scroll to position [1393, 0]
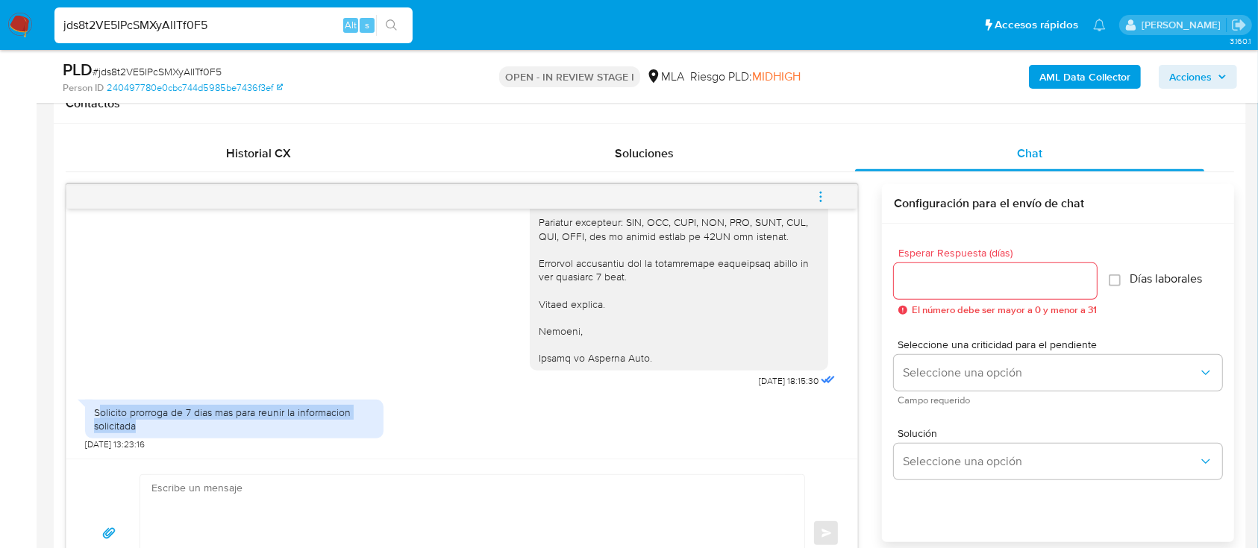
drag, startPoint x: 99, startPoint y: 404, endPoint x: 322, endPoint y: 437, distance: 225.4
click at [322, 437] on div "Solicito prorroga de 7 dias mas para reunir la informacion solicitada" at bounding box center [234, 419] width 298 height 39
click at [284, 31] on input "jds8t2VE5IPcSMXyAlITf0F5" at bounding box center [233, 25] width 358 height 19
paste input "RpXW19K03efvsQsceeWHwKyG"
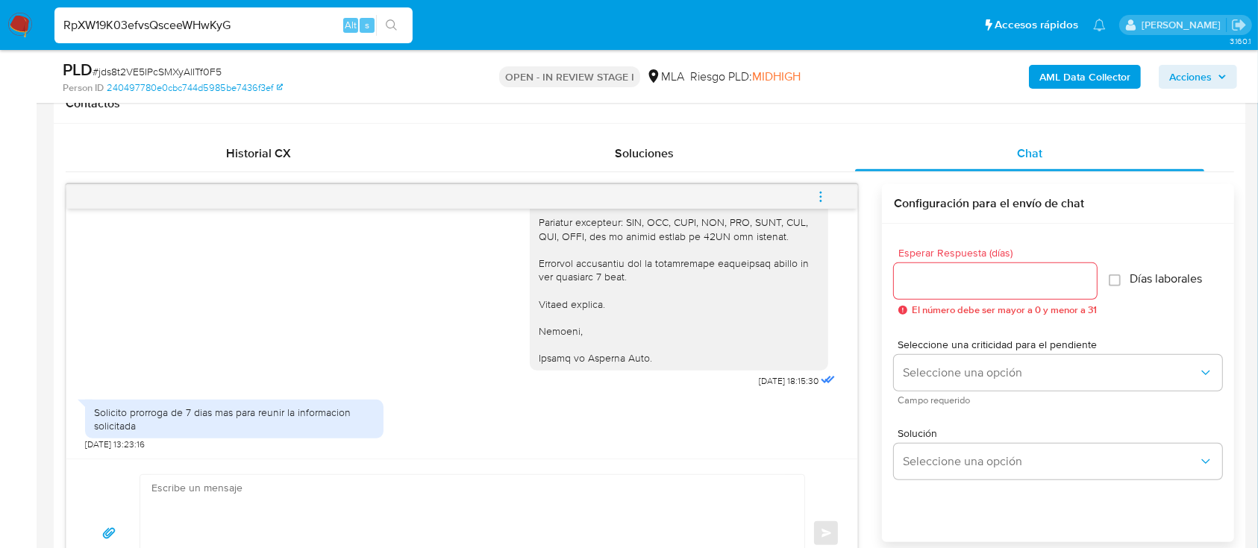
type input "RpXW19K03efvsQsceeWHwKyG"
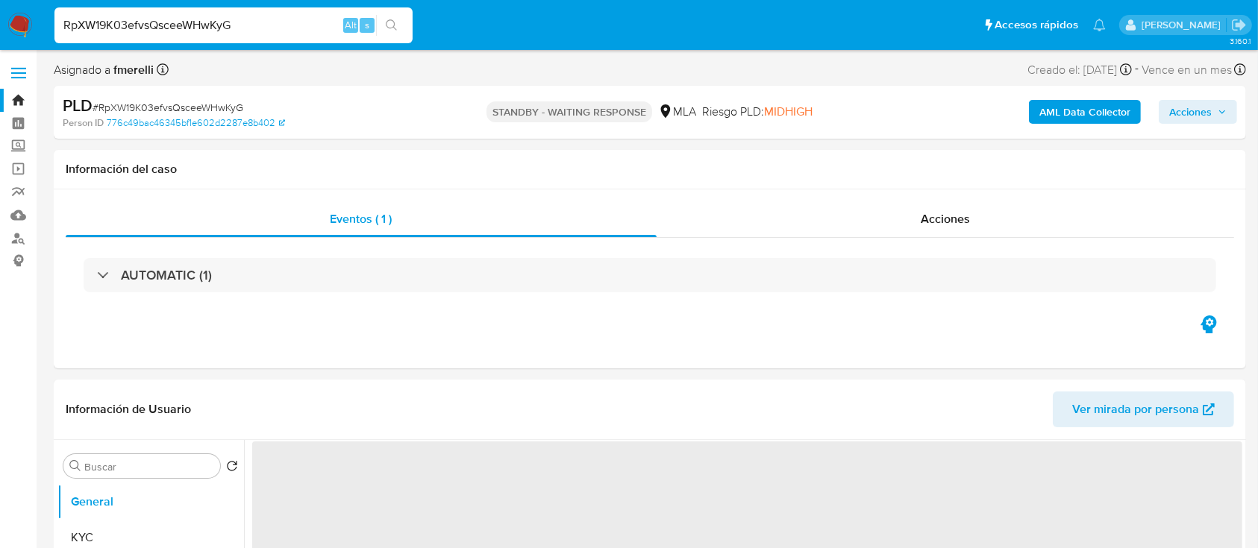
select select "10"
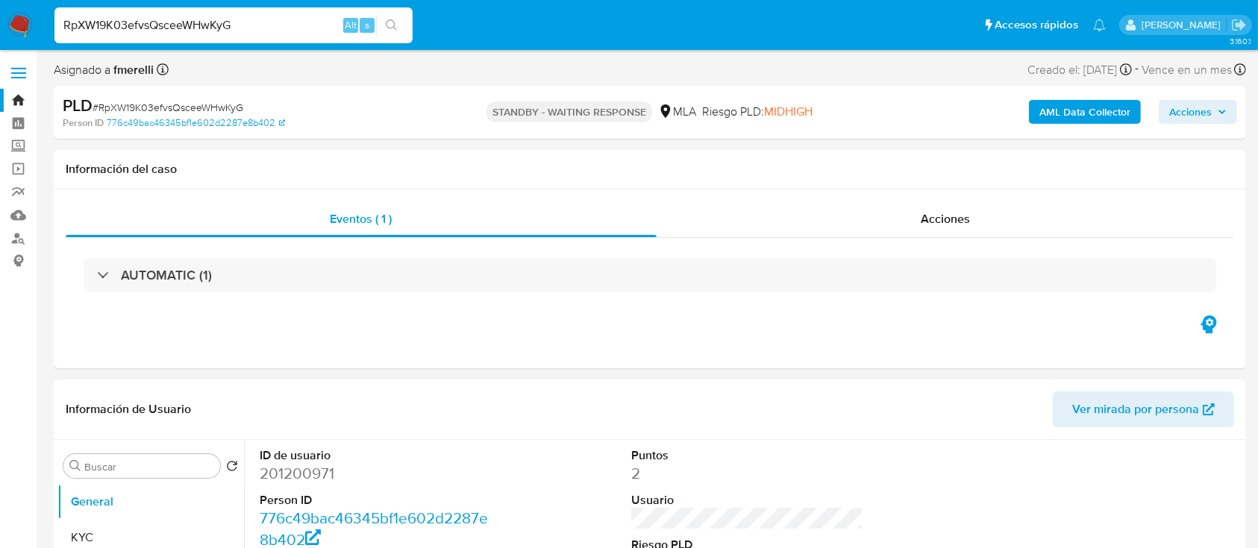
click at [24, 19] on img at bounding box center [19, 25] width 25 height 25
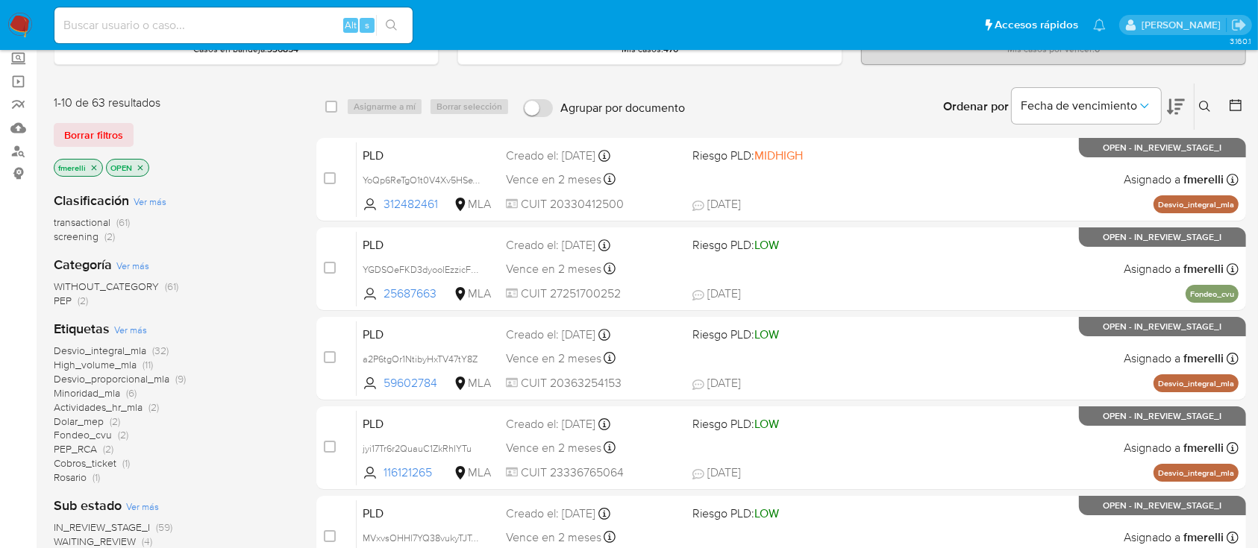
scroll to position [198, 0]
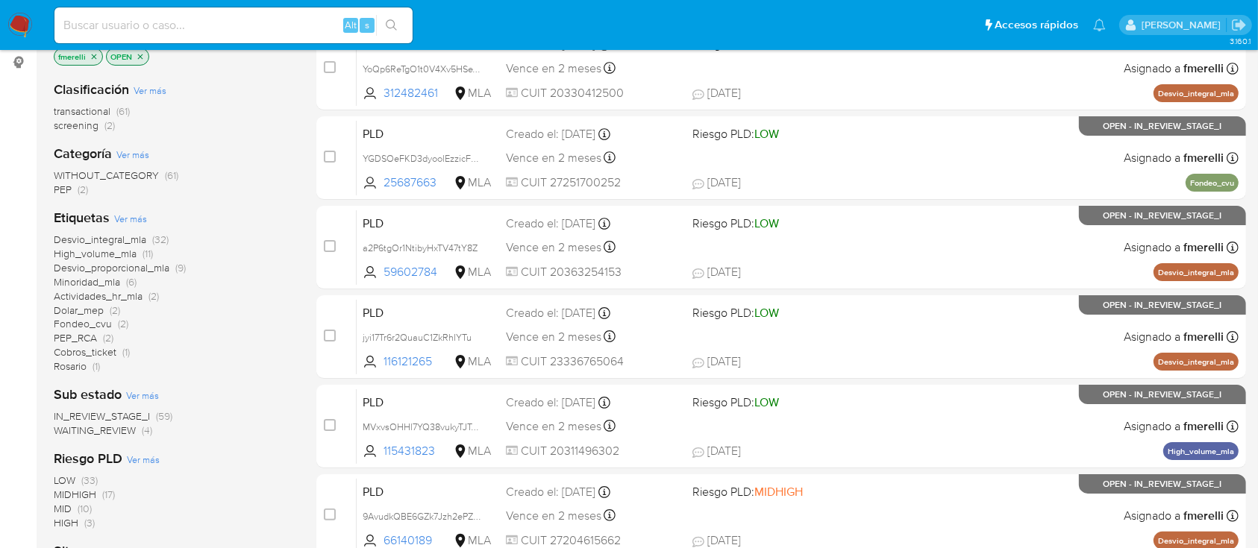
click at [105, 351] on span "Cobros_ticket" at bounding box center [85, 352] width 63 height 15
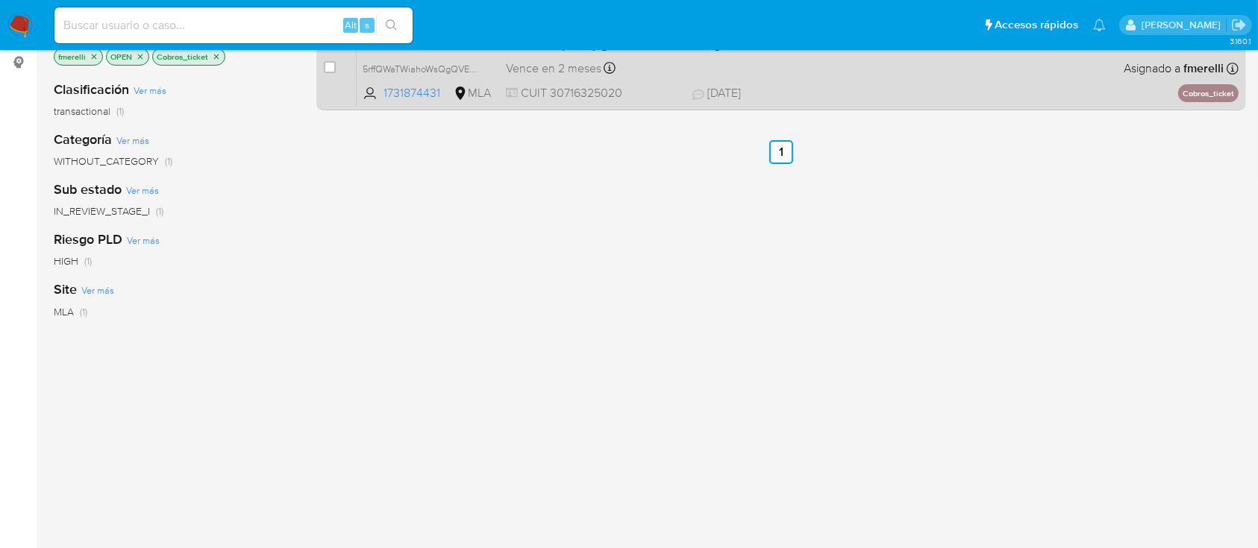
click at [808, 103] on div "PLD 5rffQWaTWiahoWsQgQVEVa2f 1731874431 MLA Riesgo PLD: HIGH Creado el: 12/09/2…" at bounding box center [798, 68] width 882 height 75
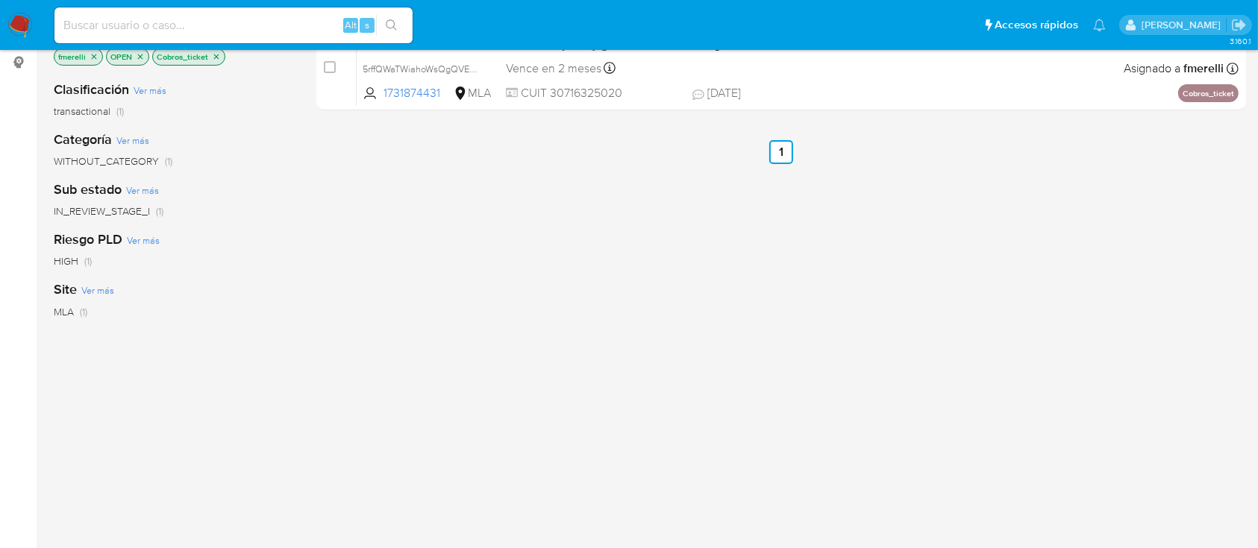
click at [566, 190] on div "select-all-cases-checkbox Asignarme a mí Borrar selección Agrupar por documento…" at bounding box center [780, 310] width 929 height 676
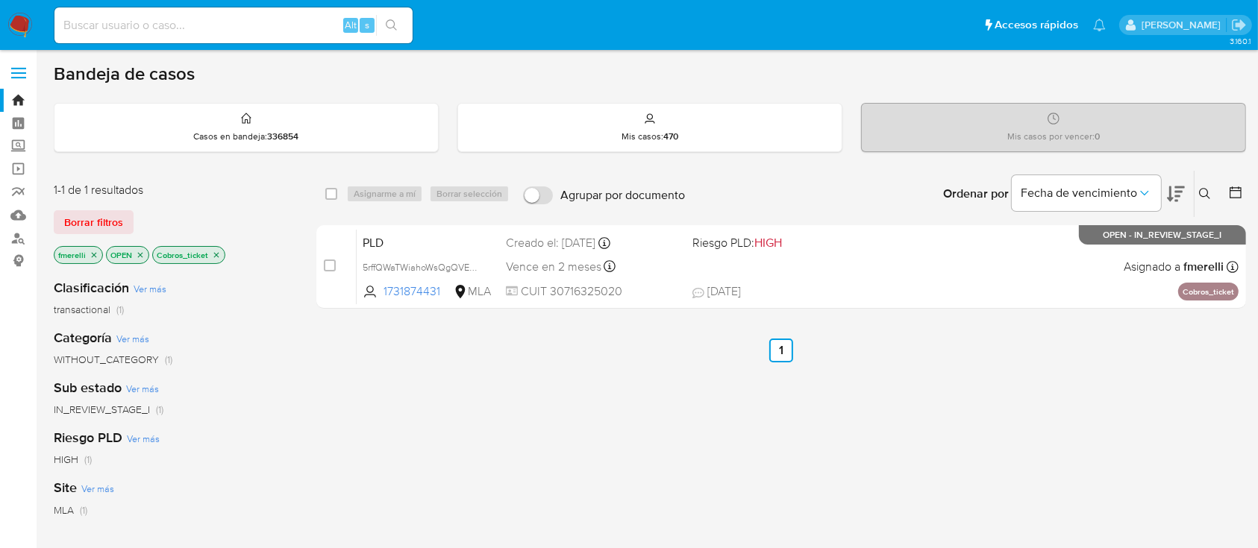
click at [213, 254] on icon "close-filter" at bounding box center [216, 255] width 9 height 9
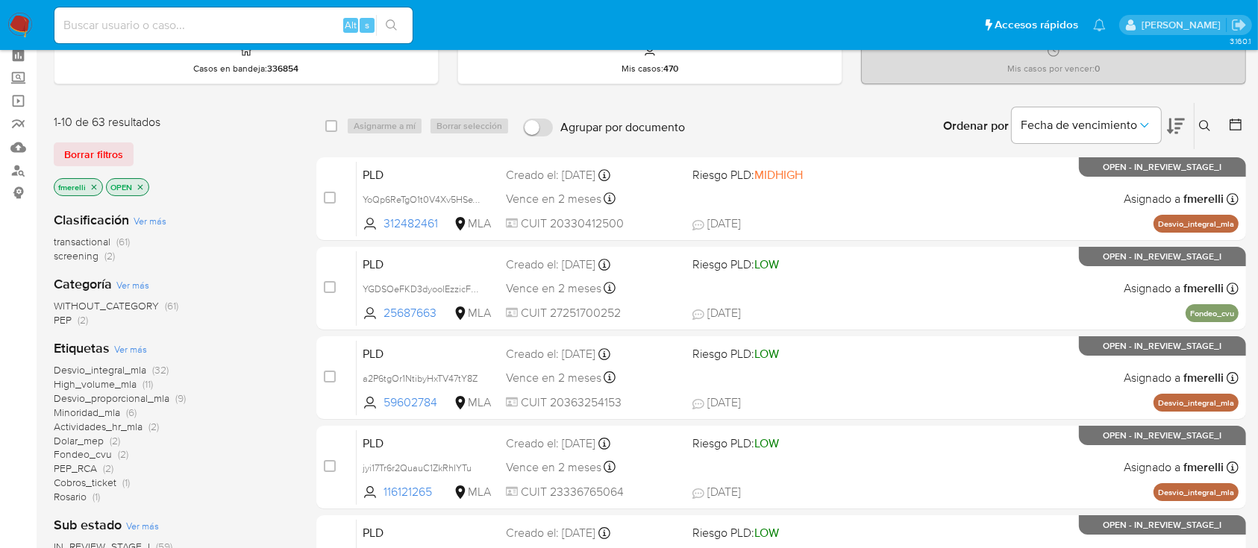
scroll to position [99, 0]
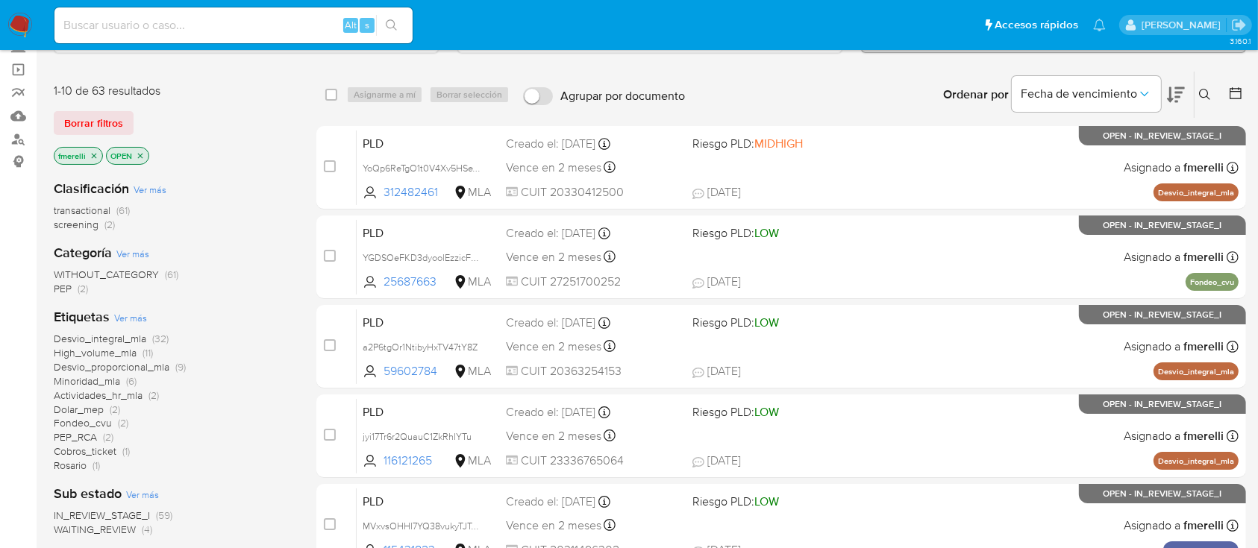
click at [112, 380] on span "Minoridad_mla" at bounding box center [87, 381] width 66 height 15
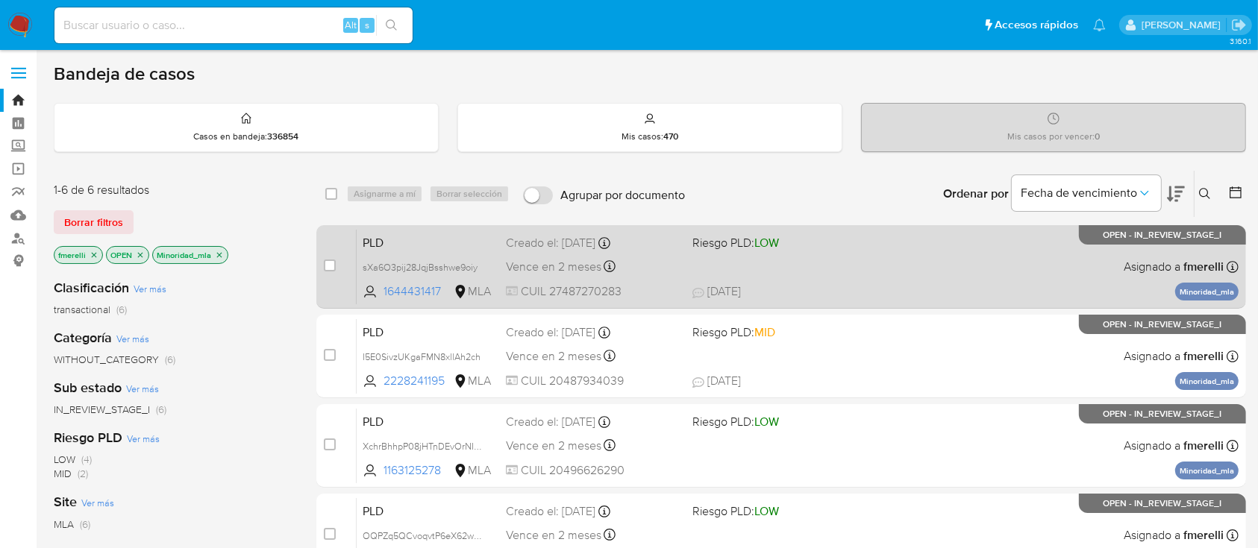
click at [906, 258] on div "PLD sXa6O3pij28JqjBsshwe9oiy 1644431417 MLA Riesgo PLD: LOW Creado el: 12/09/20…" at bounding box center [798, 266] width 882 height 75
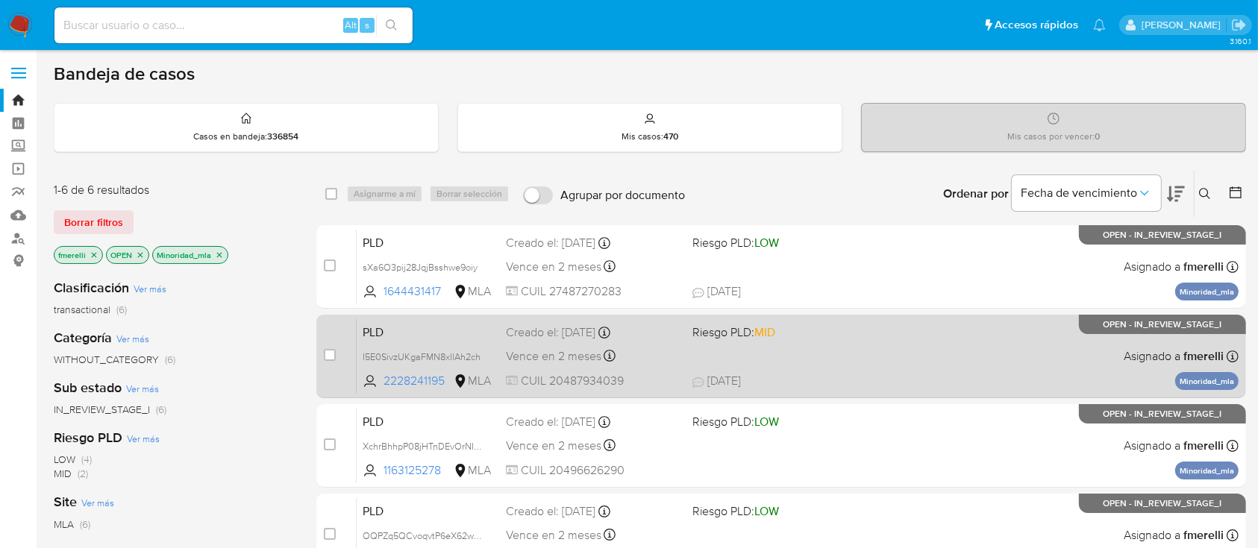
click at [929, 377] on span "18/09/2025 18/09/2025 16:40" at bounding box center [872, 381] width 360 height 16
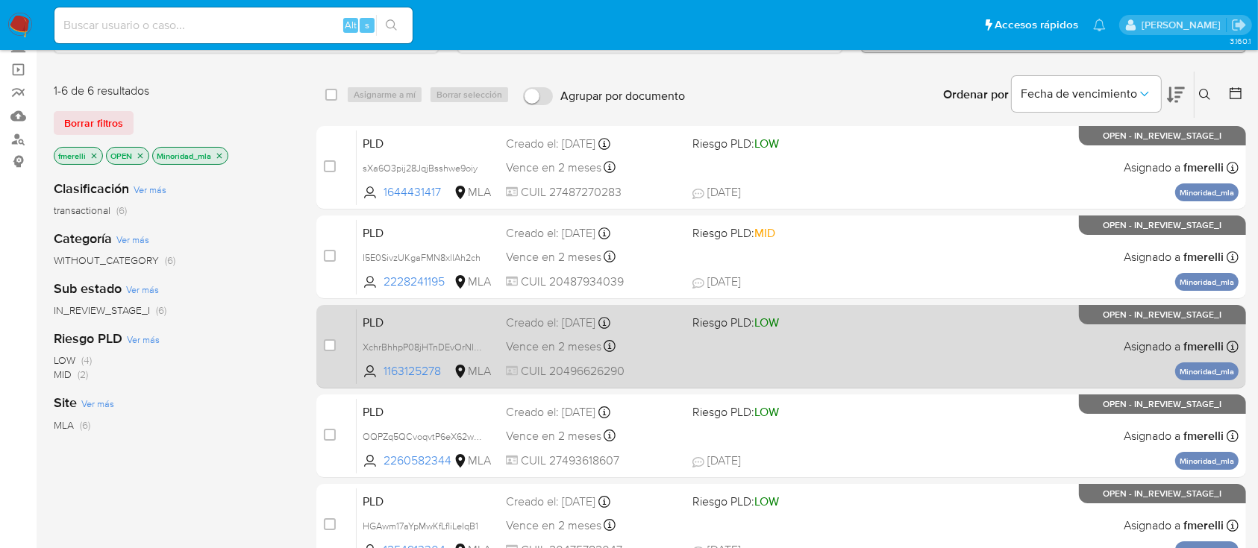
scroll to position [198, 0]
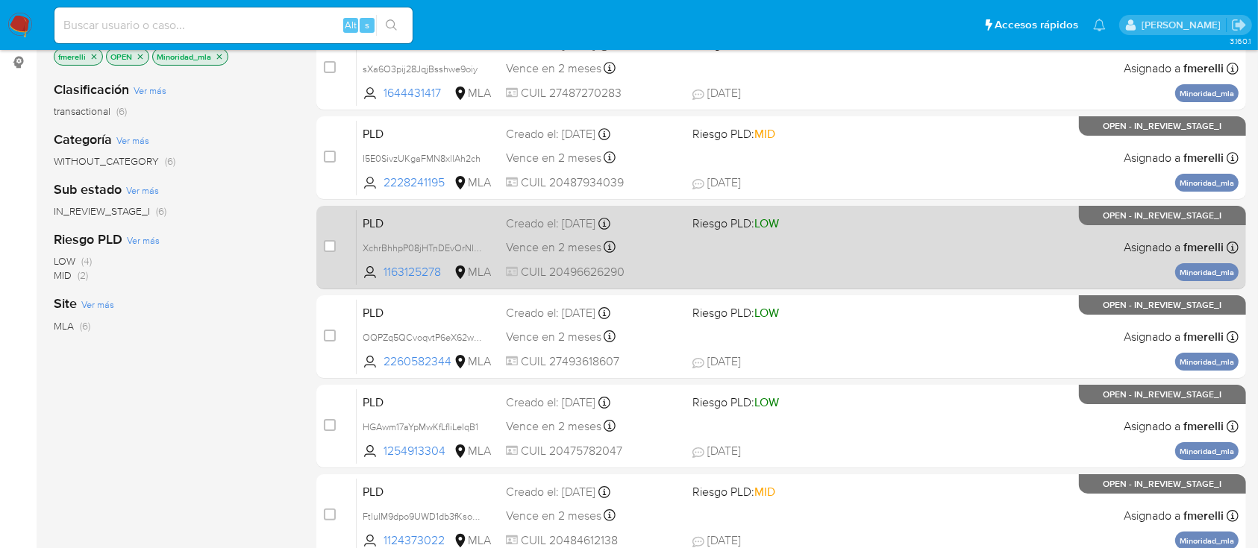
click at [894, 326] on div "PLD OQPZq5QCvoqvtP6eX62wN4R8 2260582344 MLA Riesgo PLD: LOW Creado el: 12/09/20…" at bounding box center [798, 336] width 882 height 75
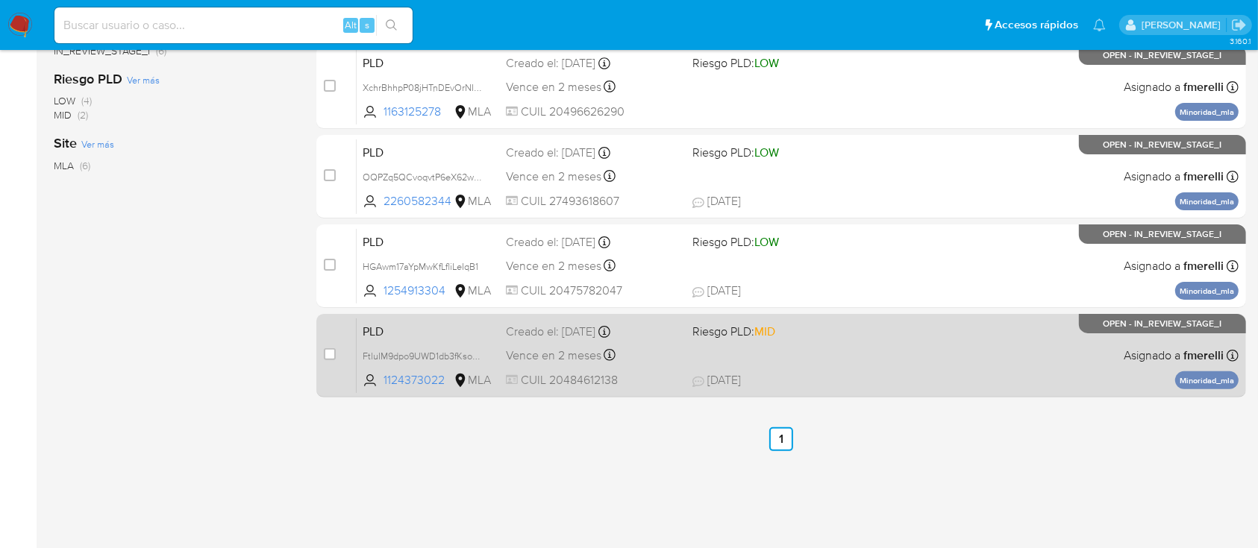
scroll to position [0, 0]
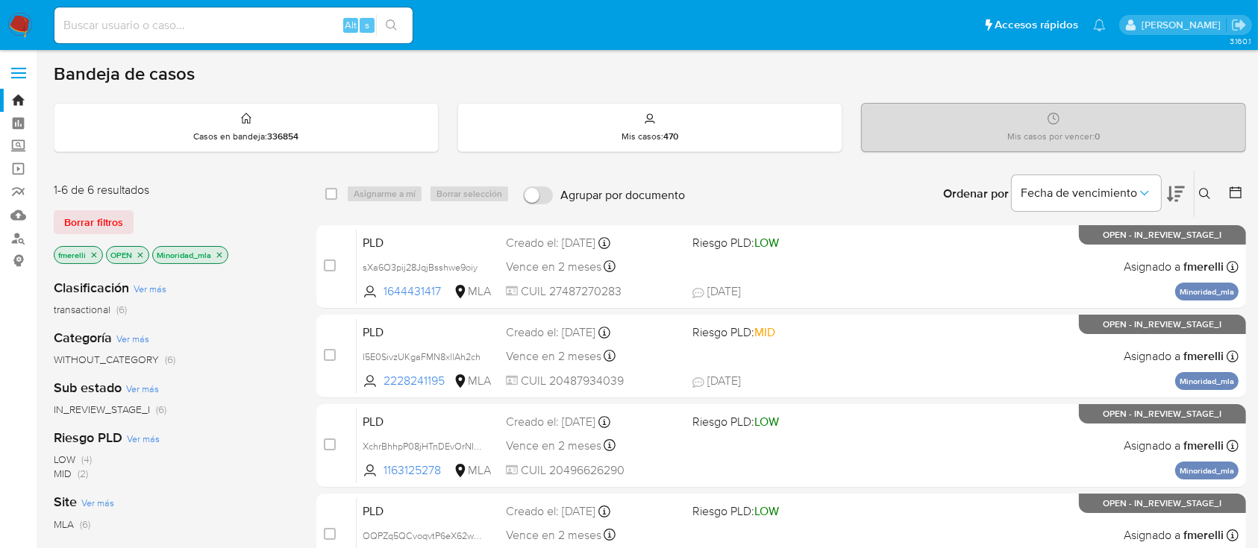
click at [217, 254] on icon "close-filter" at bounding box center [219, 255] width 9 height 9
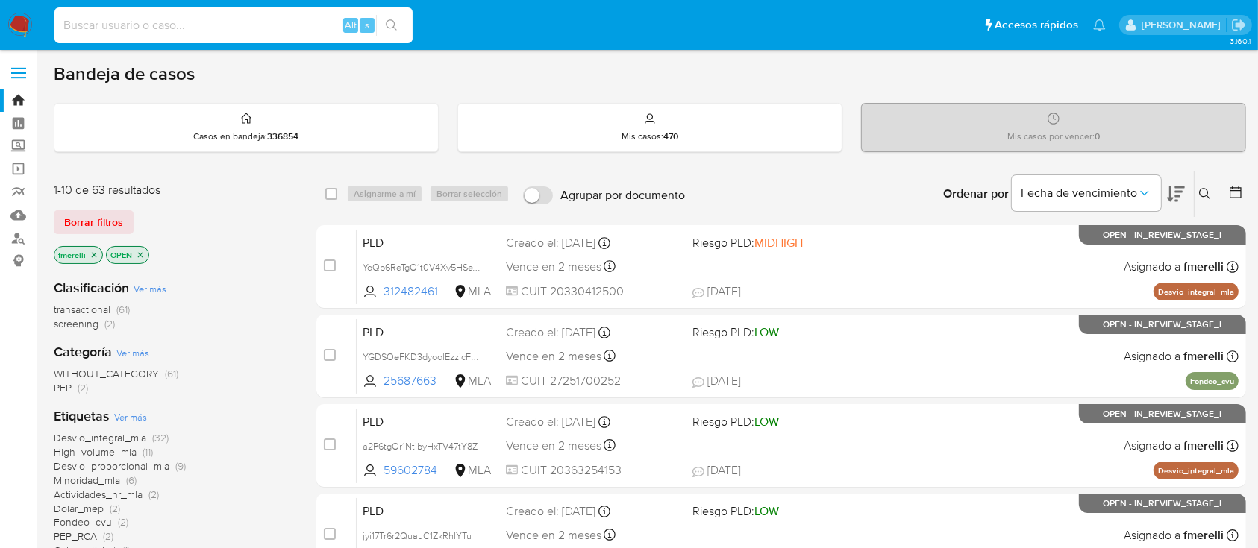
click at [298, 19] on input at bounding box center [233, 25] width 358 height 19
paste input "tgkQwdJ5J53K6ysJceRQ9sk9"
type input "tgkQwdJ5J53K6ysJceRQ9sk9"
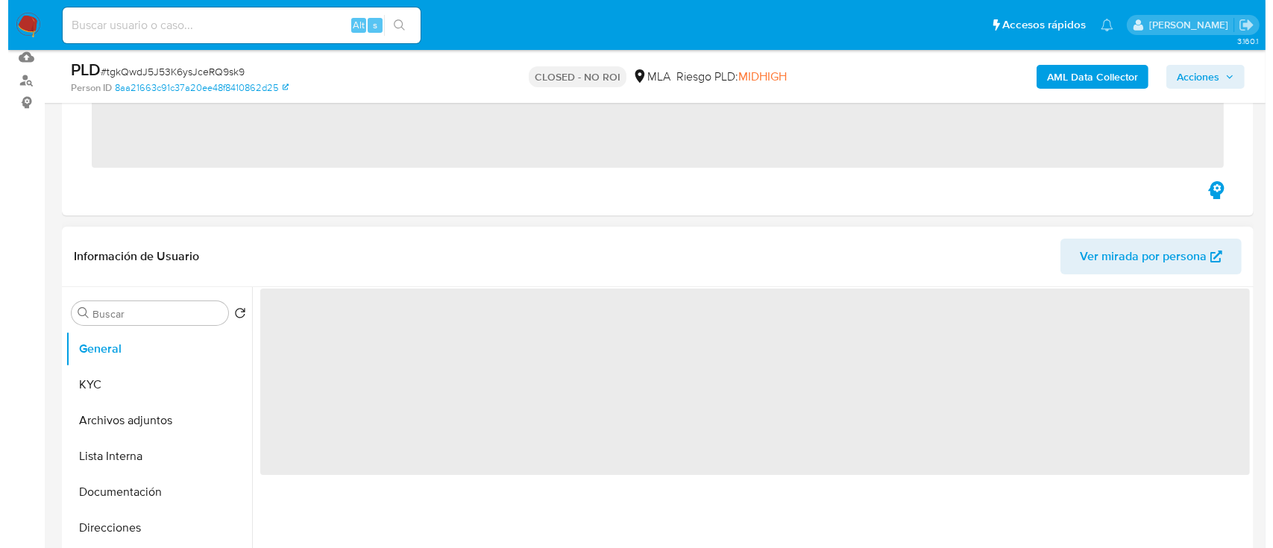
scroll to position [298, 0]
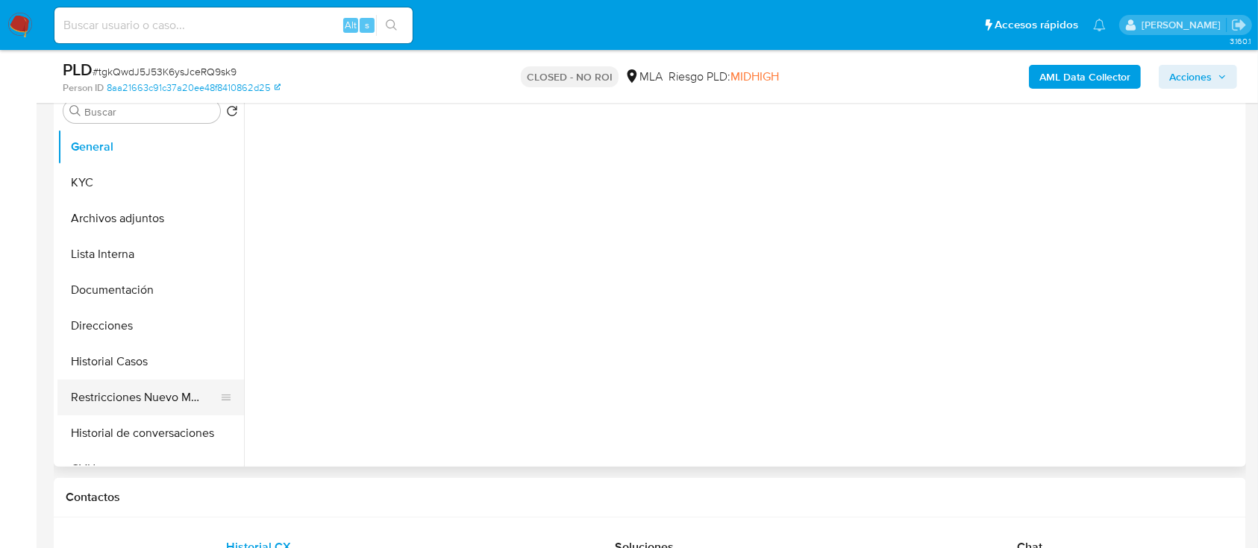
select select "10"
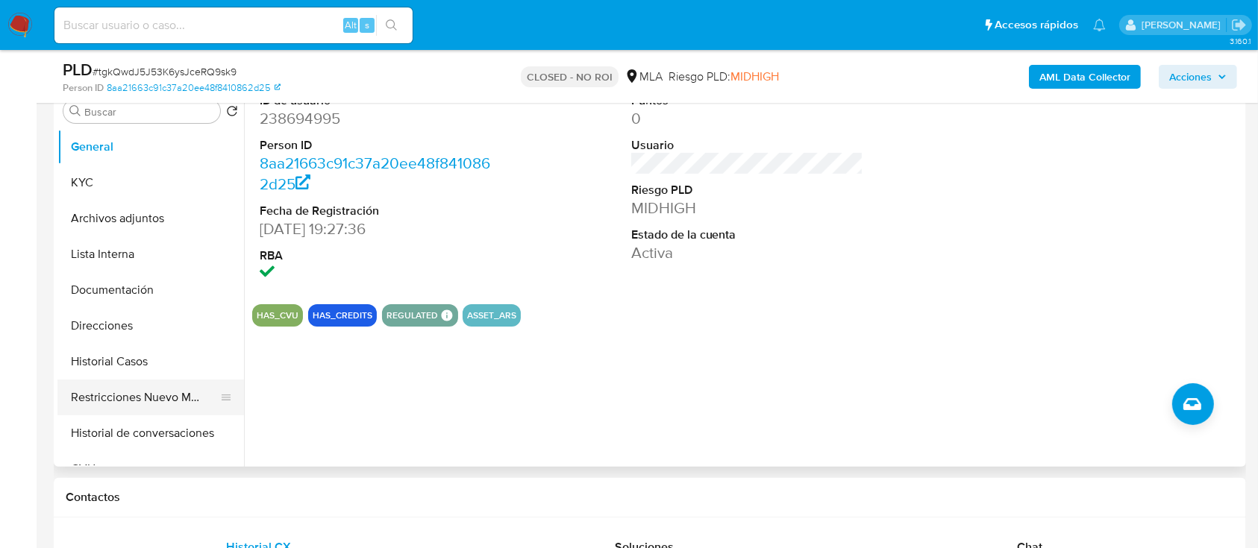
click at [156, 395] on button "Restricciones Nuevo Mundo" at bounding box center [144, 398] width 175 height 36
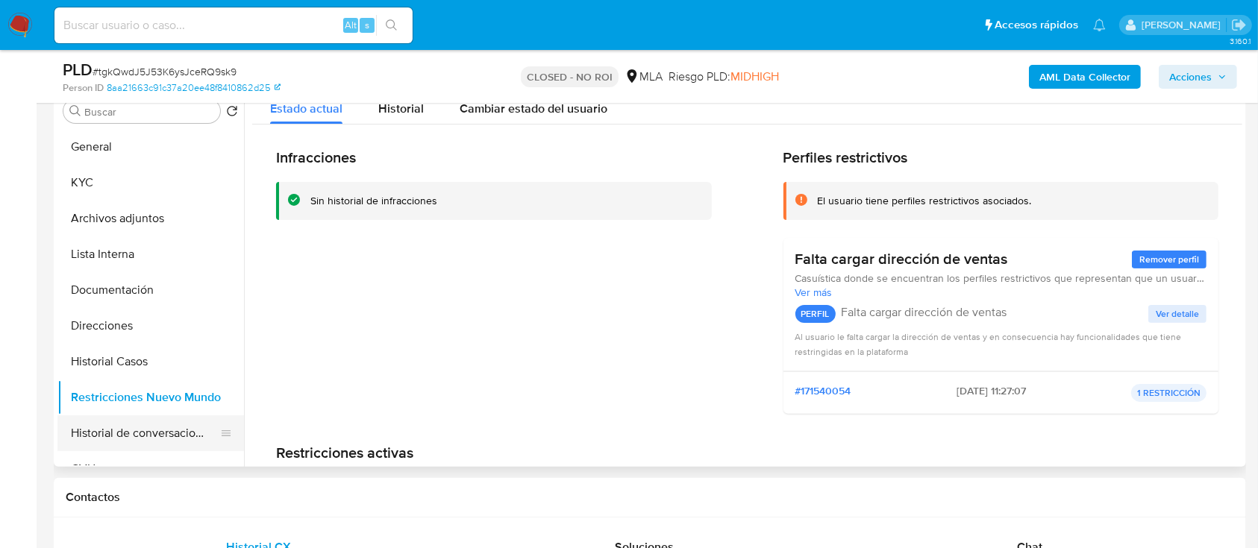
click at [160, 414] on ul "General KYC Archivos adjuntos Lista Interna Documentación Direcciones Historial…" at bounding box center [150, 297] width 186 height 336
click at [148, 347] on button "Historial Casos" at bounding box center [144, 362] width 175 height 36
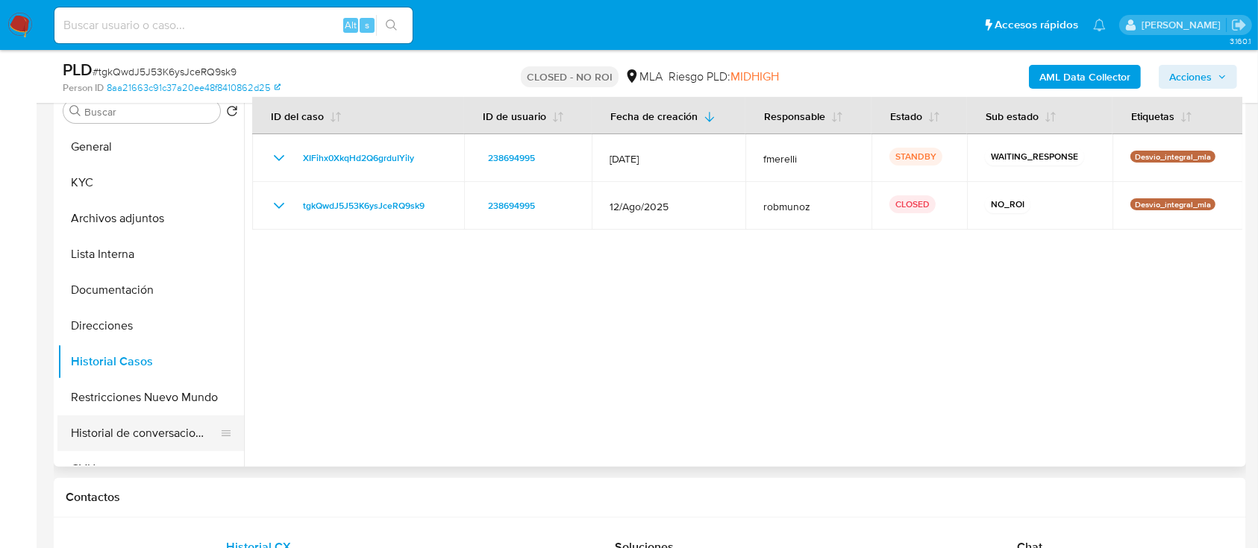
click at [168, 421] on button "Historial de conversaciones" at bounding box center [144, 433] width 175 height 36
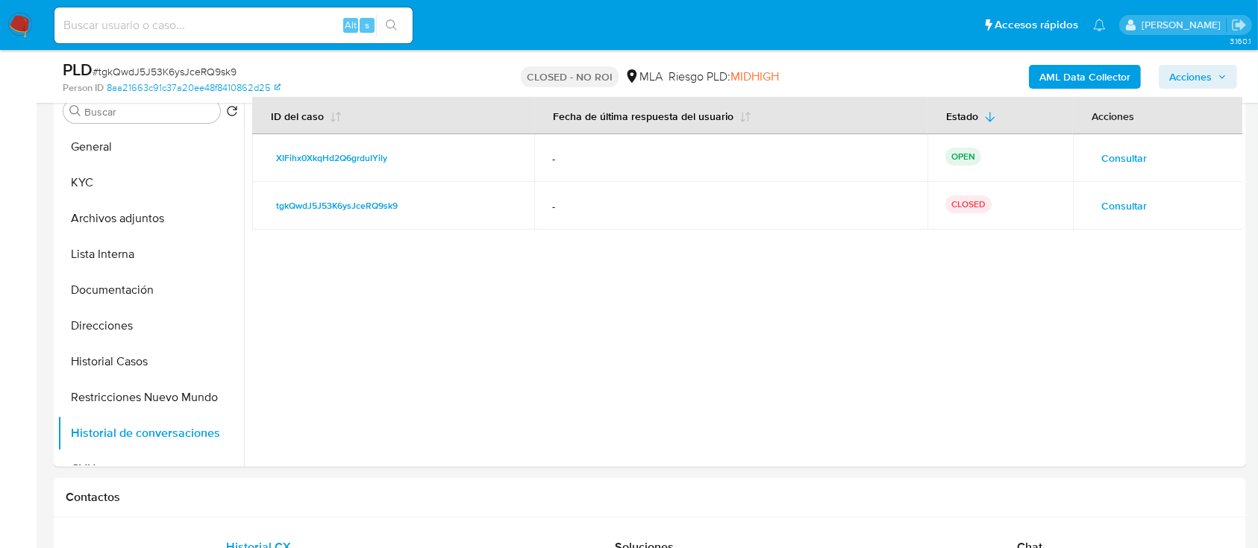
click at [1125, 160] on span "Consultar" at bounding box center [1124, 158] width 46 height 21
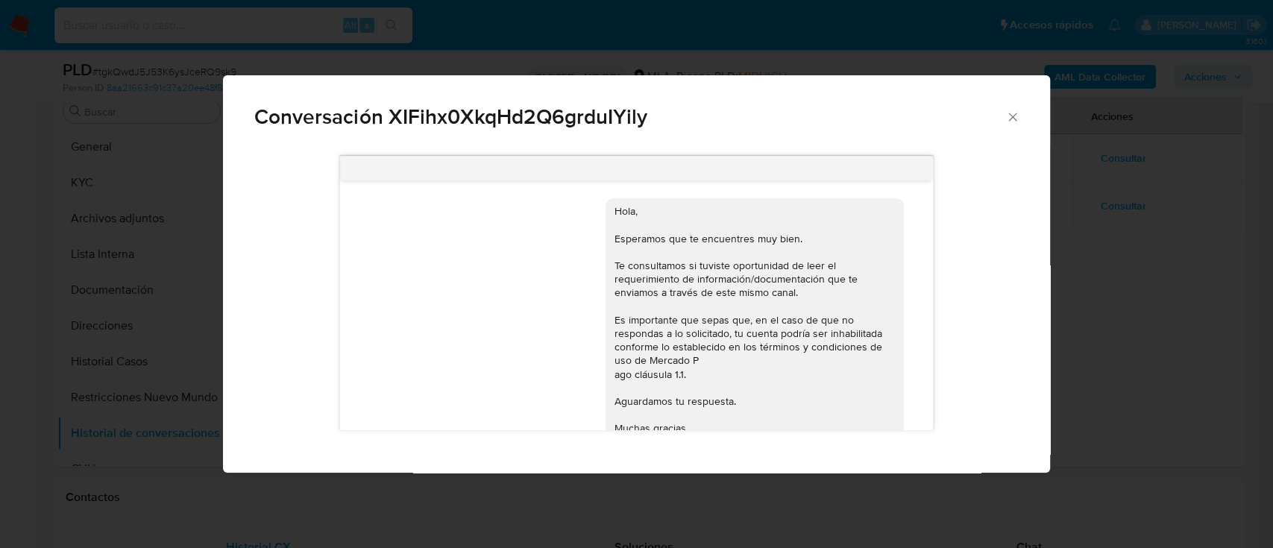
scroll to position [80, 0]
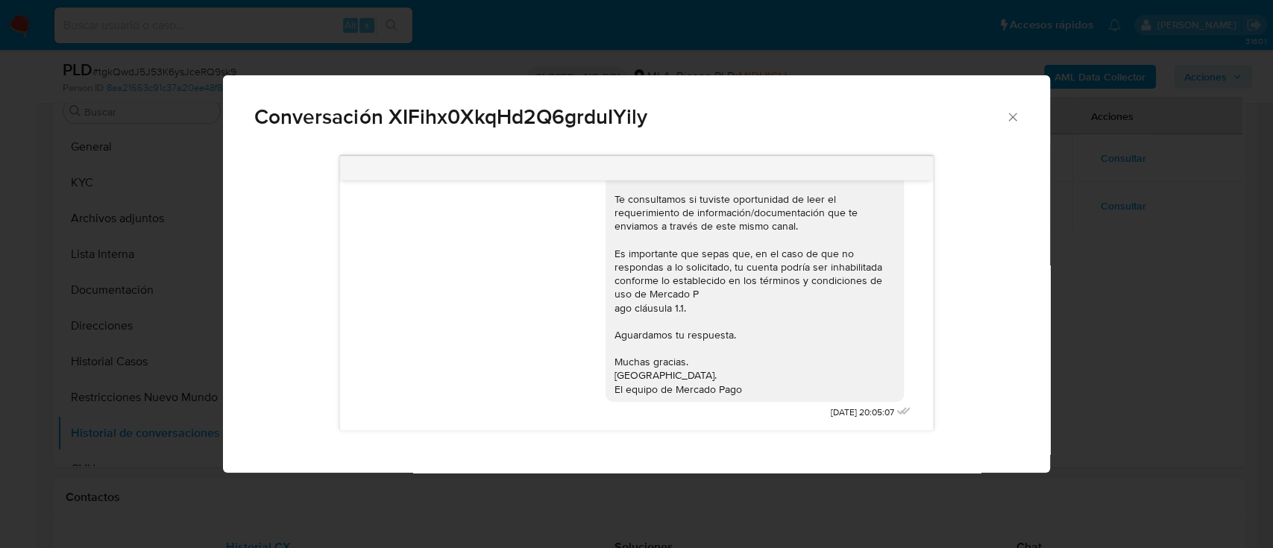
drag, startPoint x: 790, startPoint y: 414, endPoint x: 902, endPoint y: 421, distance: 112.1
click at [902, 421] on div "Hola, Esperamos que te encuentres muy bien. Te consultamos si tuviste oportunid…" at bounding box center [636, 306] width 593 height 250
click at [683, 477] on div "Conversación XIFihx0XkqHd2Q6grduIYily Hola, Esperamos que te encuentres muy bie…" at bounding box center [636, 274] width 1273 height 548
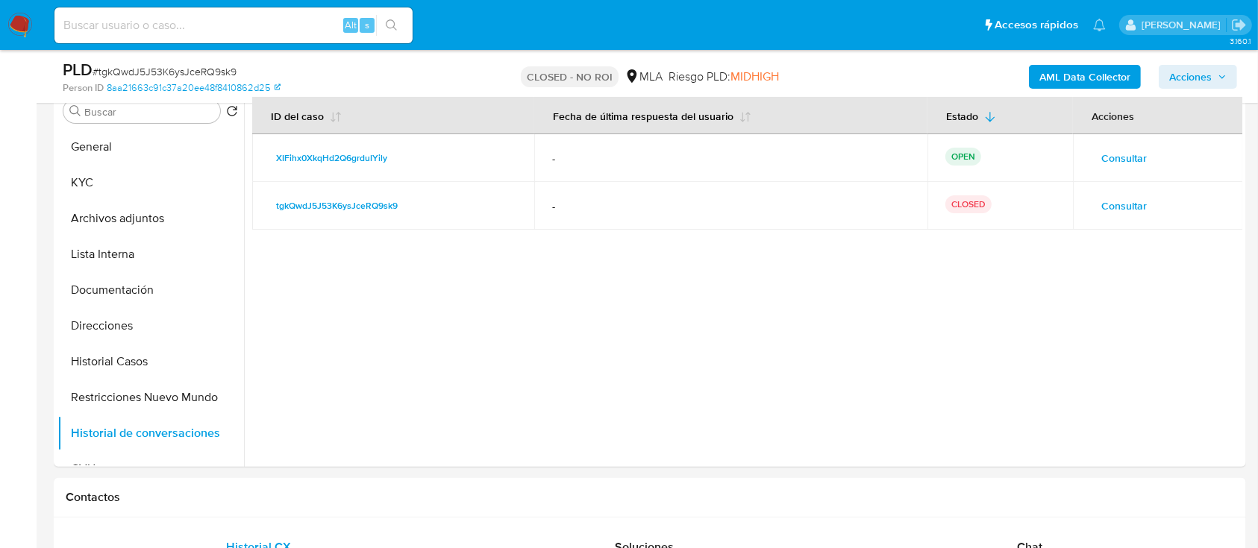
click at [30, 25] on img at bounding box center [19, 25] width 25 height 25
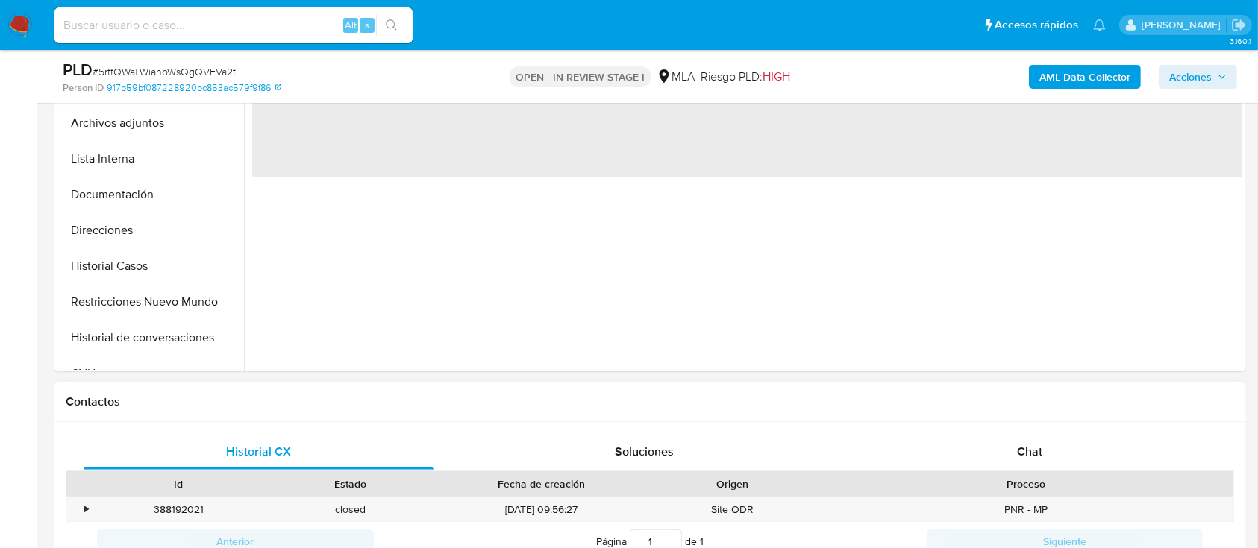
click at [964, 442] on div "Chat" at bounding box center [1030, 452] width 350 height 36
select select "10"
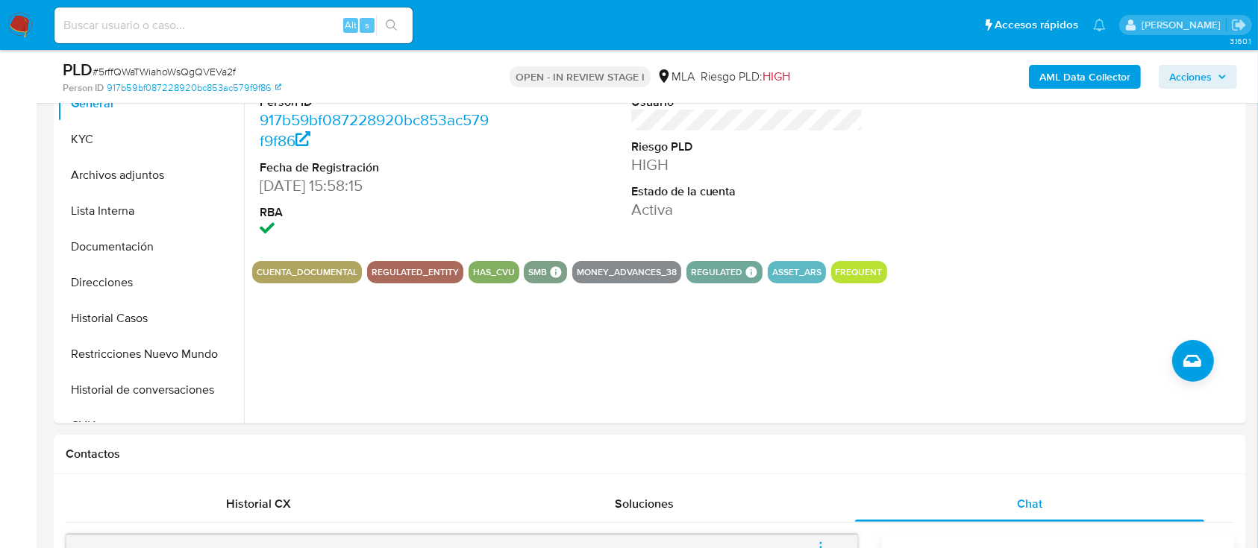
scroll to position [298, 0]
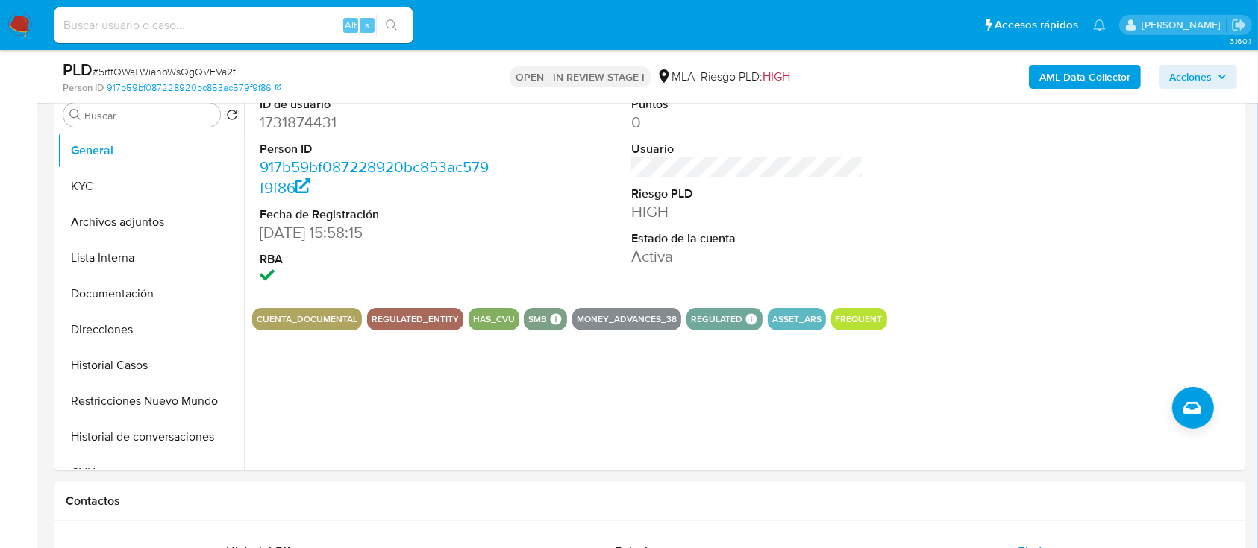
click at [22, 13] on img at bounding box center [19, 25] width 25 height 25
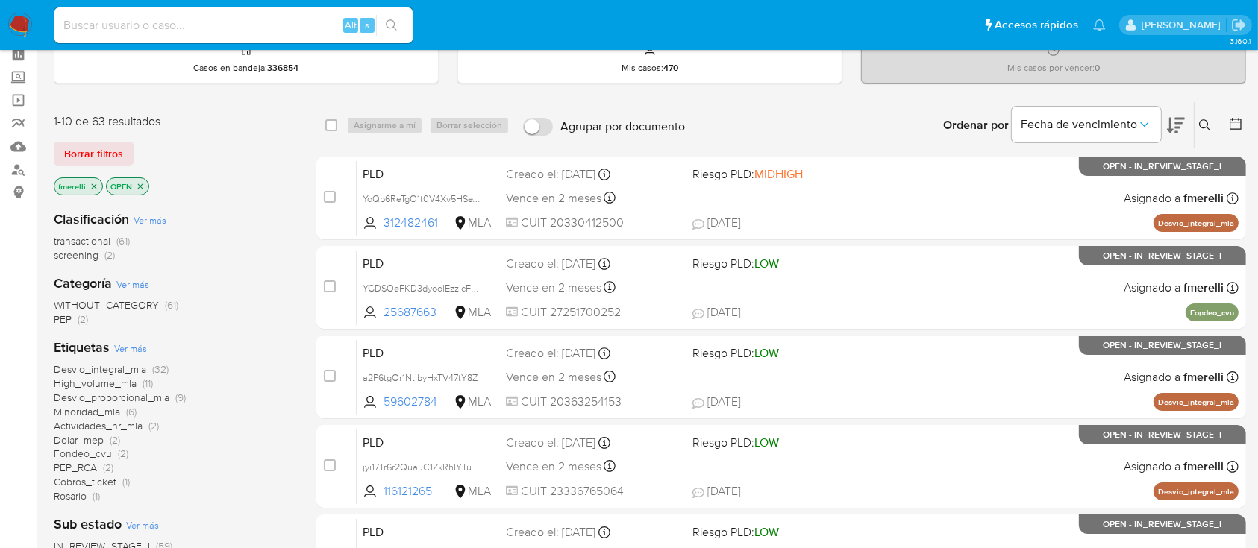
scroll to position [99, 0]
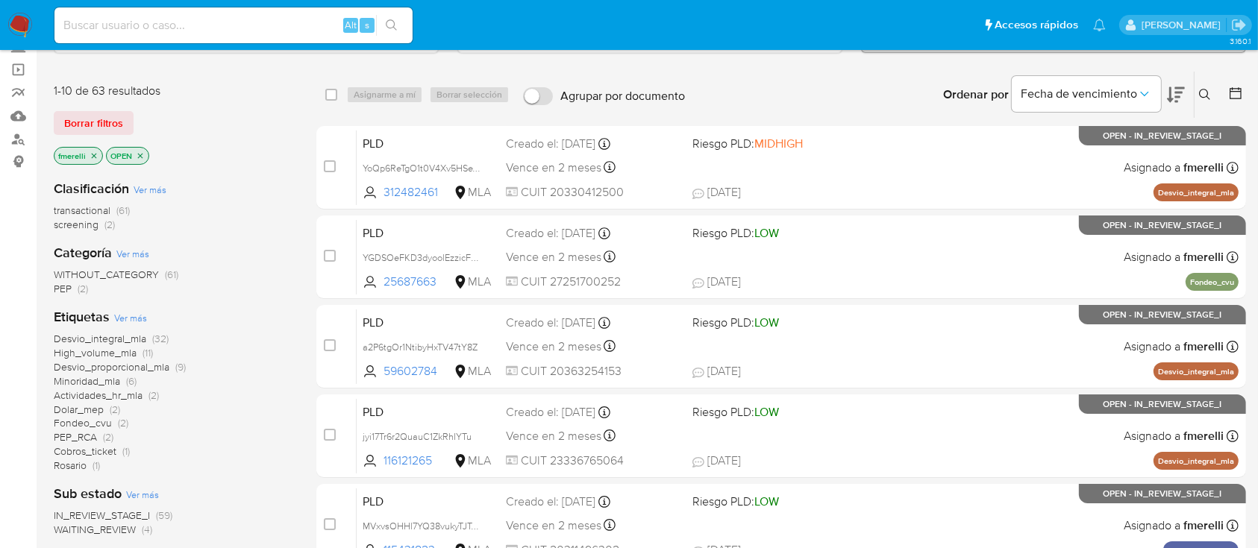
click at [110, 447] on span "Cobros_ticket" at bounding box center [85, 451] width 63 height 15
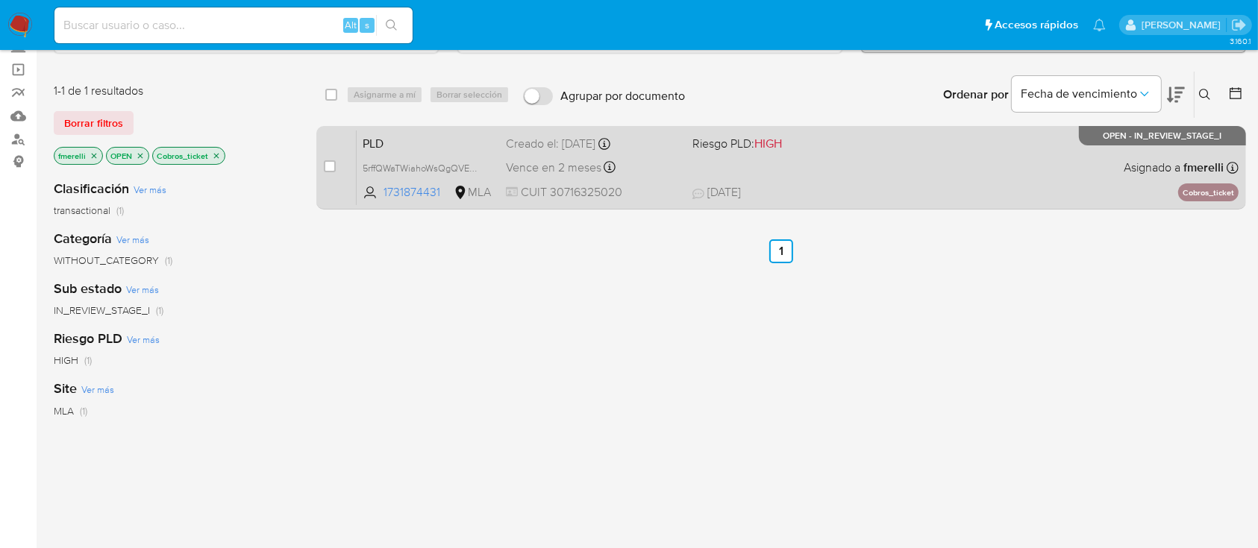
click at [753, 157] on div "PLD 5rffQWaTWiahoWsQgQVEVa2f 1731874431 MLA Riesgo PLD: HIGH Creado el: 12/09/2…" at bounding box center [798, 167] width 882 height 75
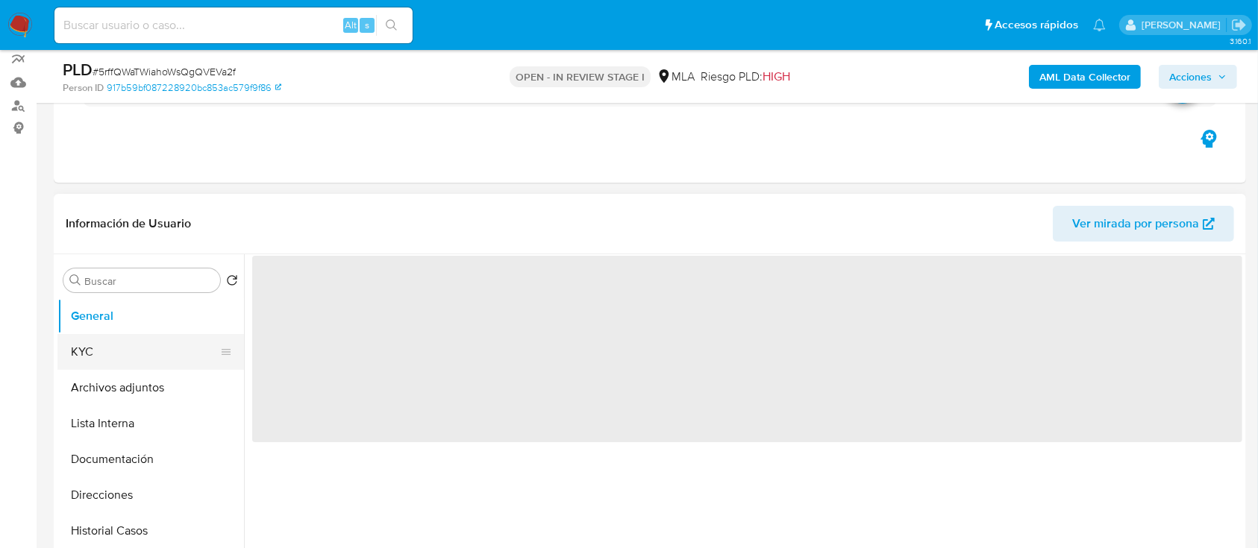
scroll to position [198, 0]
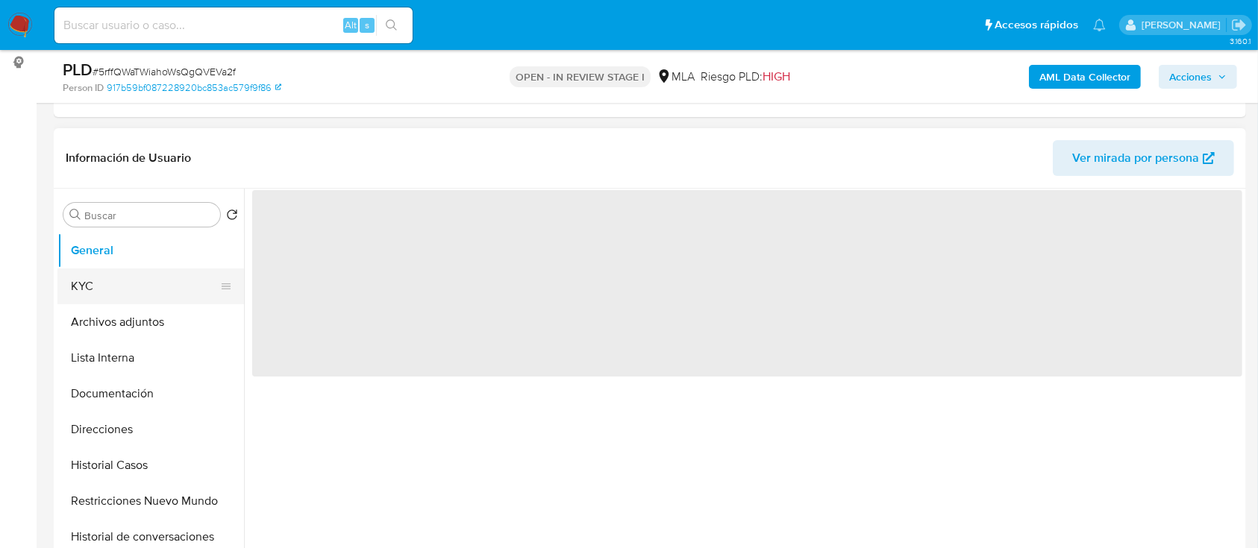
click at [143, 283] on button "KYC" at bounding box center [144, 287] width 175 height 36
select select "10"
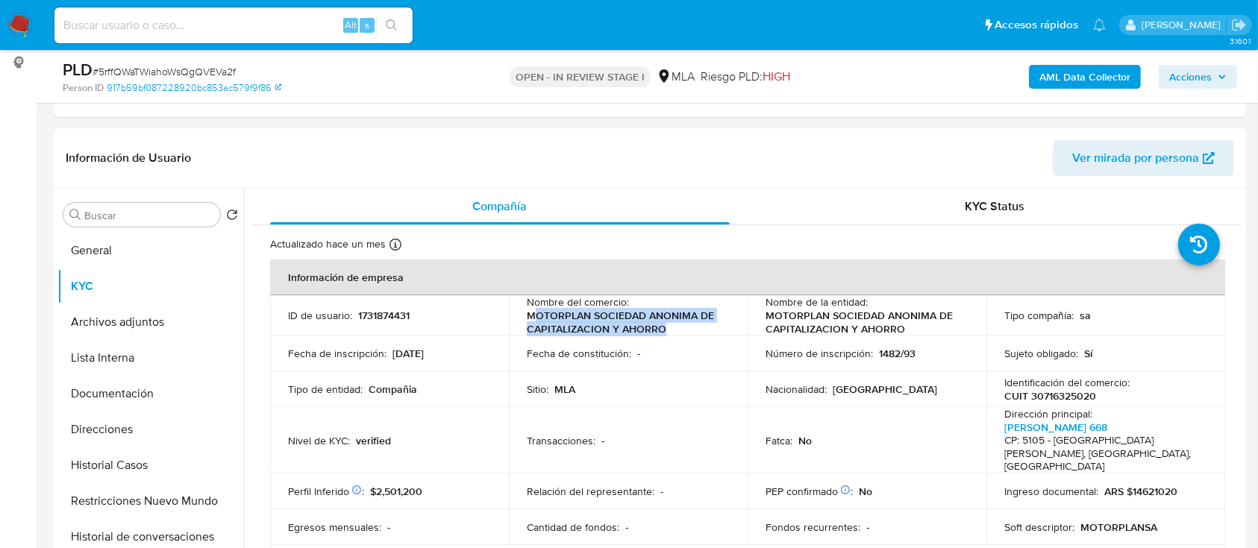
drag, startPoint x: 546, startPoint y: 319, endPoint x: 698, endPoint y: 322, distance: 152.2
click at [698, 322] on p "MOTORPLAN SOCIEDAD ANONIMA DE CAPITALIZACION Y AHORRO" at bounding box center [625, 322] width 197 height 27
click at [680, 327] on p "MOTORPLAN SOCIEDAD ANONIMA DE CAPITALIZACION Y AHORRO" at bounding box center [625, 322] width 197 height 27
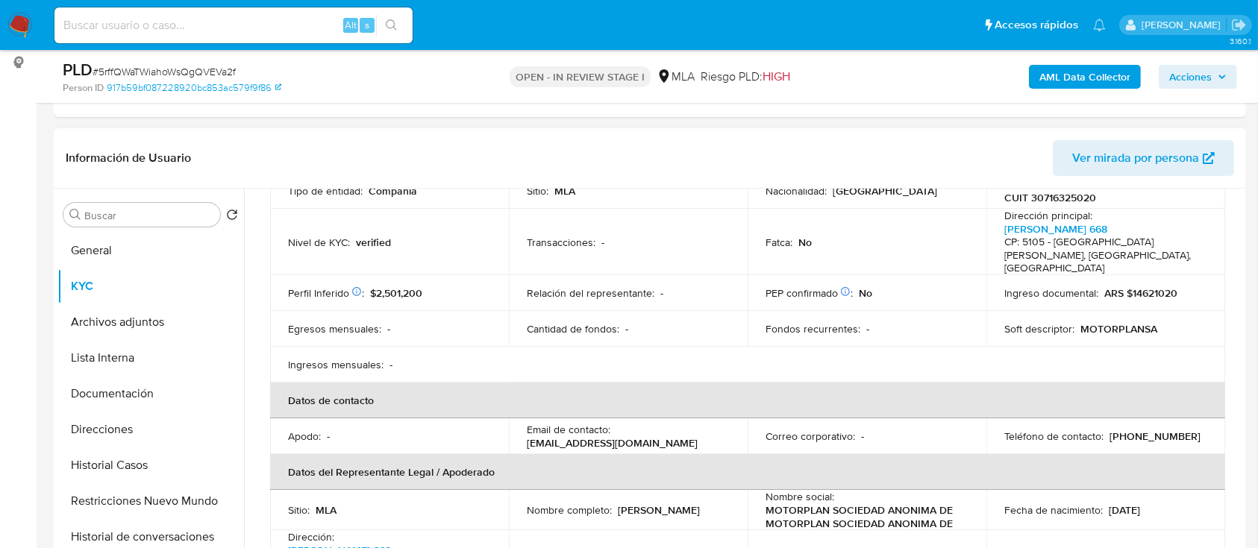
scroll to position [298, 0]
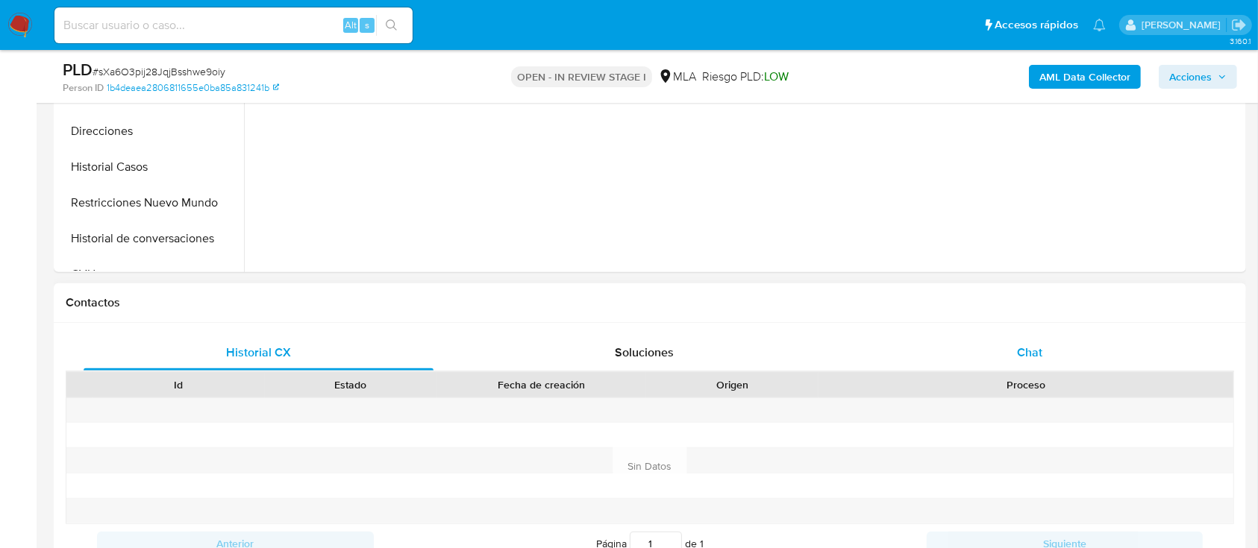
click at [1038, 339] on div "Chat" at bounding box center [1030, 353] width 350 height 36
select select "10"
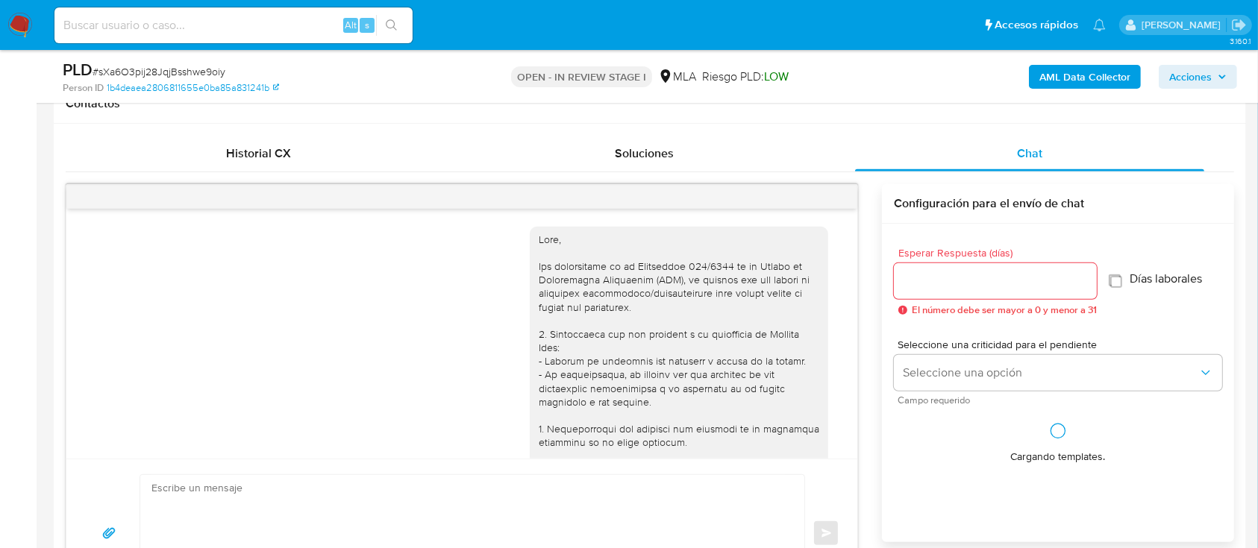
scroll to position [569, 0]
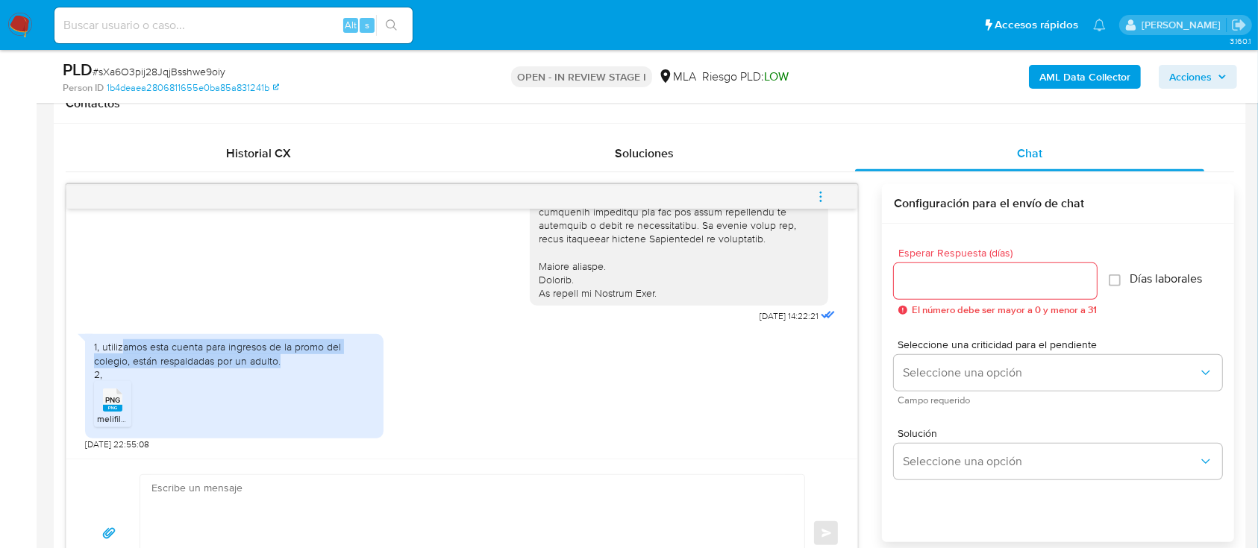
drag, startPoint x: 120, startPoint y: 351, endPoint x: 301, endPoint y: 280, distance: 194.9
click at [294, 357] on div "1, utilizamos esta cuenta para ingresos de la promo del colegio, están respalda…" at bounding box center [234, 360] width 280 height 41
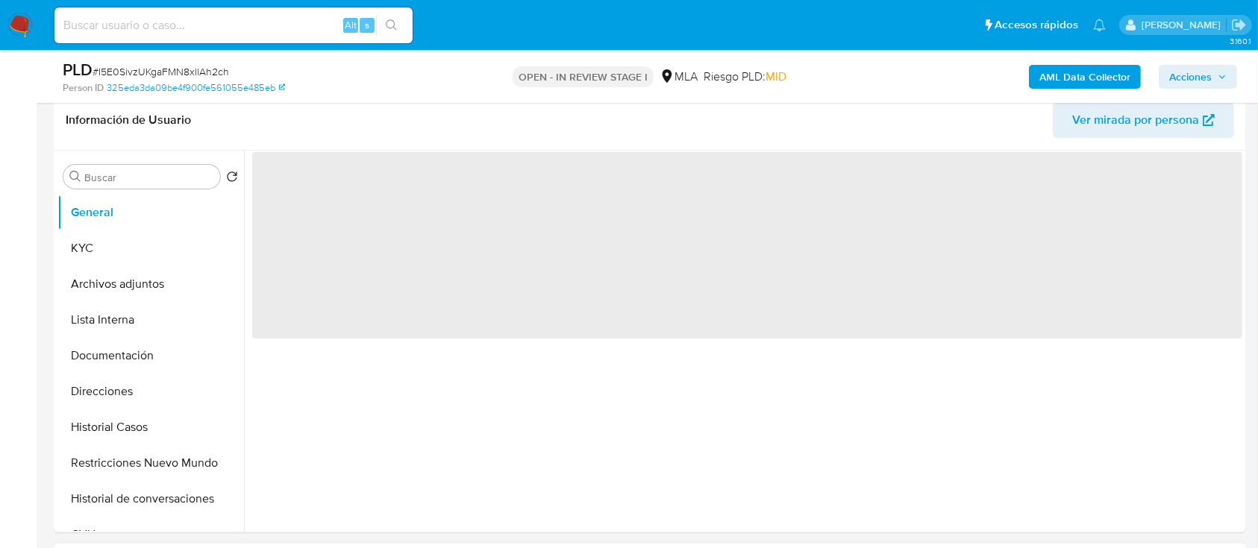
scroll to position [597, 0]
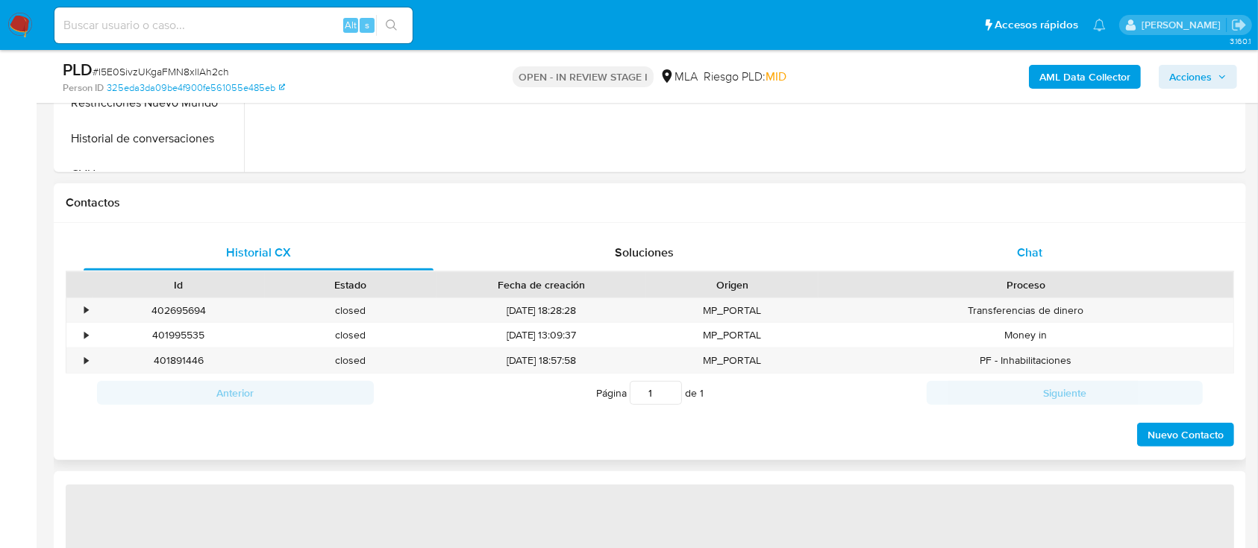
click at [1035, 247] on span "Chat" at bounding box center [1029, 252] width 25 height 17
select select "10"
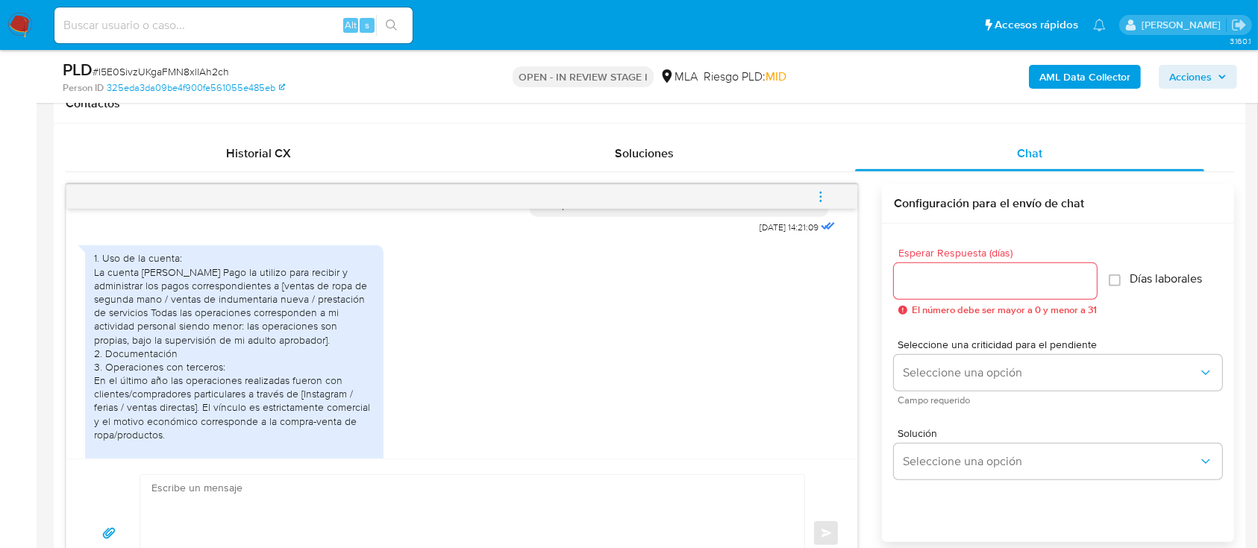
scroll to position [606, 0]
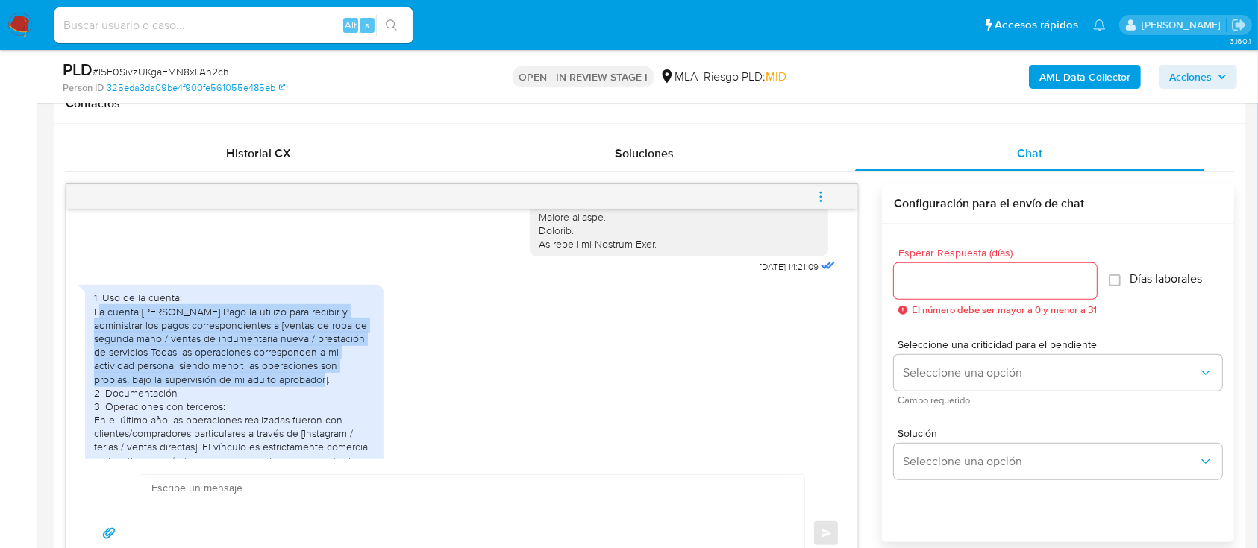
drag, startPoint x: 95, startPoint y: 326, endPoint x: 277, endPoint y: 397, distance: 195.3
click at [277, 397] on div "1. Uso de la cuenta: La cuenta de Mercado Pago la utilizo para recibir y admini…" at bounding box center [234, 406] width 280 height 230
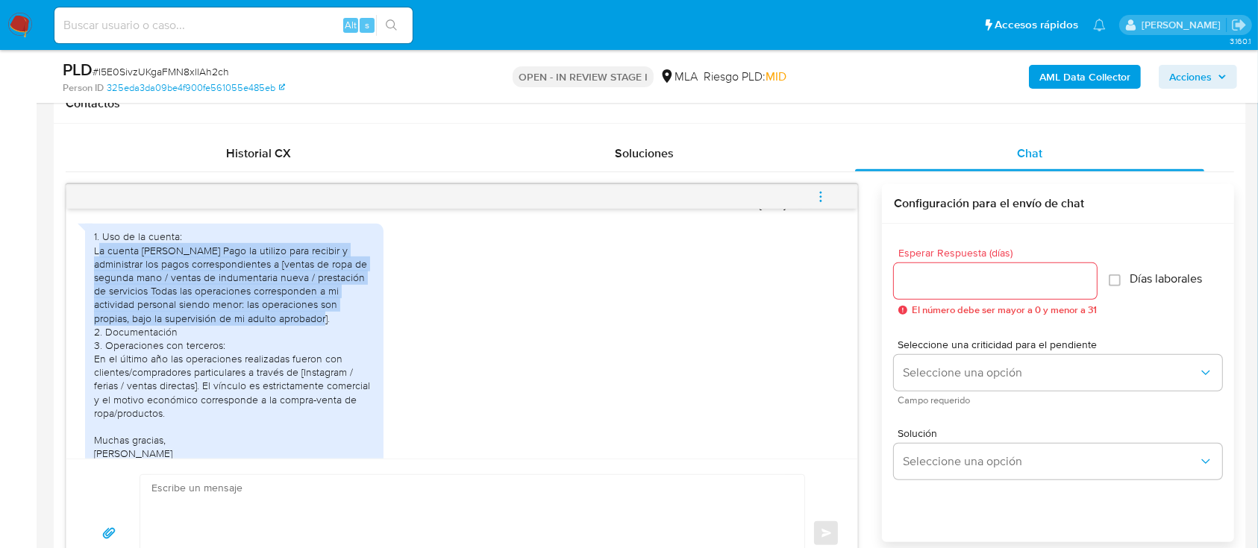
scroll to position [705, 0]
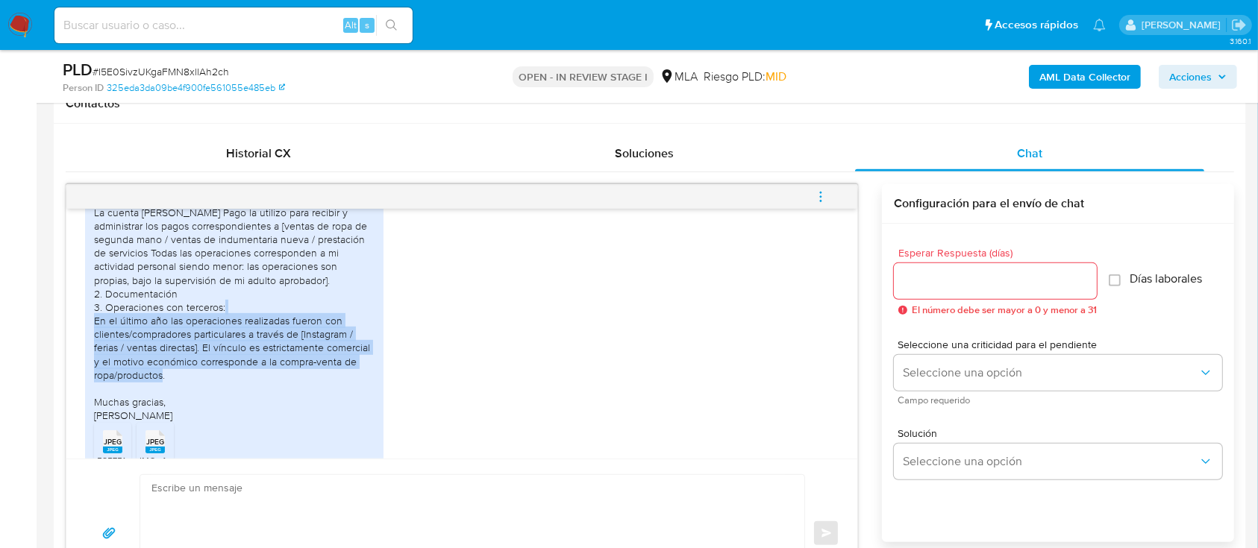
drag, startPoint x: 99, startPoint y: 337, endPoint x: 240, endPoint y: 398, distance: 153.7
click at [240, 398] on div "1. Uso de la cuenta: La cuenta de Mercado Pago la utilizo para recibir y admini…" at bounding box center [234, 307] width 280 height 230
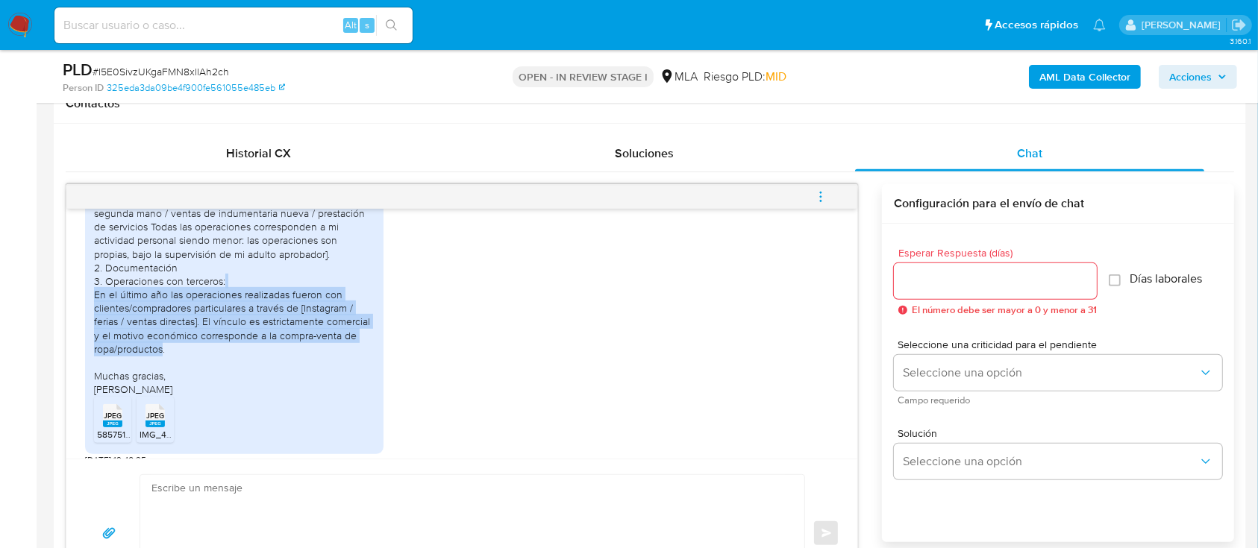
scroll to position [805, 0]
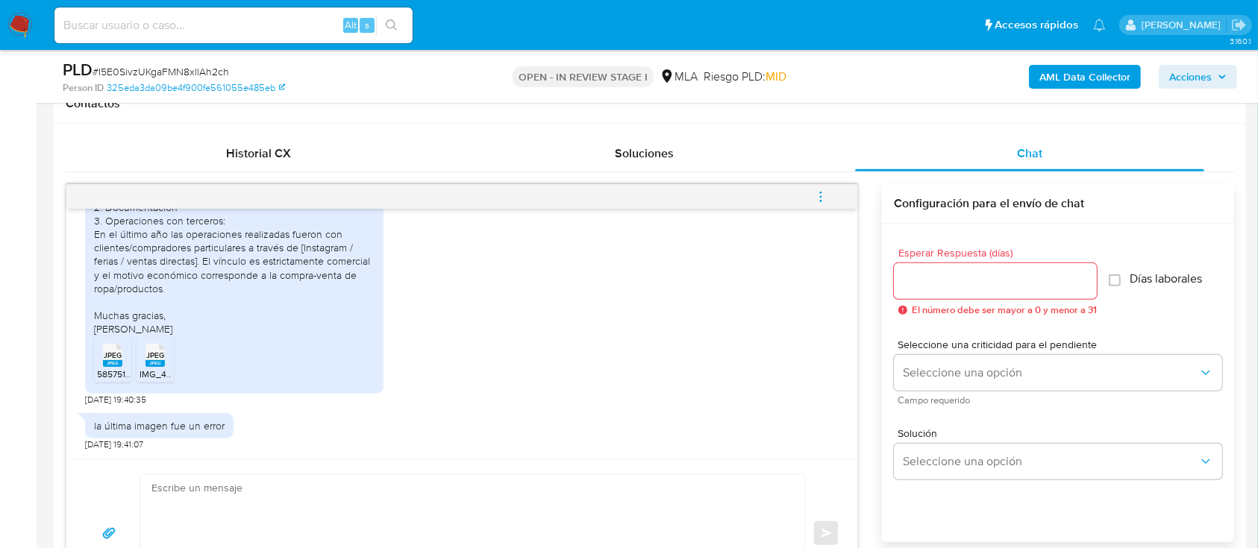
click at [157, 363] on rect at bounding box center [154, 363] width 19 height 7
click at [107, 368] on span "585751CB-D5D5-4D8A-8D2F-1B7411DE818C.jpeg" at bounding box center [194, 374] width 194 height 13
drag, startPoint x: 0, startPoint y: 259, endPoint x: 225, endPoint y: 46, distance: 309.7
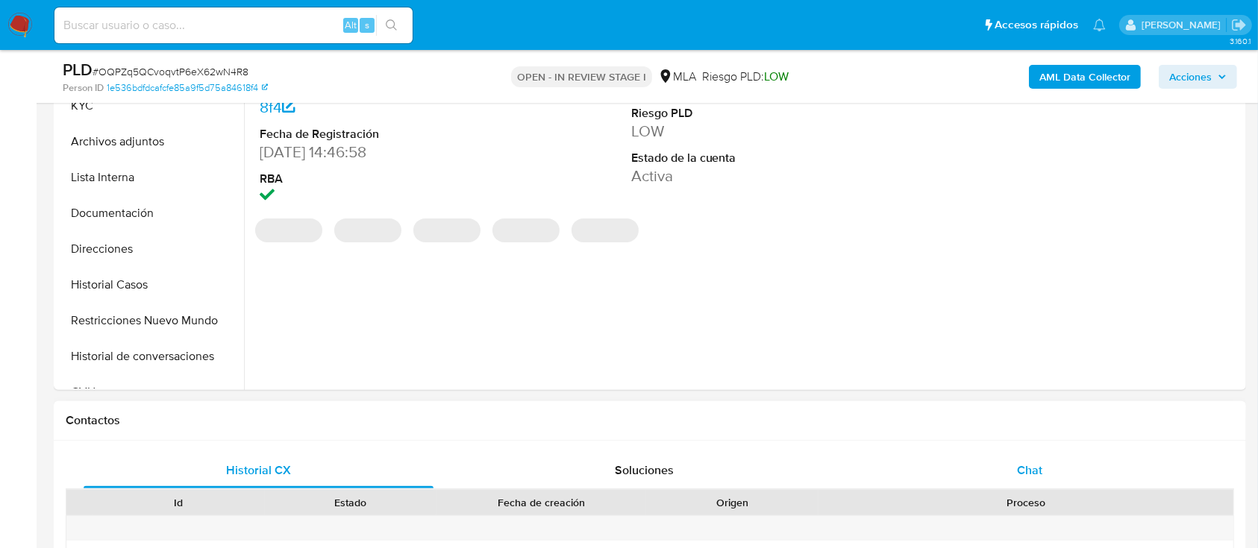
select select "10"
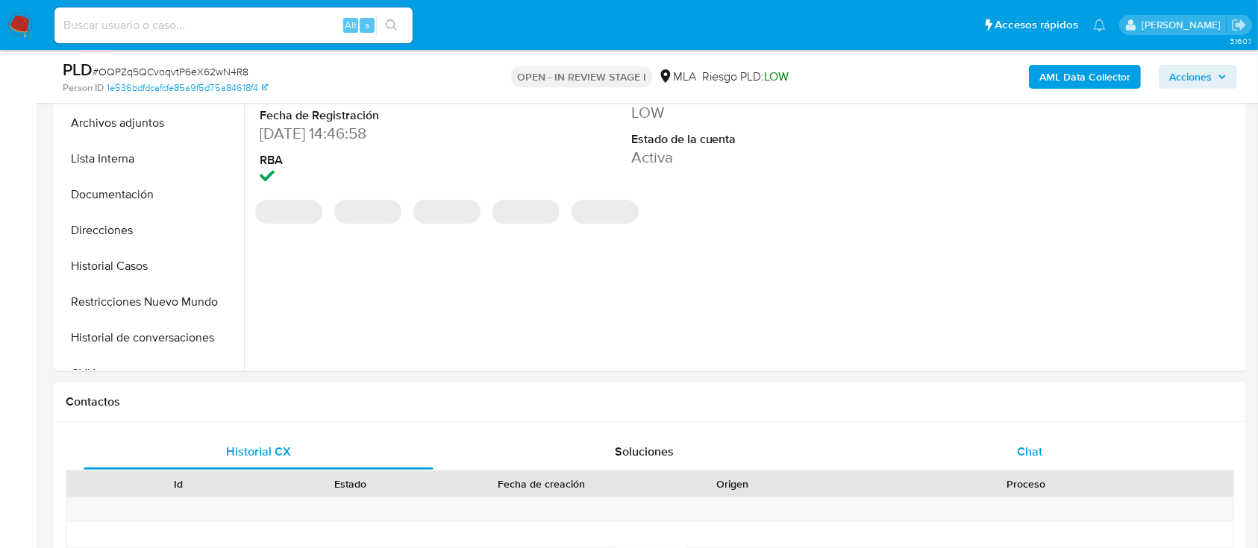
click at [1026, 439] on div "Chat" at bounding box center [1030, 452] width 350 height 36
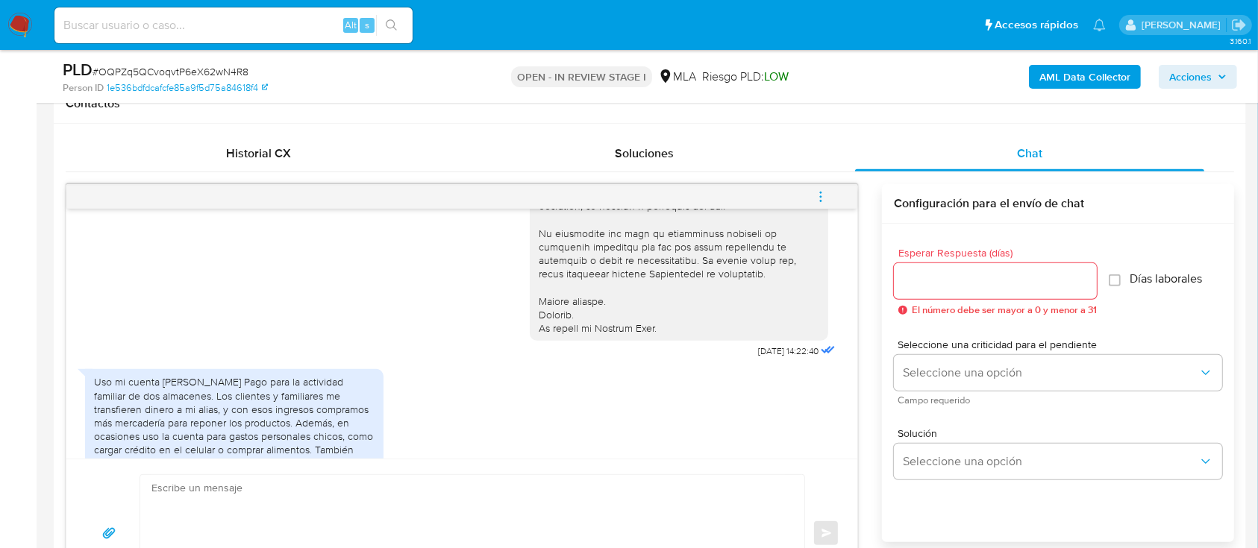
scroll to position [503, 0]
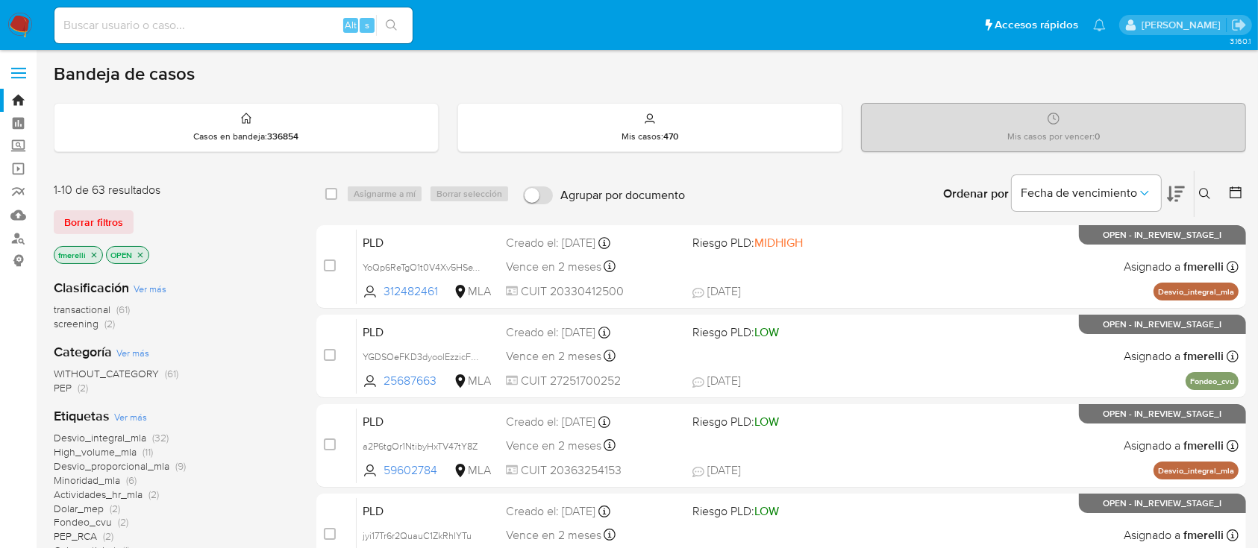
click at [285, 25] on input at bounding box center [233, 25] width 358 height 19
paste input "uPLP9sm1puJyJwpRptvQ5pvv"
type input "uPLP9sm1puJyJwpRptvQ5pvv"
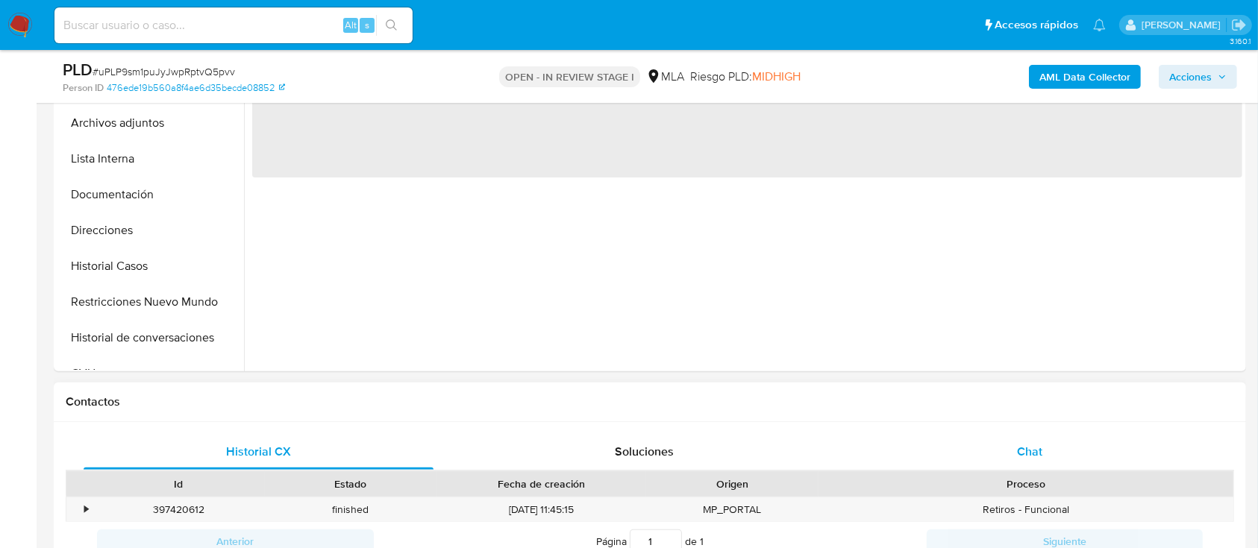
click at [970, 462] on div "Chat" at bounding box center [1030, 452] width 350 height 36
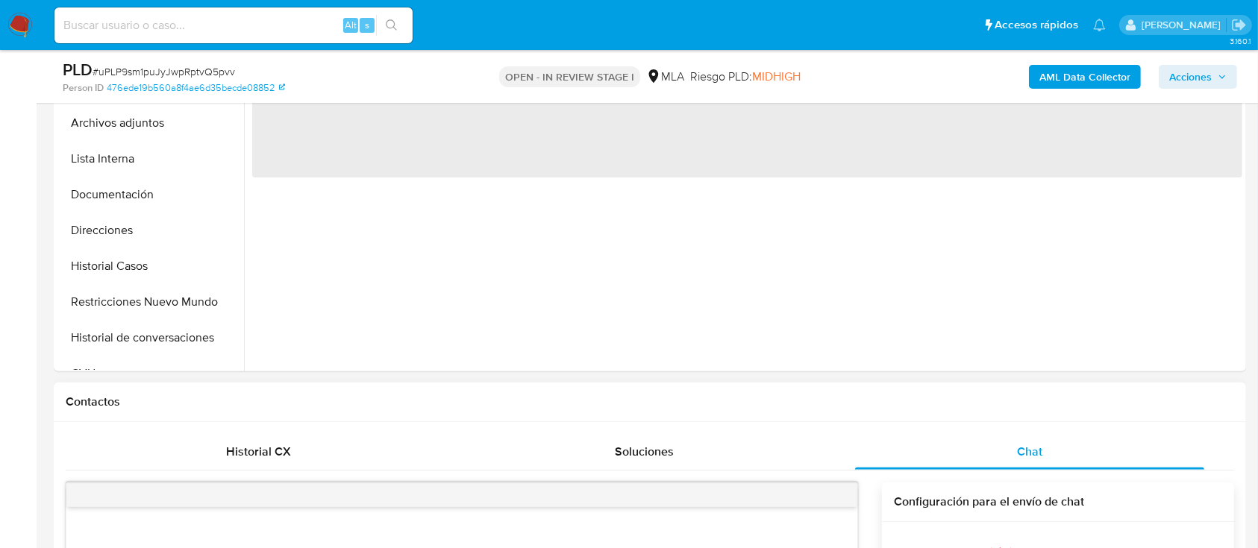
scroll to position [696, 0]
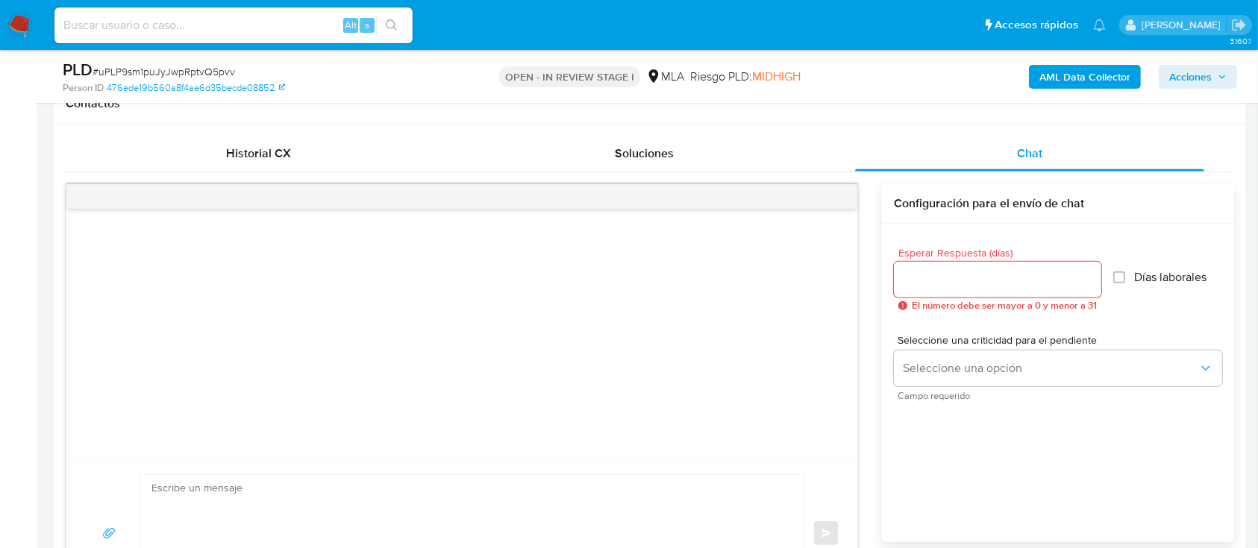
select select "10"
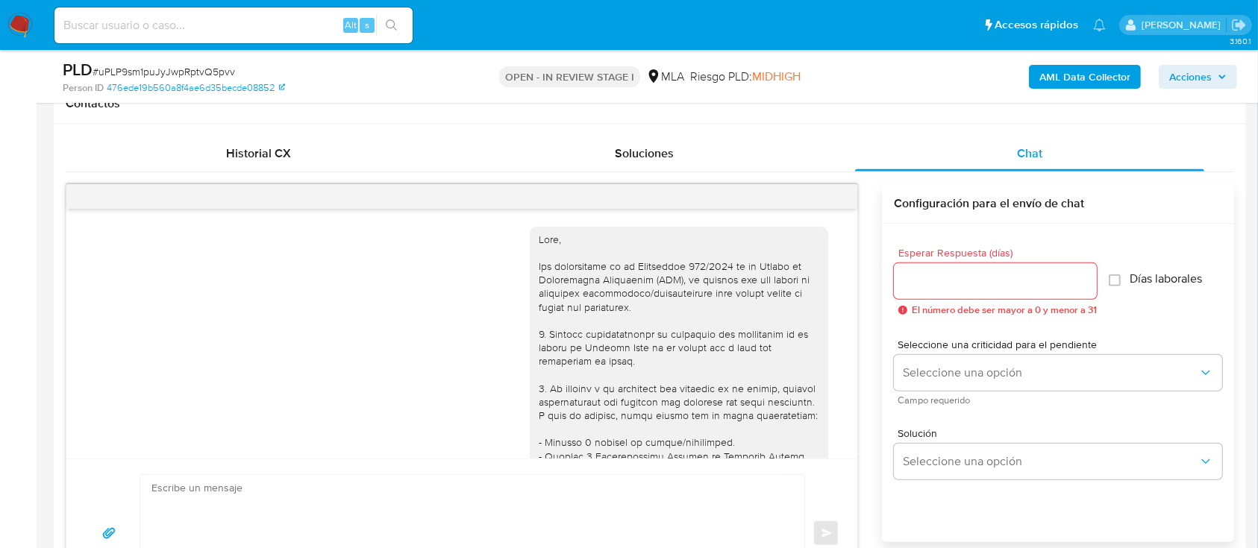
scroll to position [2057, 0]
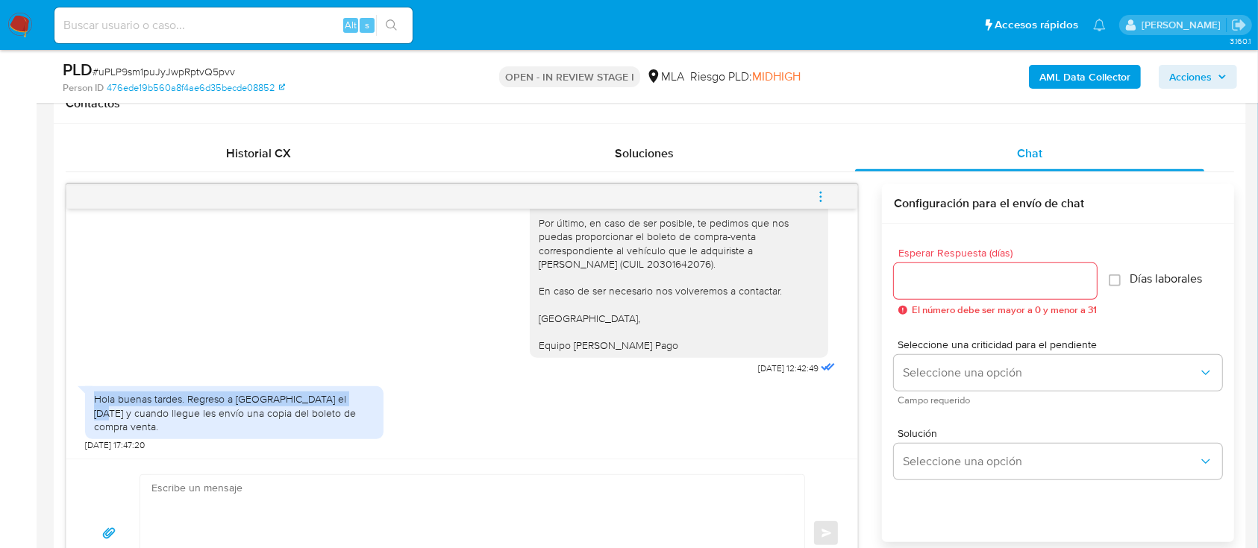
drag, startPoint x: 94, startPoint y: 417, endPoint x: 389, endPoint y: 418, distance: 294.7
click at [389, 418] on div "Hola buenas tardes. Regreso a Paraná el lunes y cuando llegue les envío una cop…" at bounding box center [461, 415] width 753 height 72
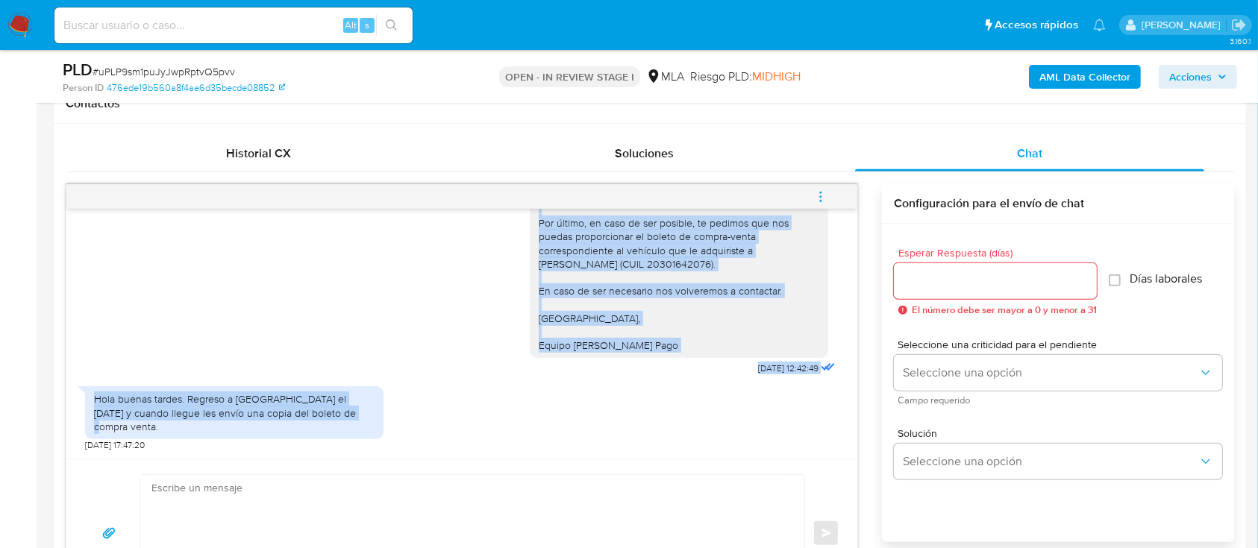
drag, startPoint x: 353, startPoint y: 433, endPoint x: 64, endPoint y: 417, distance: 289.1
click at [64, 417] on div "Historial CX Soluciones Chat Id Estado Fecha de creación Origen Proceso • 39742…" at bounding box center [650, 372] width 1192 height 497
click at [167, 415] on div "Hola buenas tardes. Regreso a Paraná el lunes y cuando llegue les envío una cop…" at bounding box center [234, 412] width 280 height 41
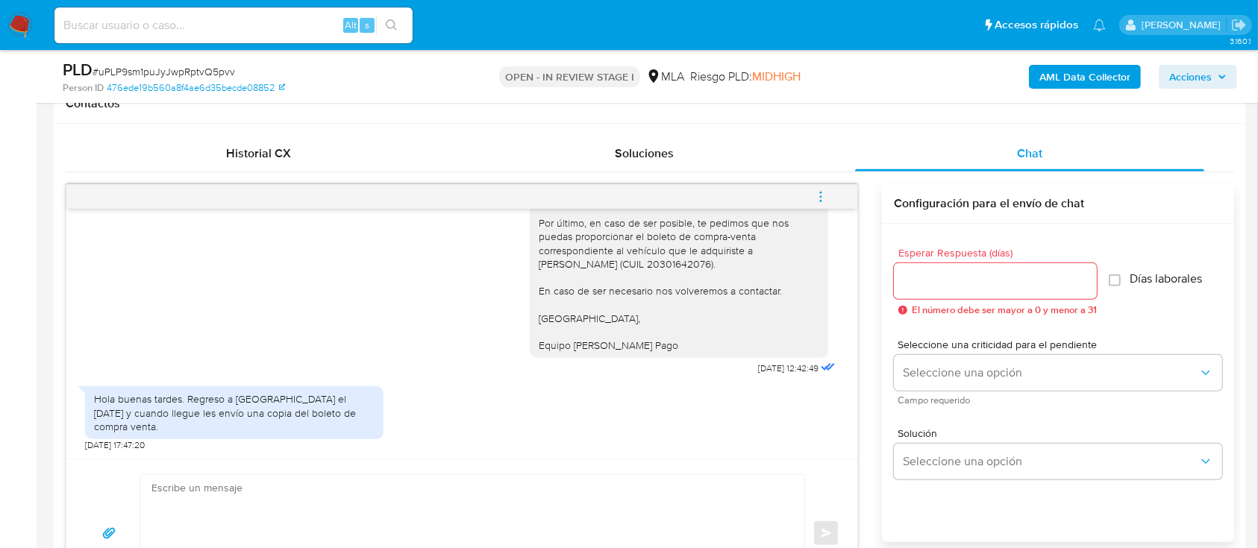
click at [19, 31] on img at bounding box center [19, 25] width 25 height 25
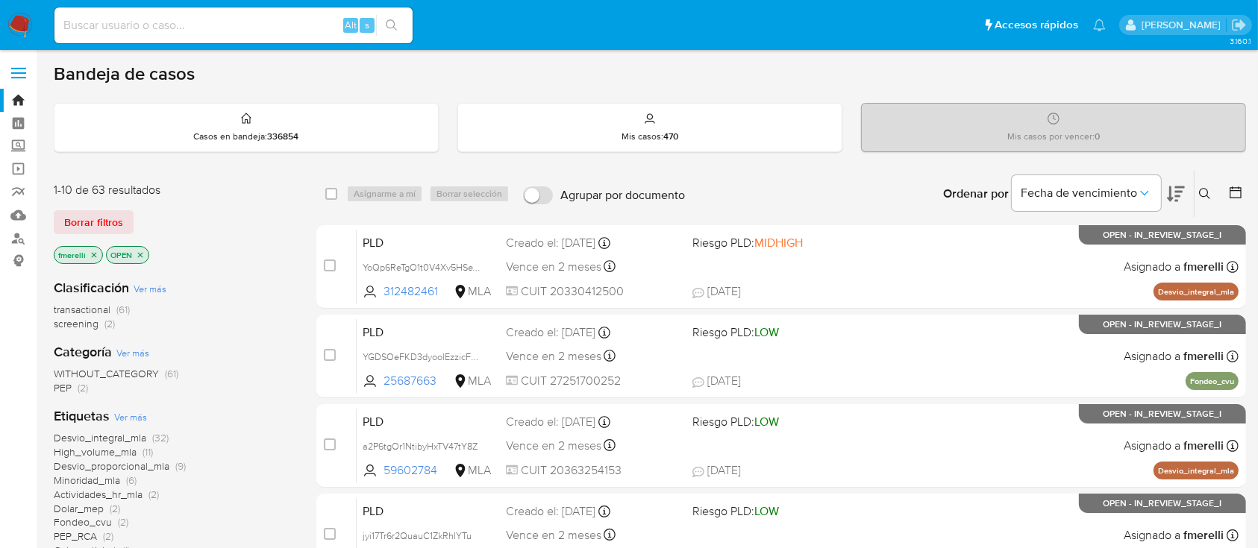
scroll to position [198, 0]
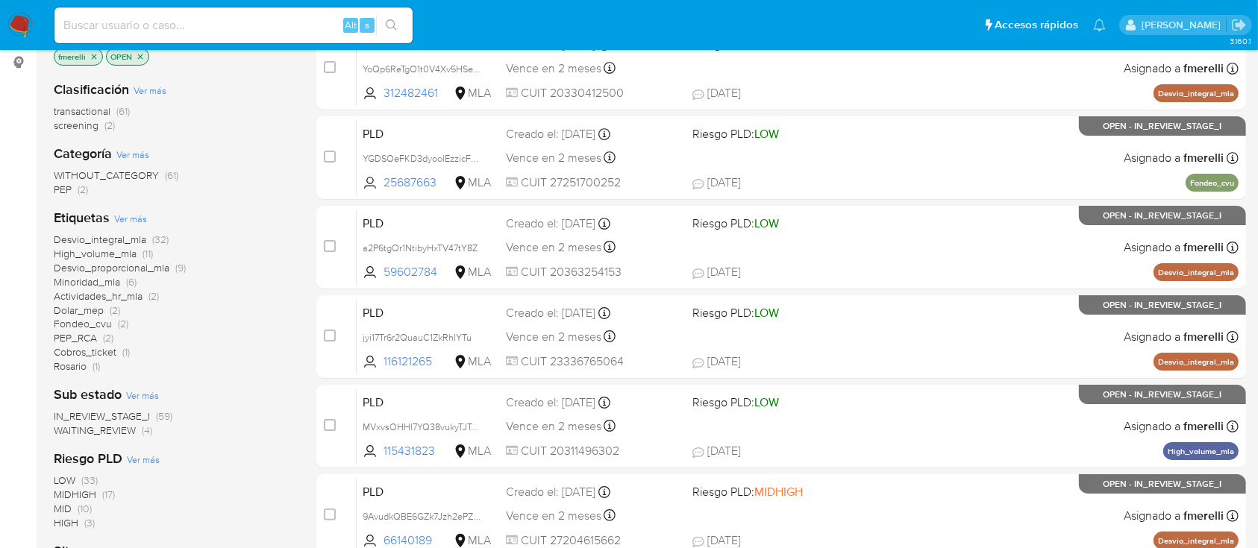
click at [89, 304] on span "Dolar_mep" at bounding box center [79, 310] width 50 height 15
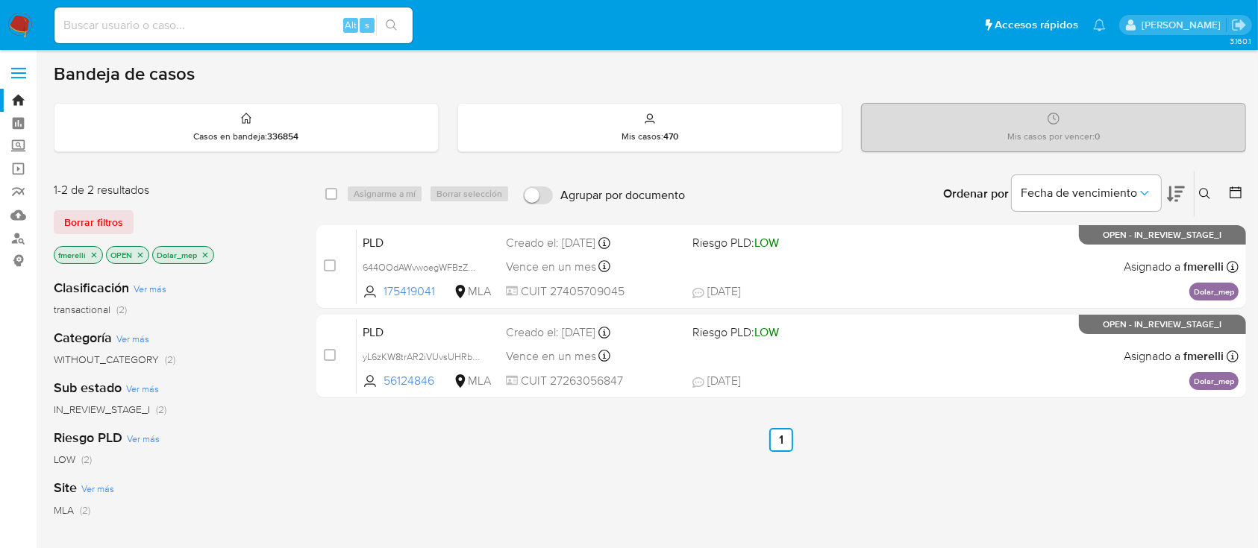
click at [205, 255] on icon "close-filter" at bounding box center [205, 255] width 9 height 9
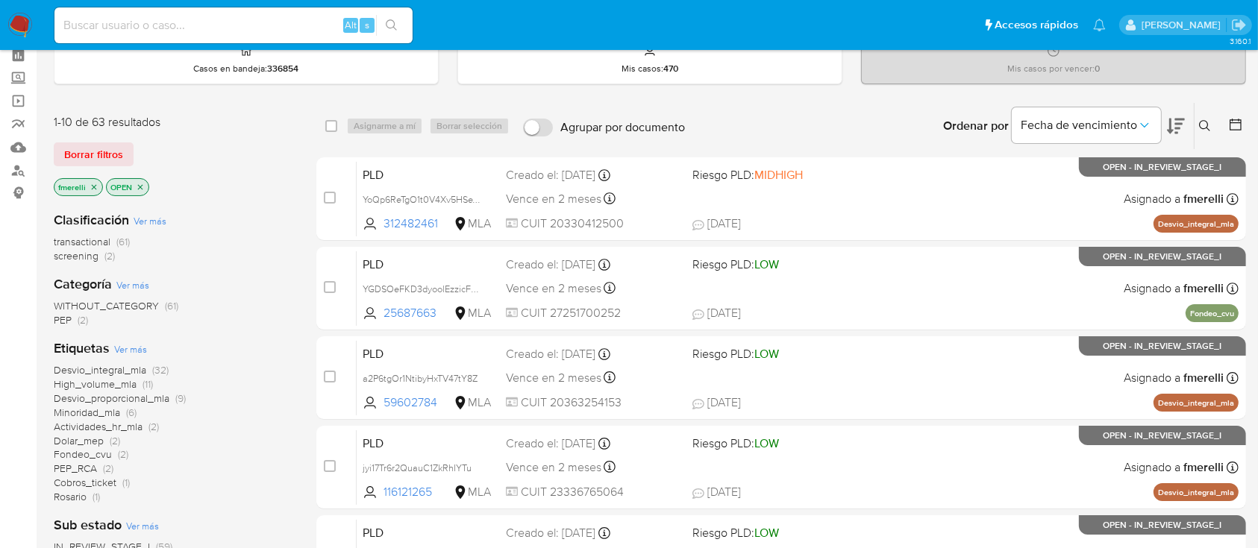
scroll to position [99, 0]
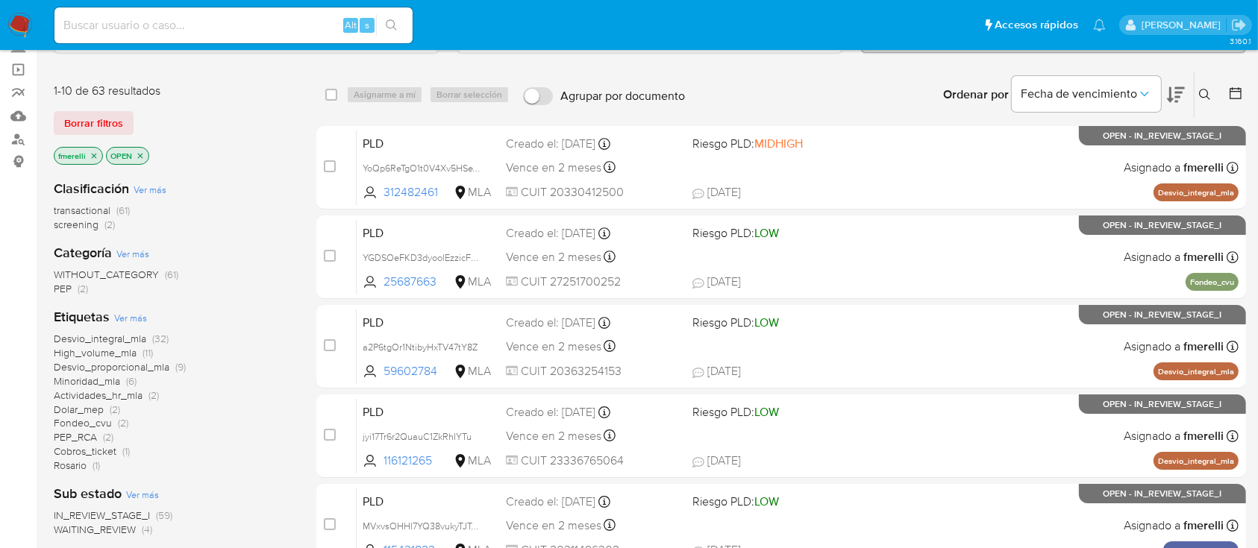
click at [107, 427] on span "Fondeo_cvu" at bounding box center [83, 422] width 58 height 15
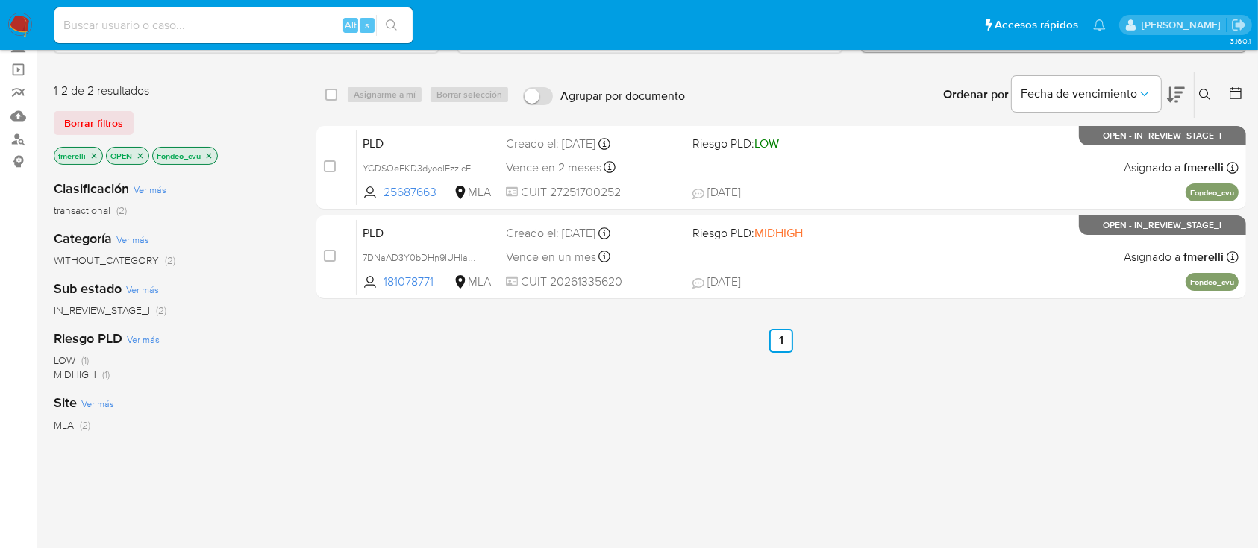
click at [210, 154] on icon "close-filter" at bounding box center [209, 155] width 5 height 5
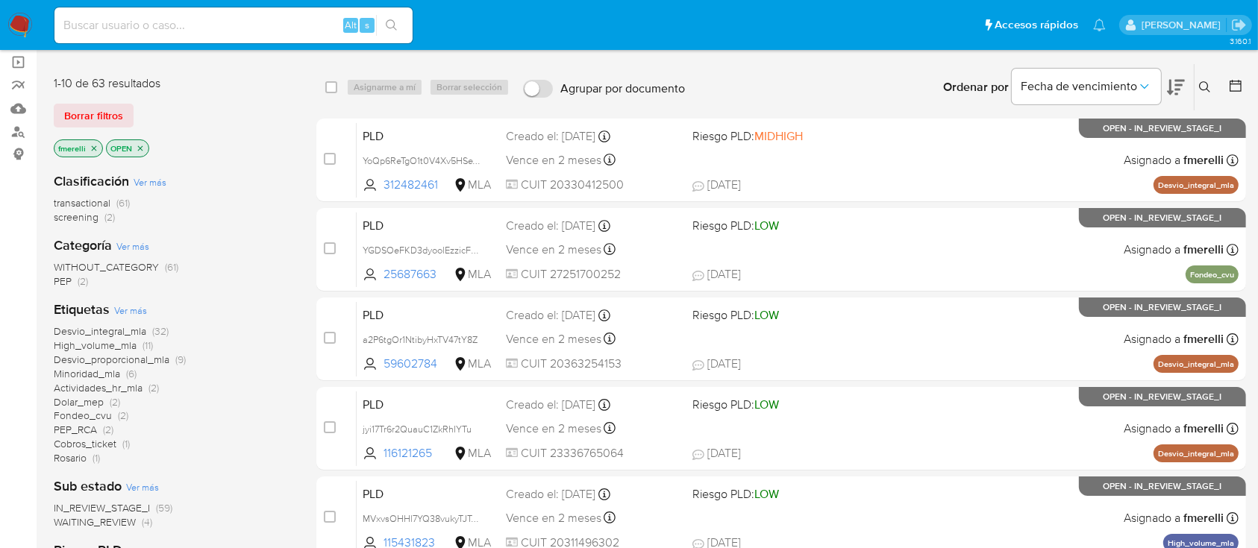
scroll to position [198, 0]
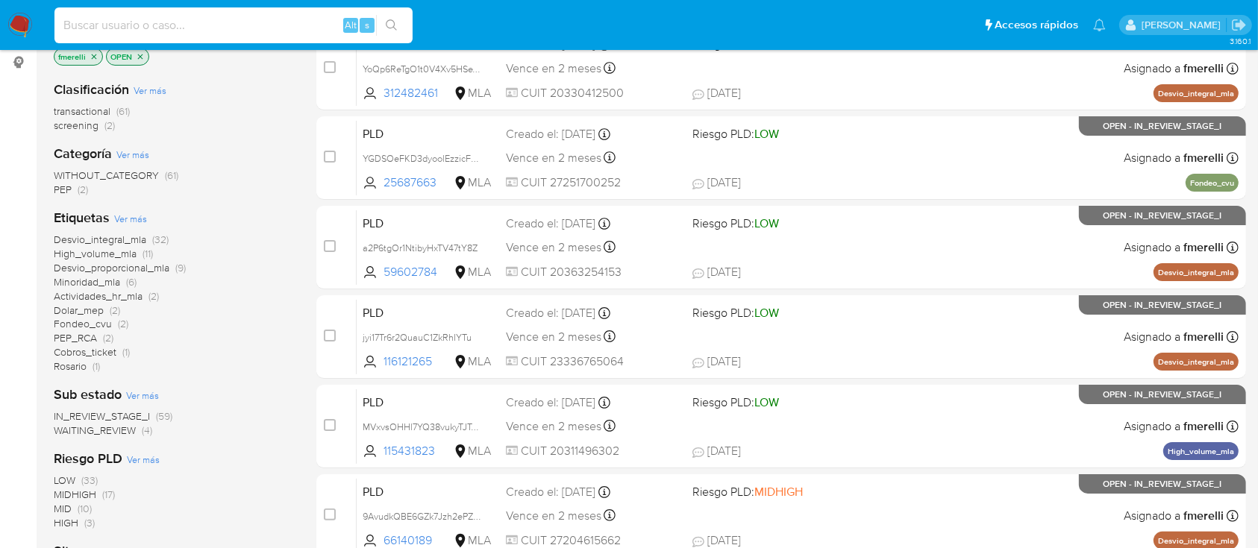
click at [275, 32] on input at bounding box center [233, 25] width 358 height 19
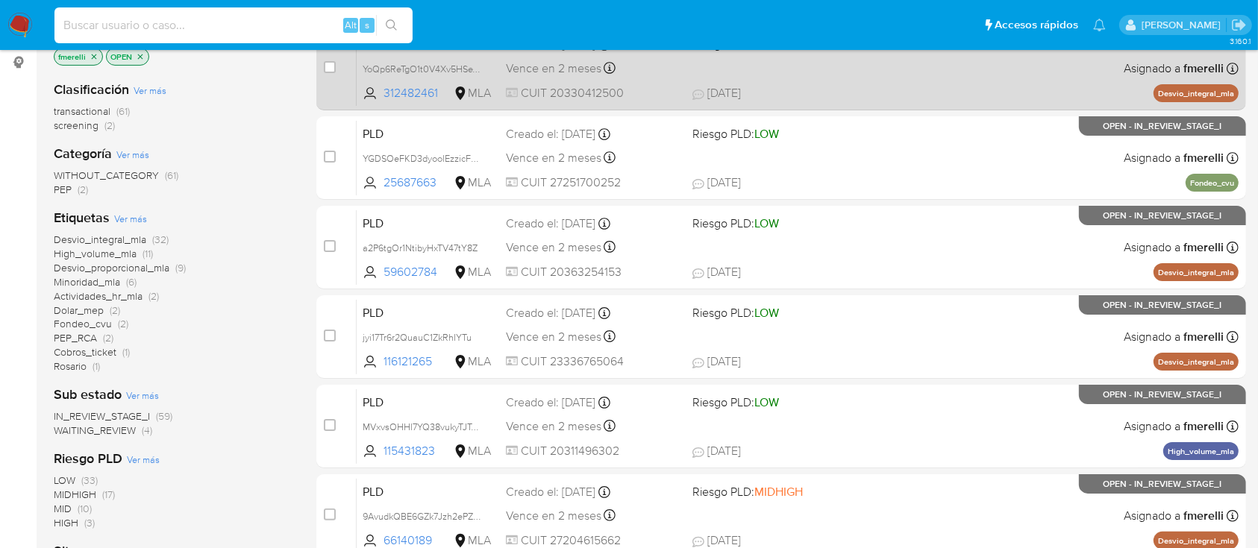
paste input "O0WnuQUPiORsYRL8f2SxOiEa"
type input "O0WnuQUPiORsYRL8f2SxOiEa"
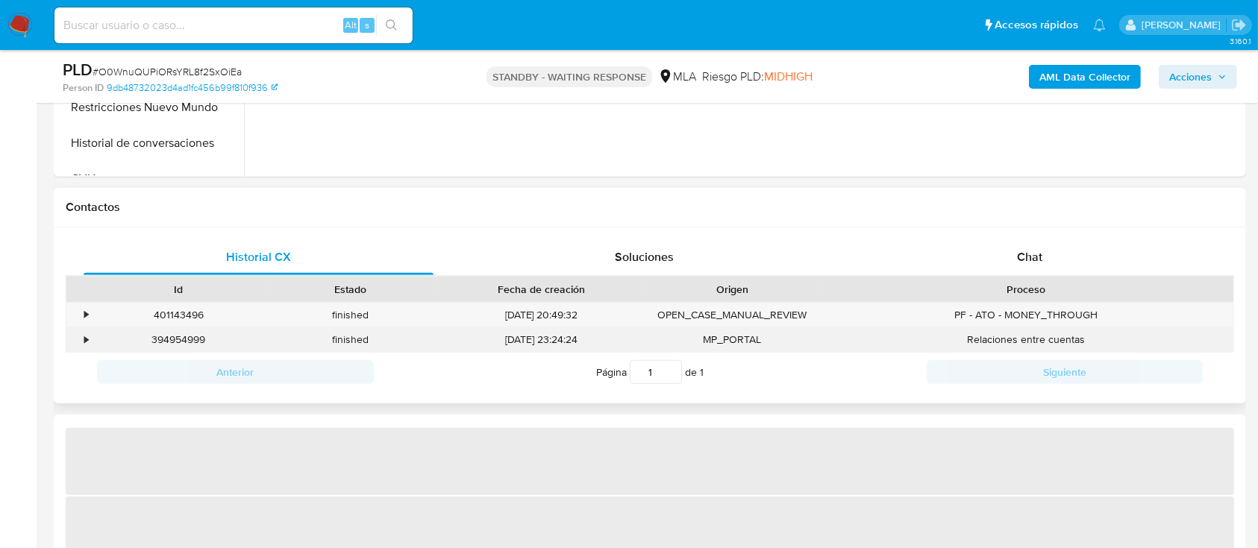
scroll to position [597, 0]
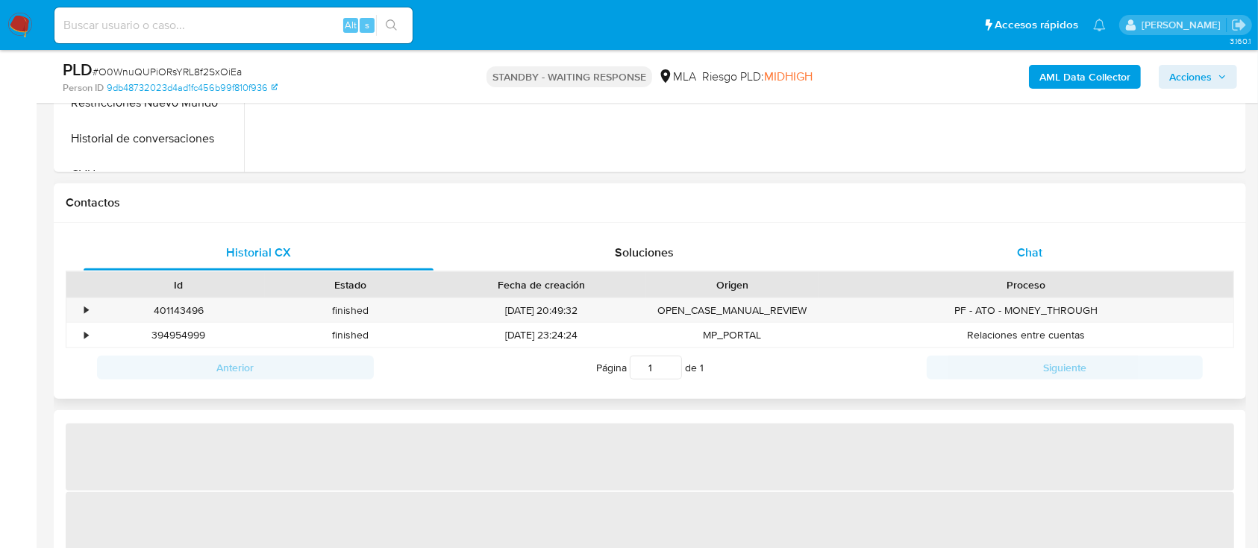
click at [1044, 254] on div "Chat" at bounding box center [1030, 253] width 350 height 36
select select "10"
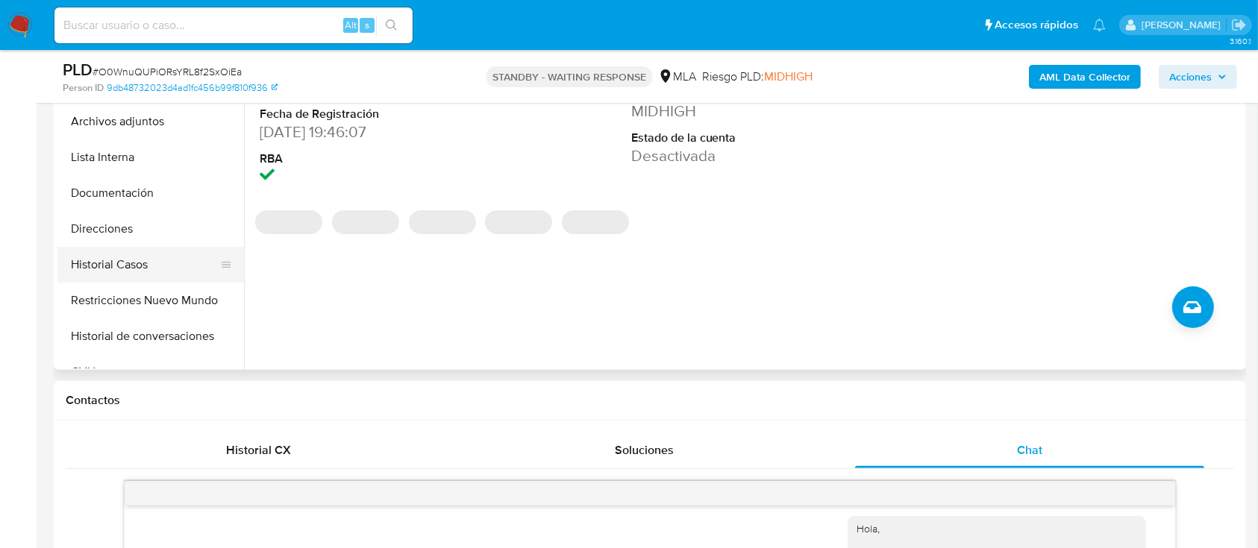
scroll to position [398, 0]
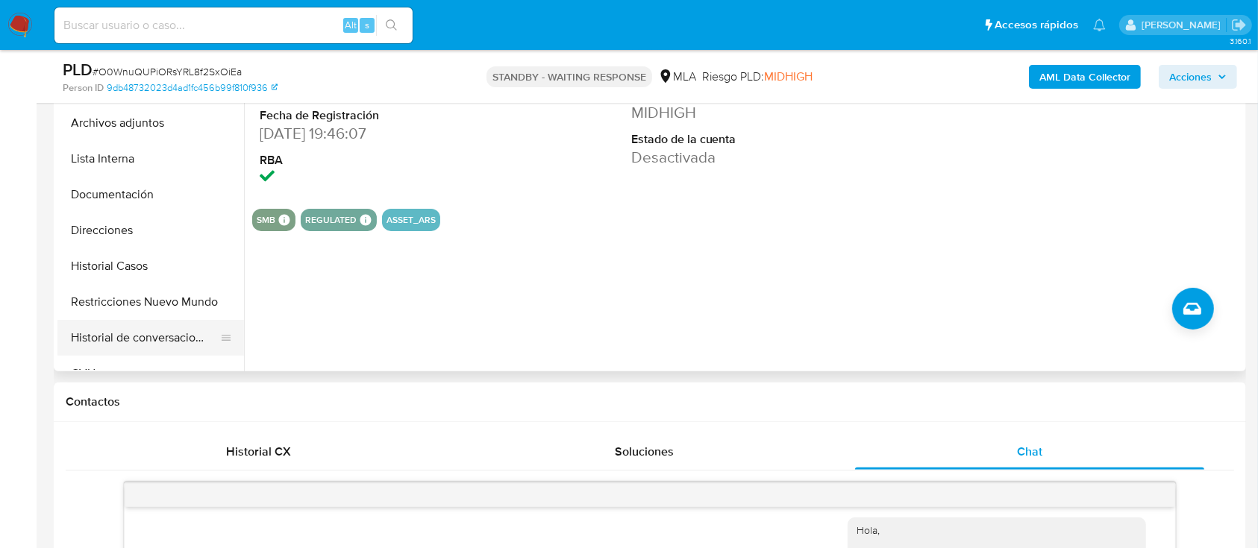
click at [121, 320] on button "Historial de conversaciones" at bounding box center [144, 338] width 175 height 36
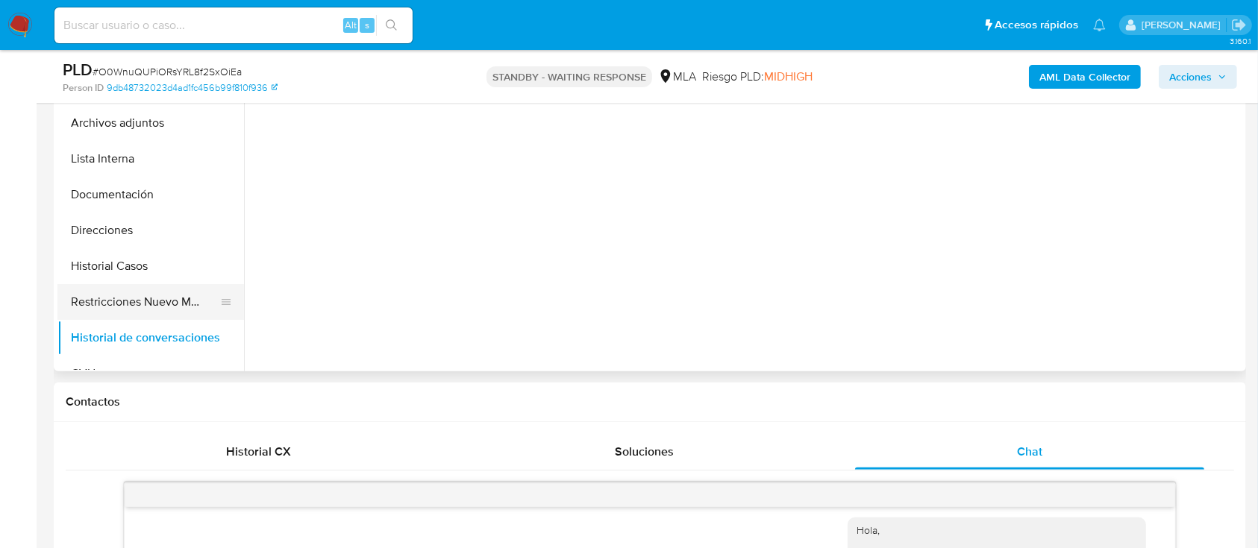
click at [130, 300] on button "Restricciones Nuevo Mundo" at bounding box center [144, 302] width 175 height 36
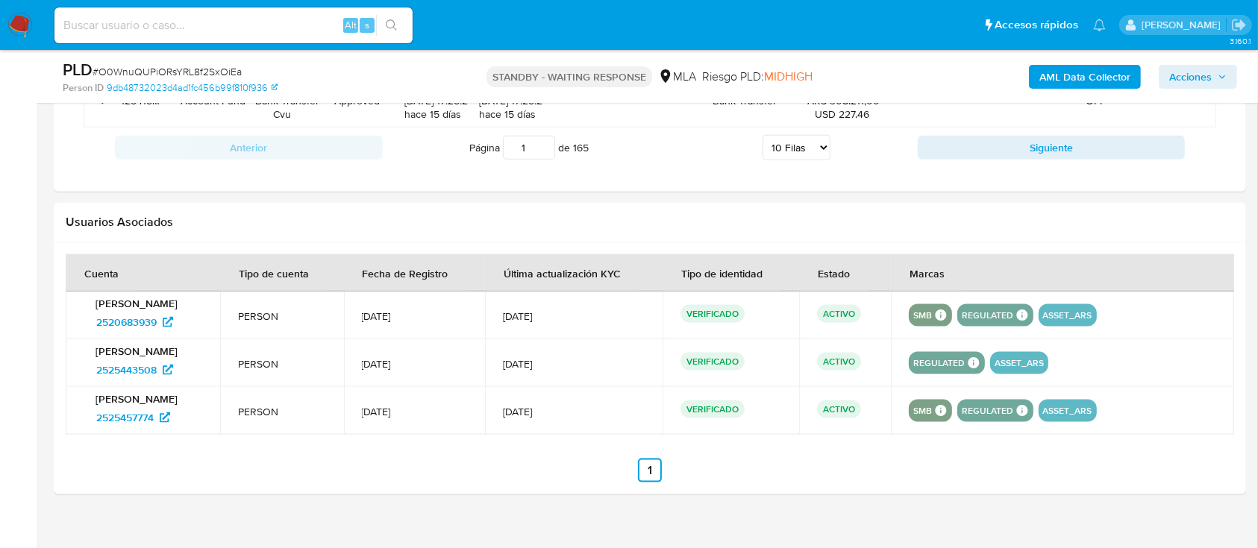
scroll to position [1849, 0]
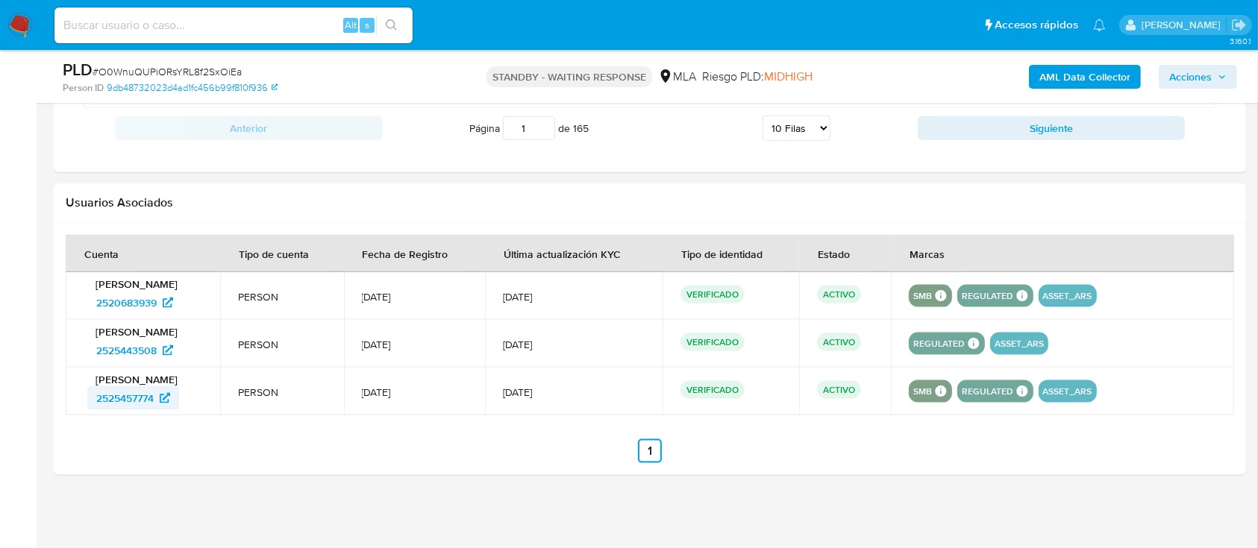
drag, startPoint x: 176, startPoint y: 349, endPoint x: 169, endPoint y: 386, distance: 37.3
drag, startPoint x: 166, startPoint y: 403, endPoint x: 285, endPoint y: 218, distance: 220.2
click at [316, 30] on input at bounding box center [233, 25] width 358 height 19
paste input "5rffQWaTWiahoWsQgQVEVa2f"
type input "5rffQWaTWiahoWsQgQVEVa2f"
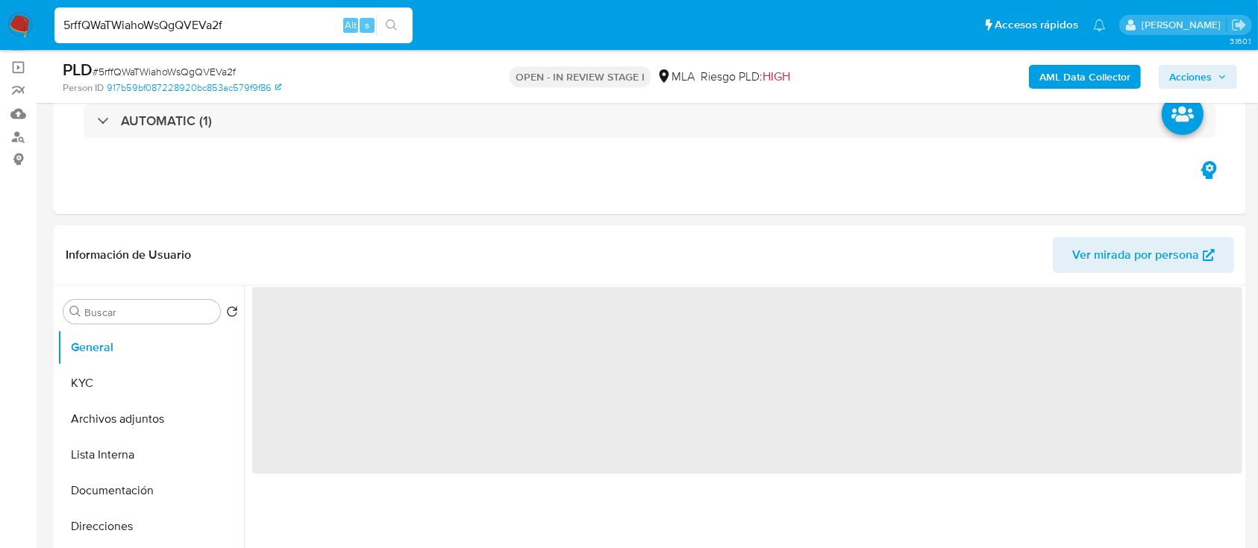
scroll to position [198, 0]
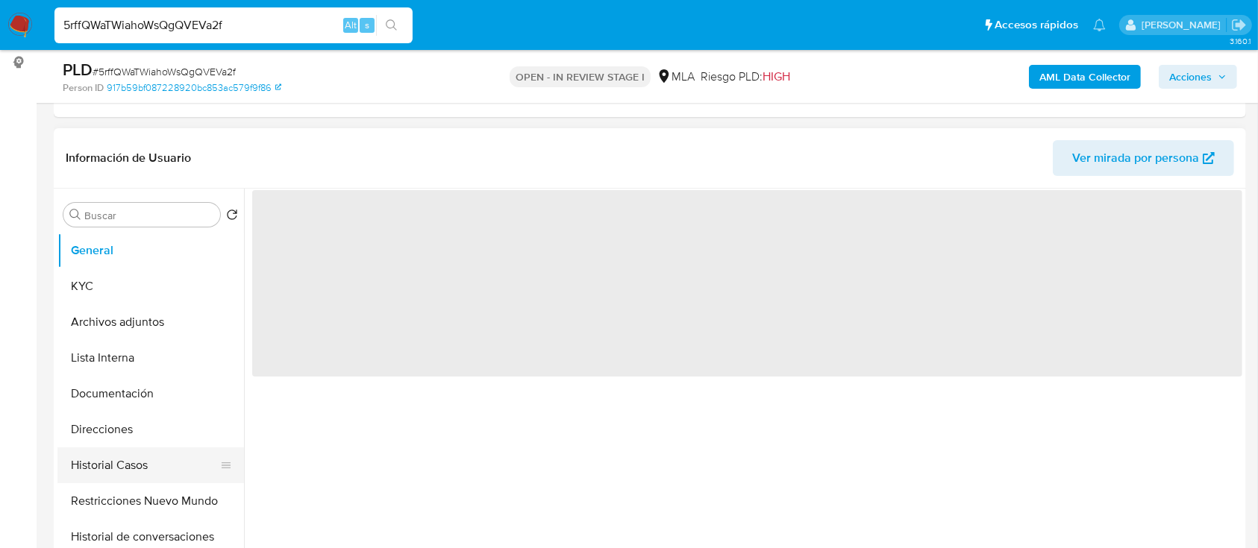
click at [99, 471] on button "Historial Casos" at bounding box center [144, 466] width 175 height 36
select select "10"
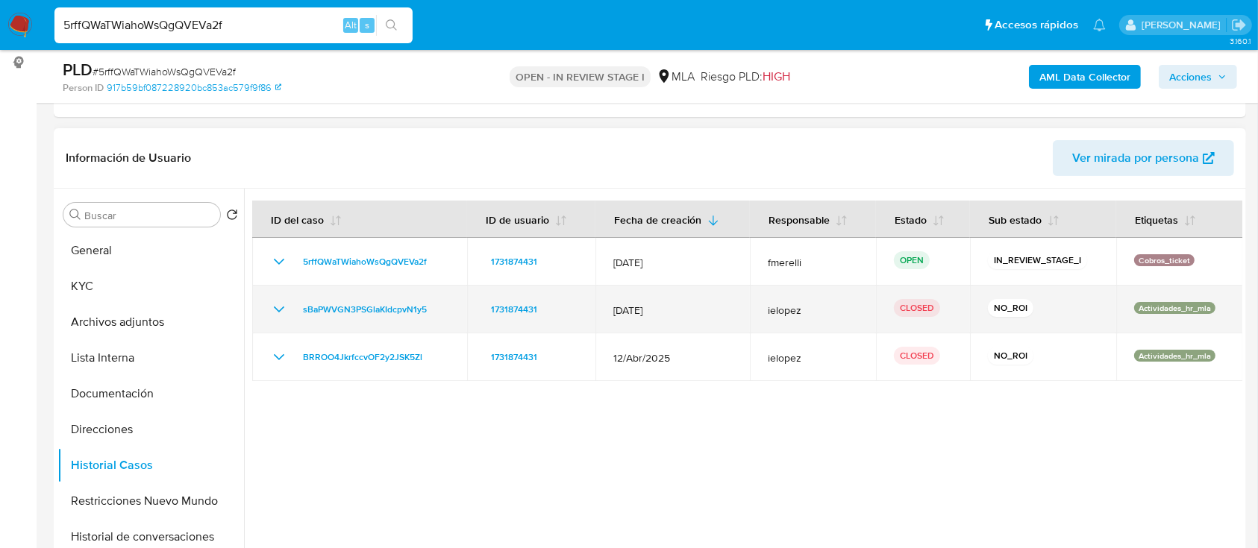
drag, startPoint x: 681, startPoint y: 313, endPoint x: 618, endPoint y: 302, distance: 64.4
click at [618, 304] on span "12/May/2025" at bounding box center [672, 310] width 119 height 13
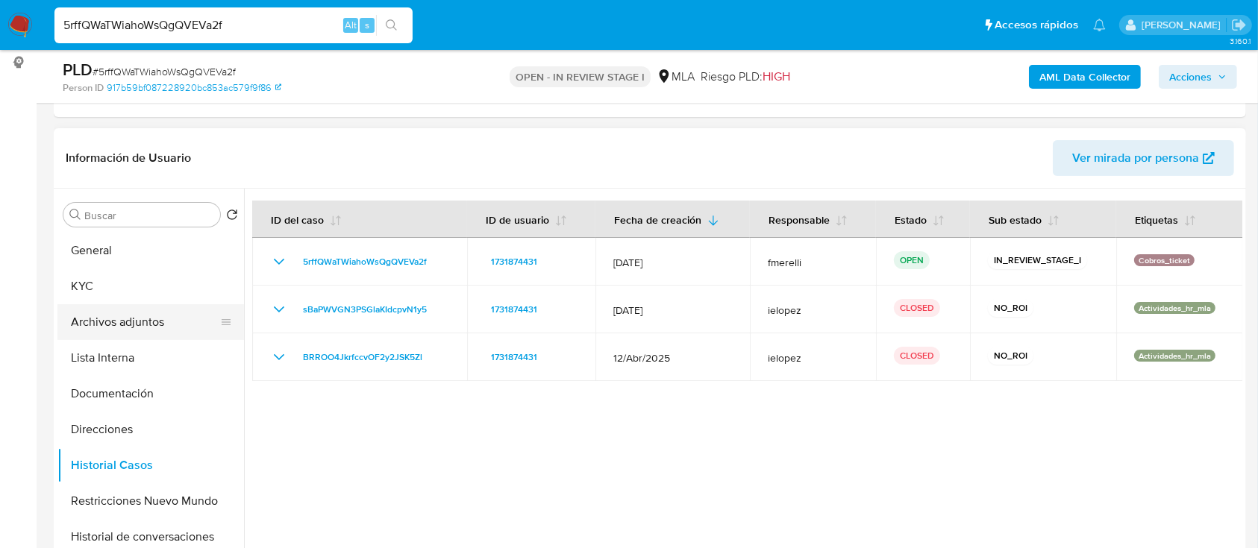
click at [106, 325] on button "Archivos adjuntos" at bounding box center [144, 322] width 175 height 36
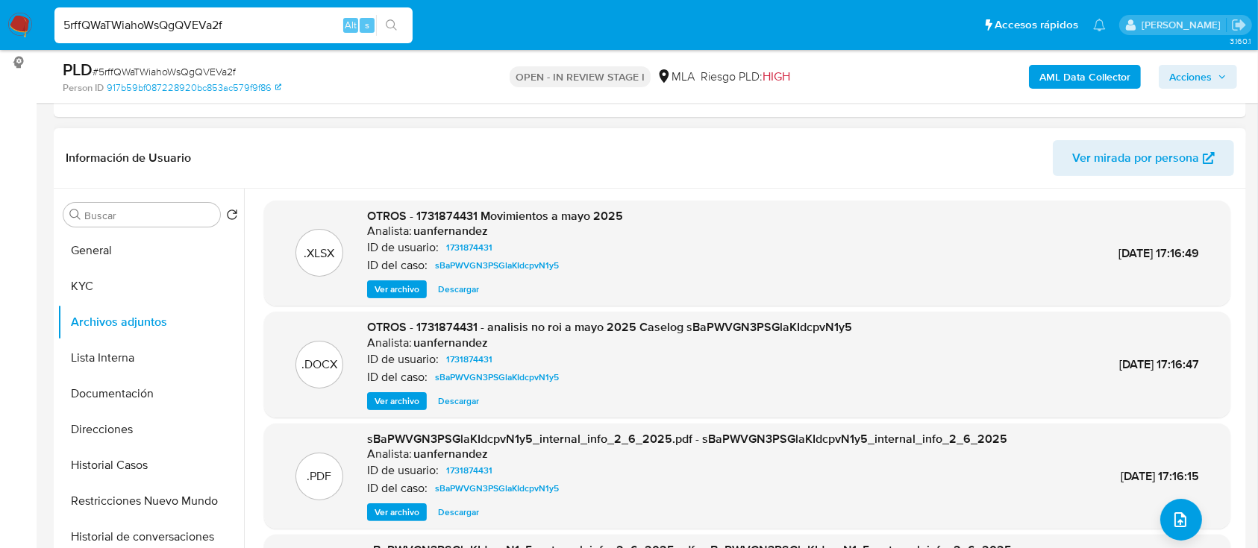
click at [382, 404] on span "Ver archivo" at bounding box center [396, 401] width 45 height 15
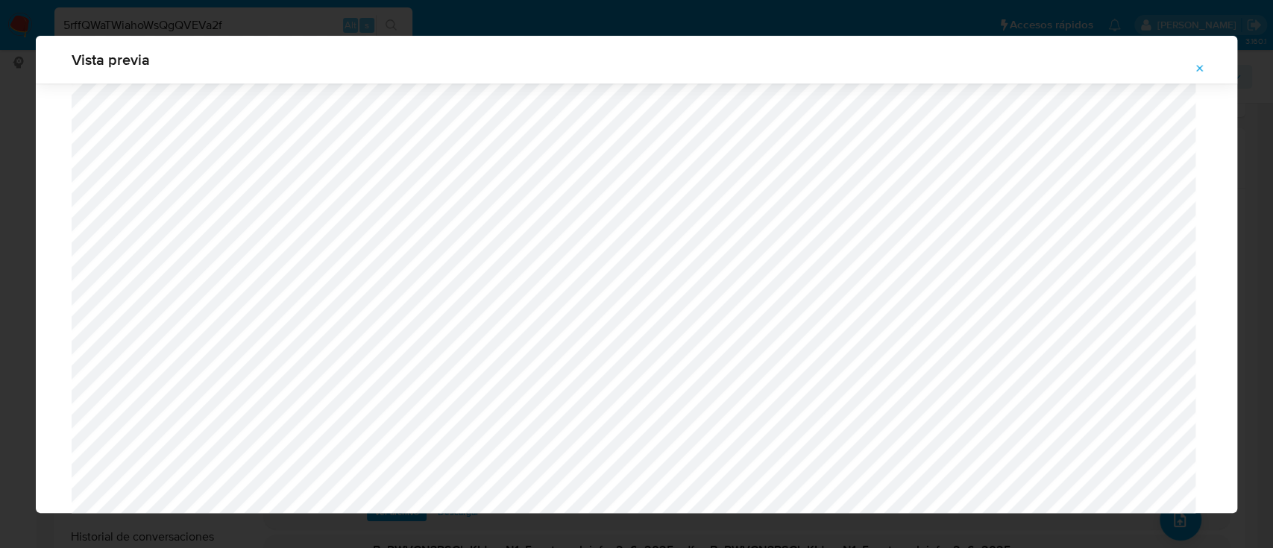
scroll to position [12445, 0]
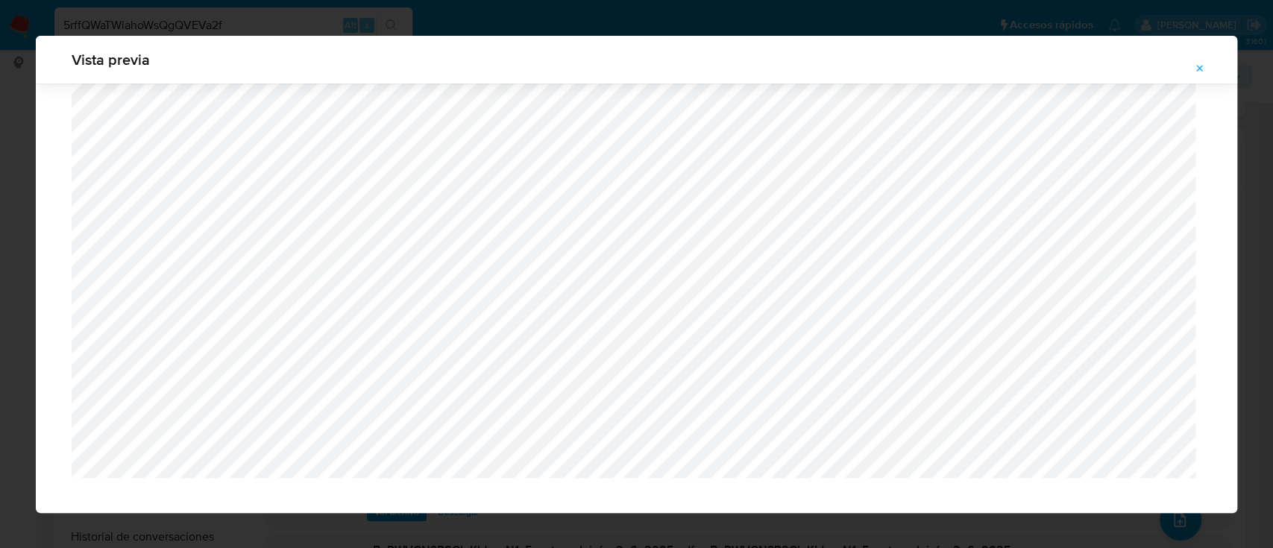
click at [1199, 72] on icon "Attachment preview" at bounding box center [1200, 69] width 12 height 12
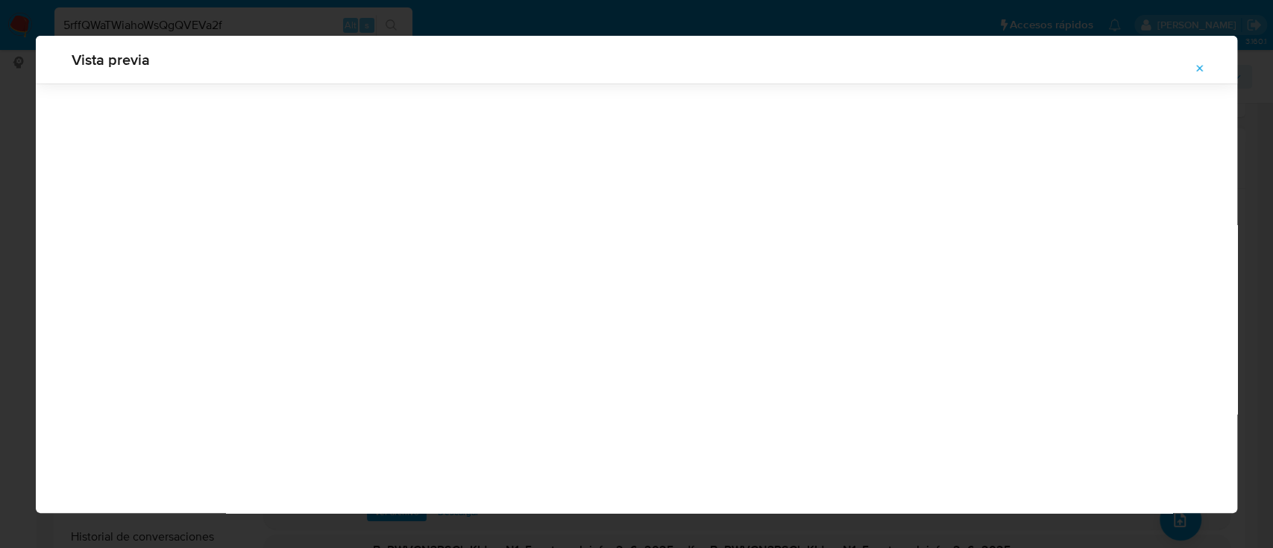
scroll to position [48, 0]
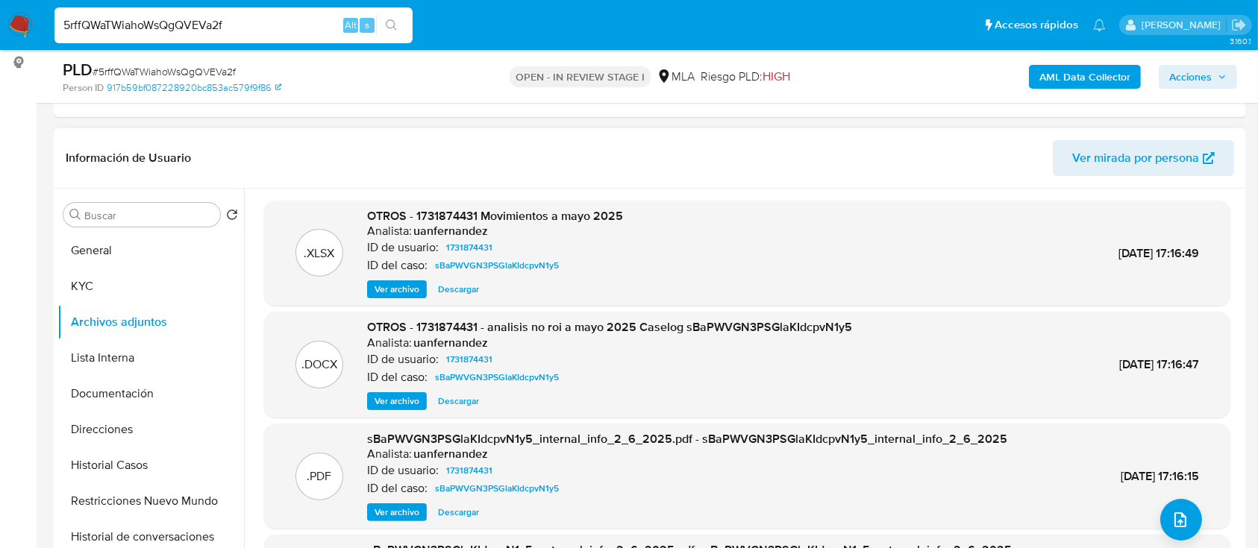
click at [398, 394] on span "Ver archivo" at bounding box center [396, 401] width 45 height 15
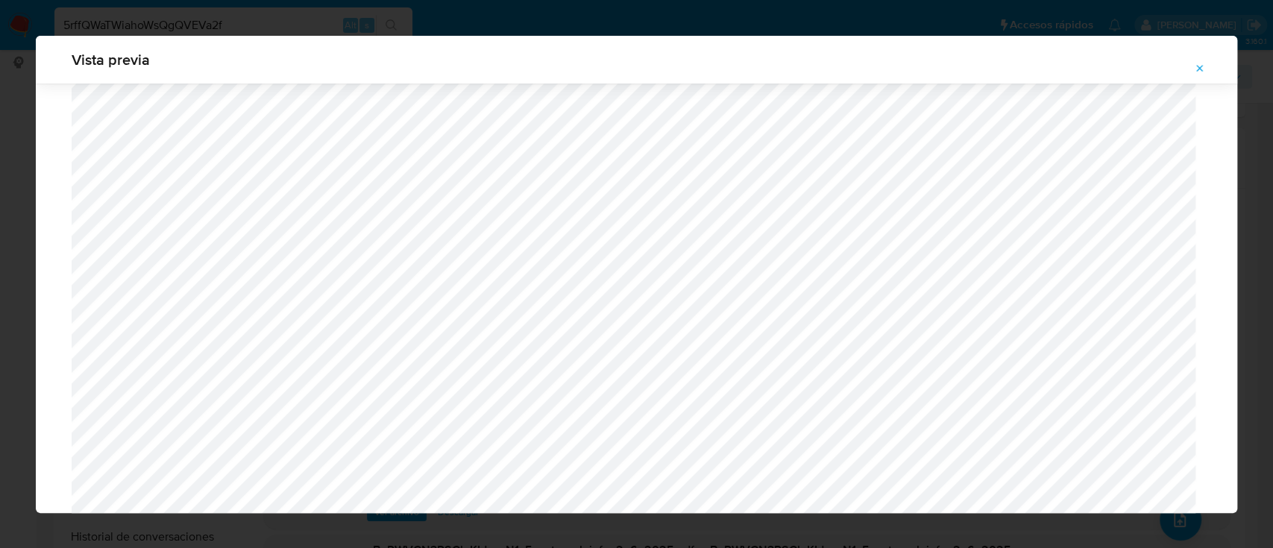
scroll to position [467, 0]
click at [1205, 69] on button "Attachment preview" at bounding box center [1200, 69] width 33 height 24
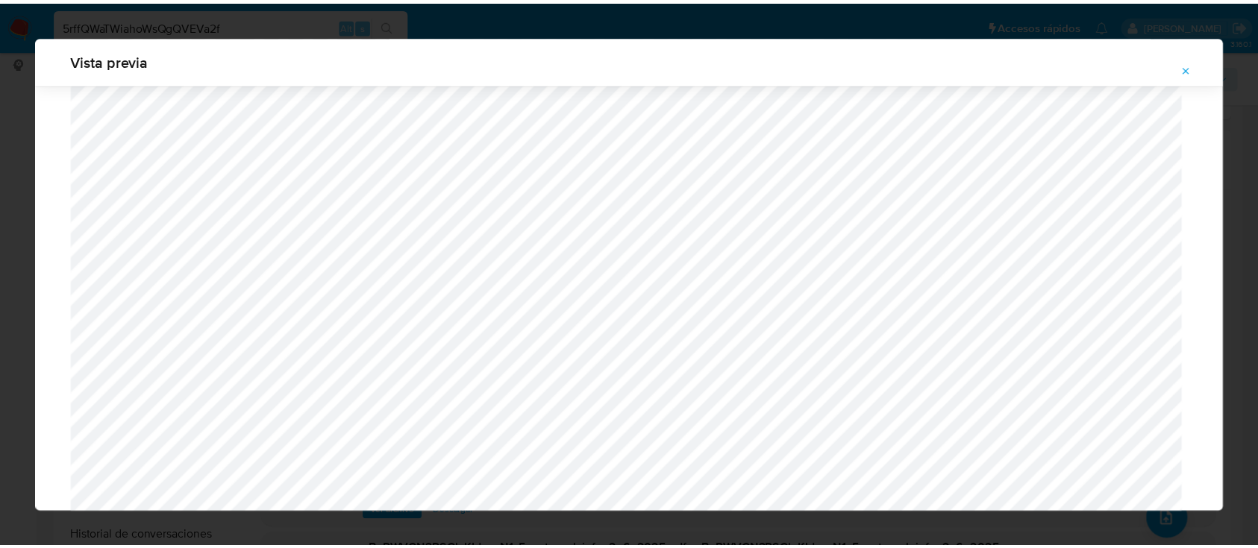
scroll to position [48, 0]
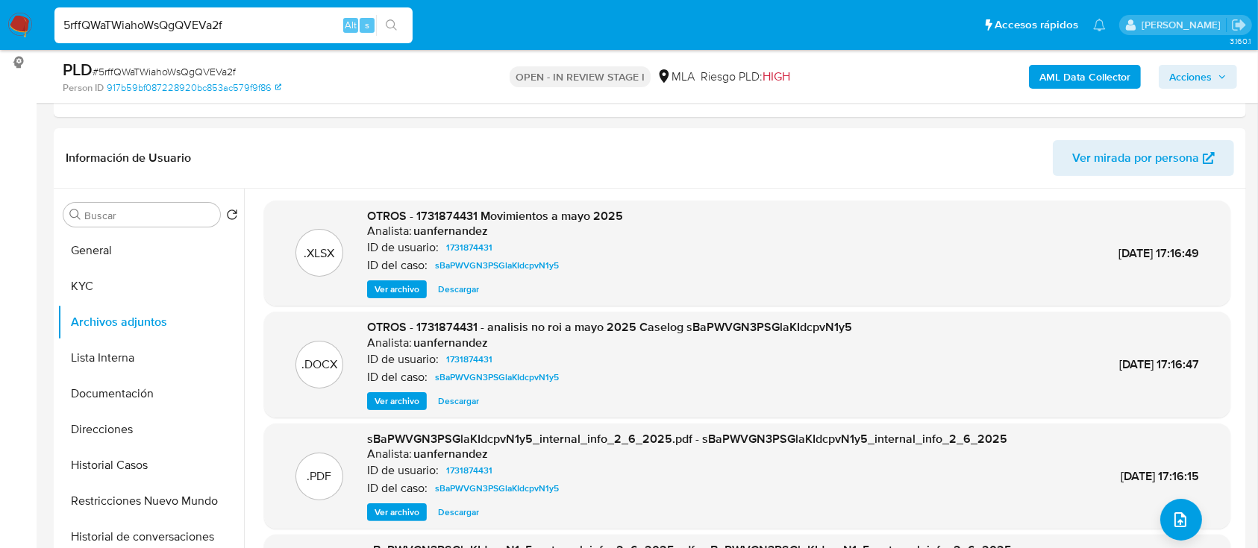
click at [23, 21] on img at bounding box center [19, 25] width 25 height 25
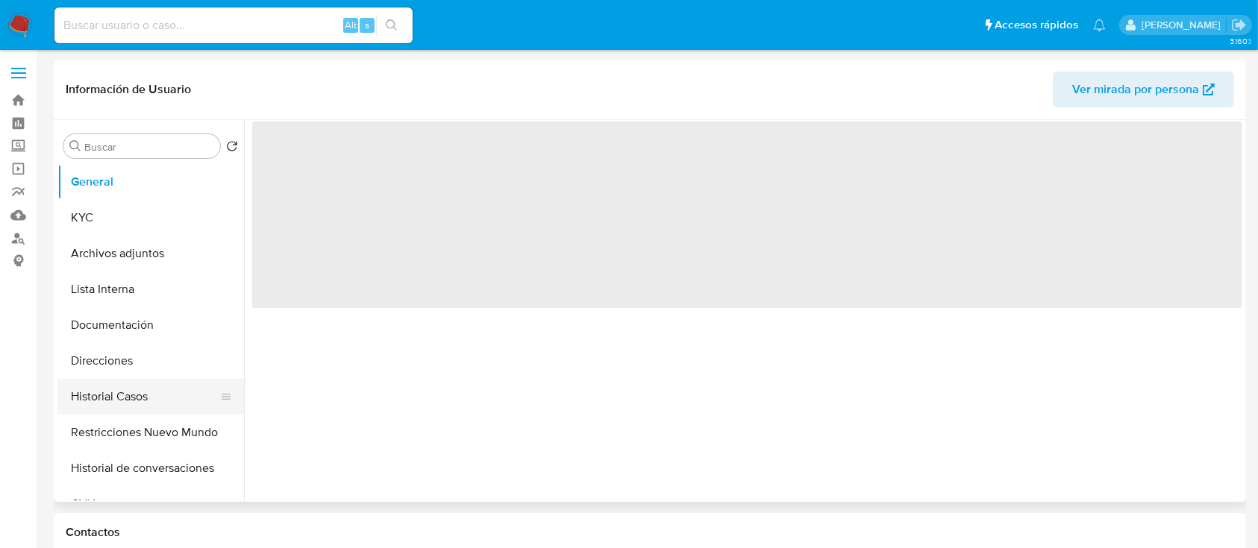
select select "10"
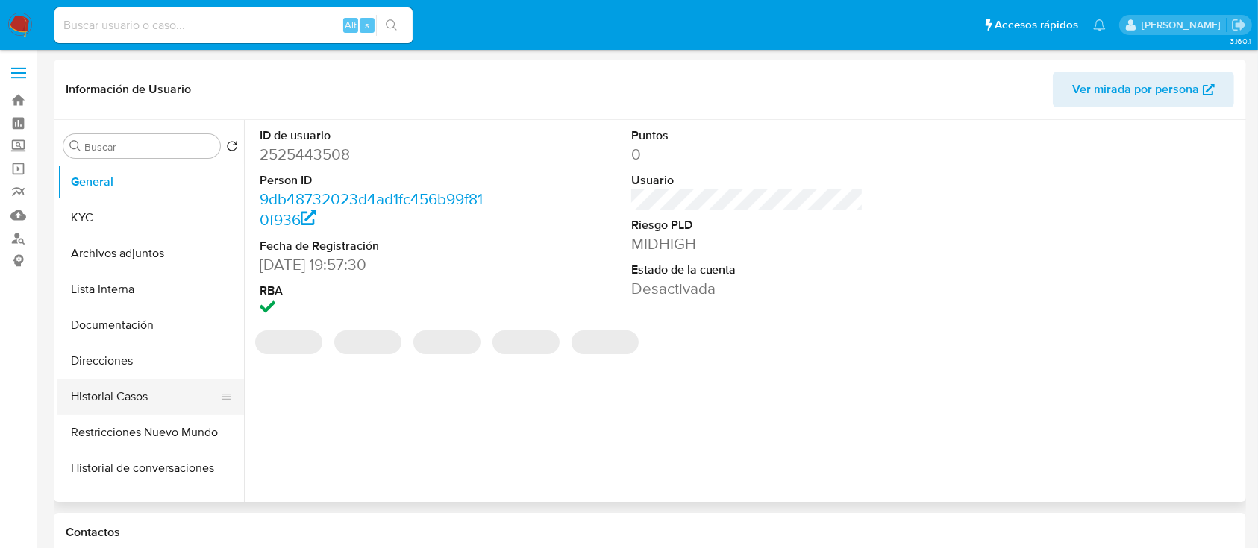
click at [157, 395] on button "Historial Casos" at bounding box center [144, 397] width 175 height 36
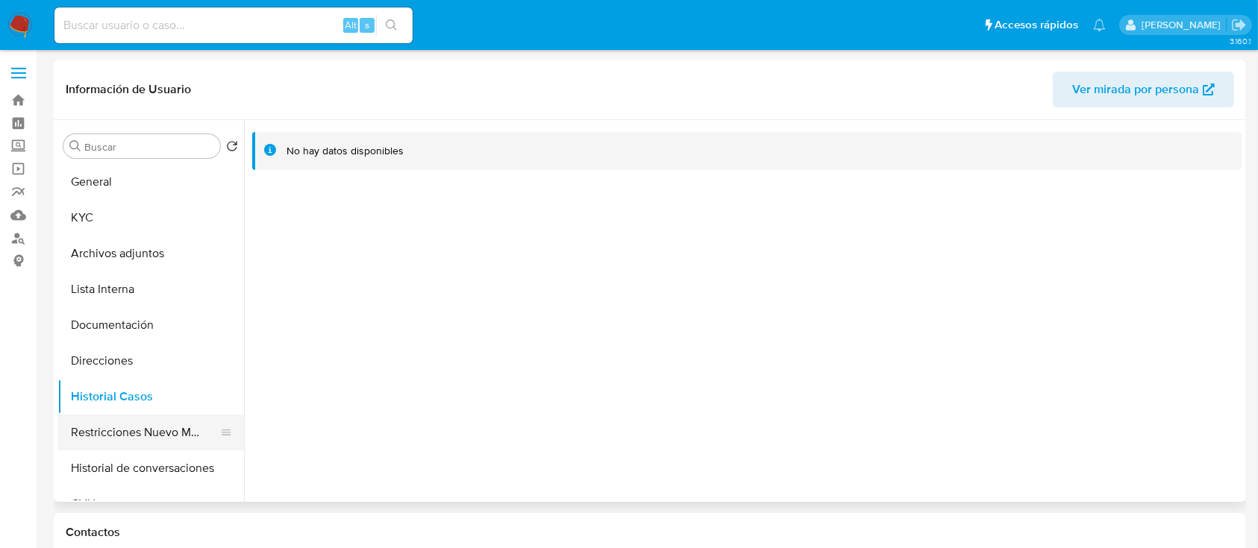
click at [148, 441] on button "Restricciones Nuevo Mundo" at bounding box center [144, 433] width 175 height 36
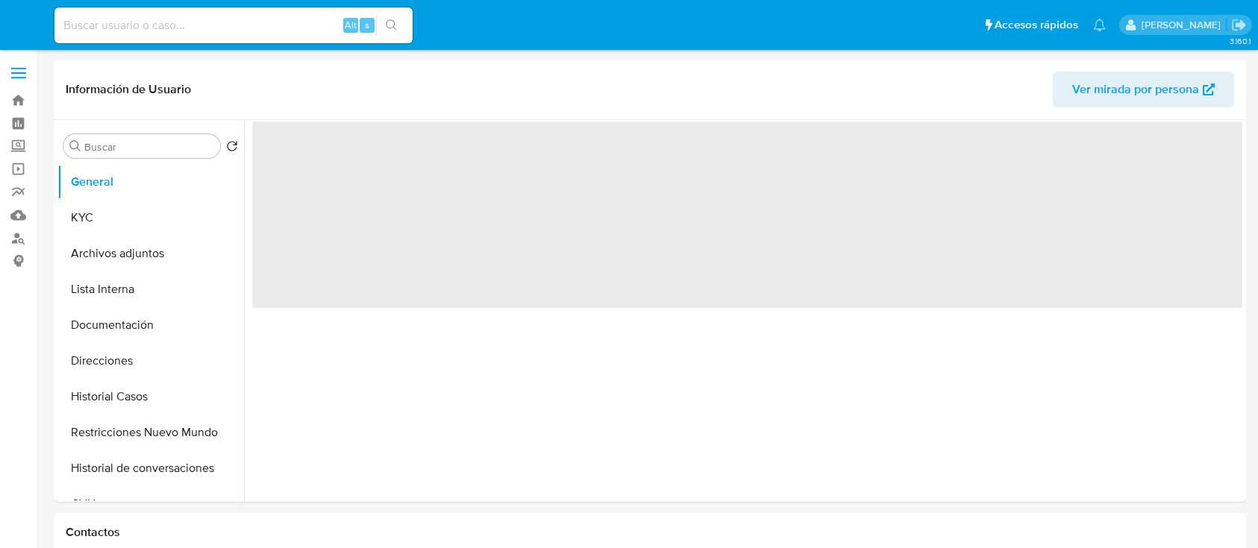
select select "10"
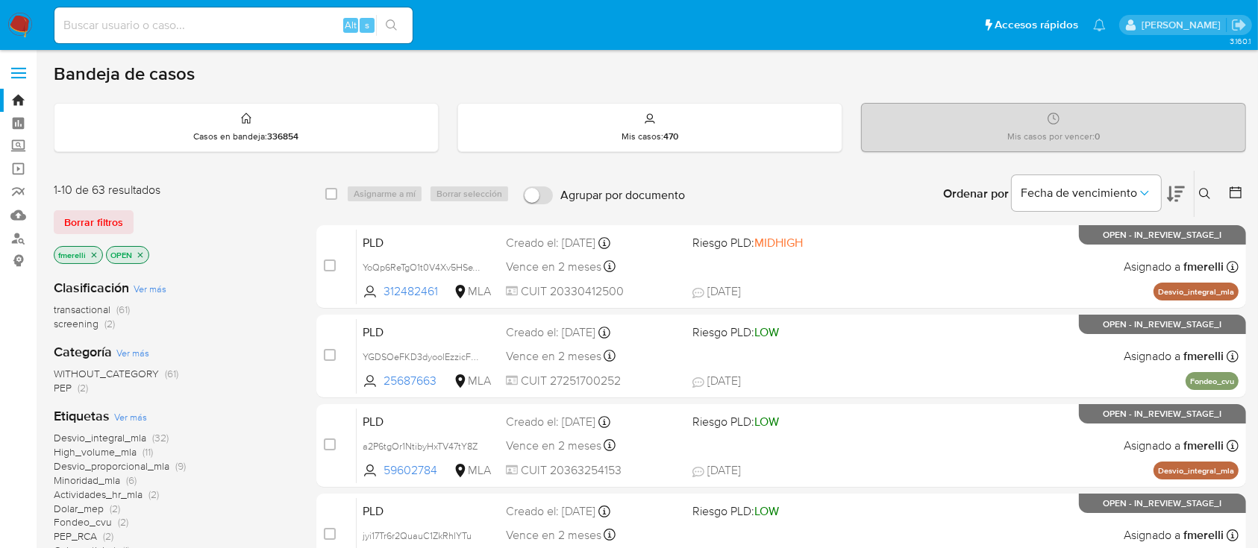
click at [91, 257] on icon "close-filter" at bounding box center [94, 255] width 9 height 9
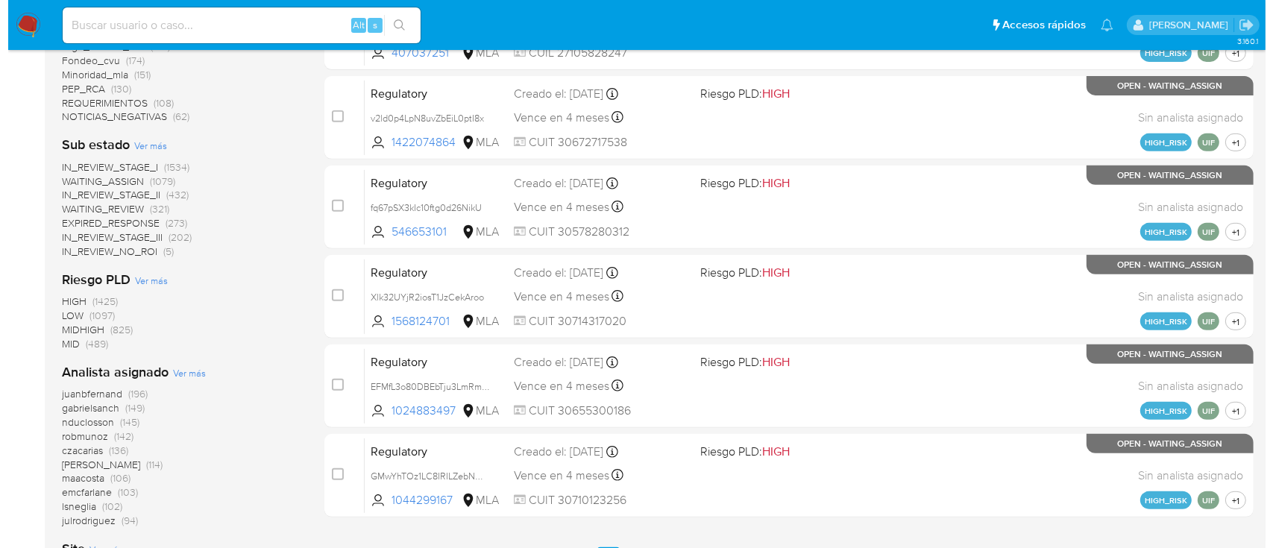
scroll to position [696, 0]
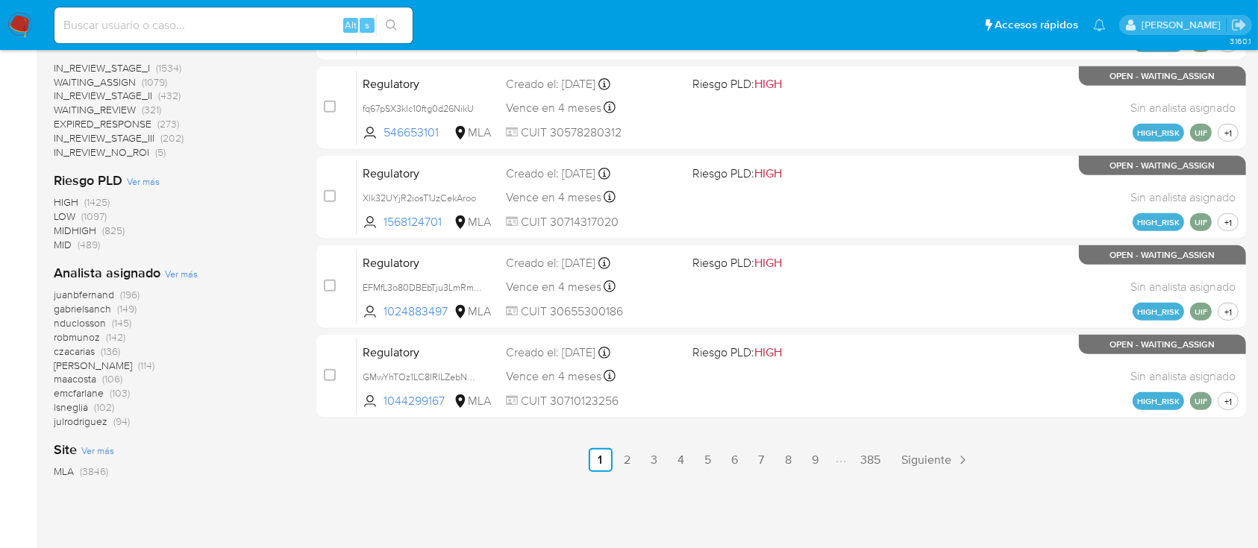
click at [184, 269] on span "Ver más" at bounding box center [181, 273] width 33 height 13
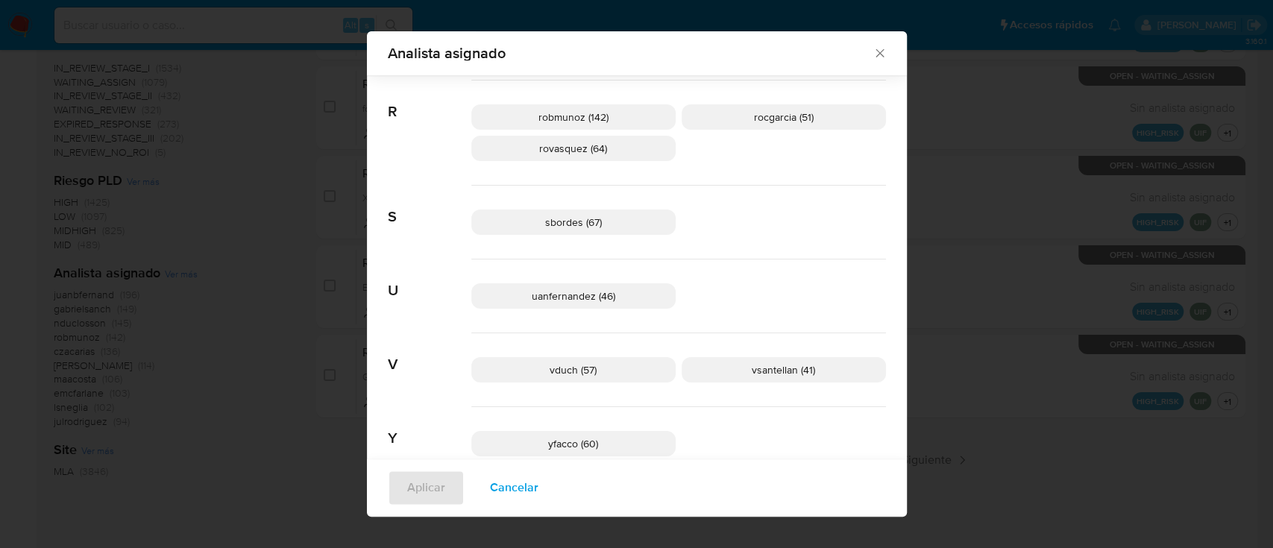
scroll to position [1176, 0]
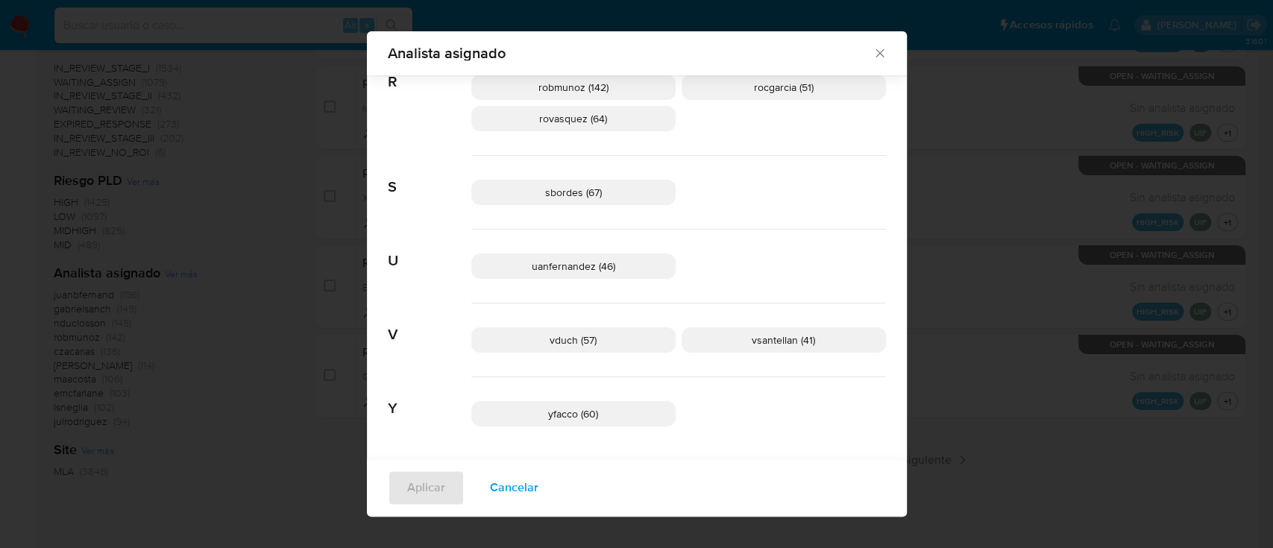
click at [493, 491] on span "Cancelar" at bounding box center [514, 488] width 48 height 33
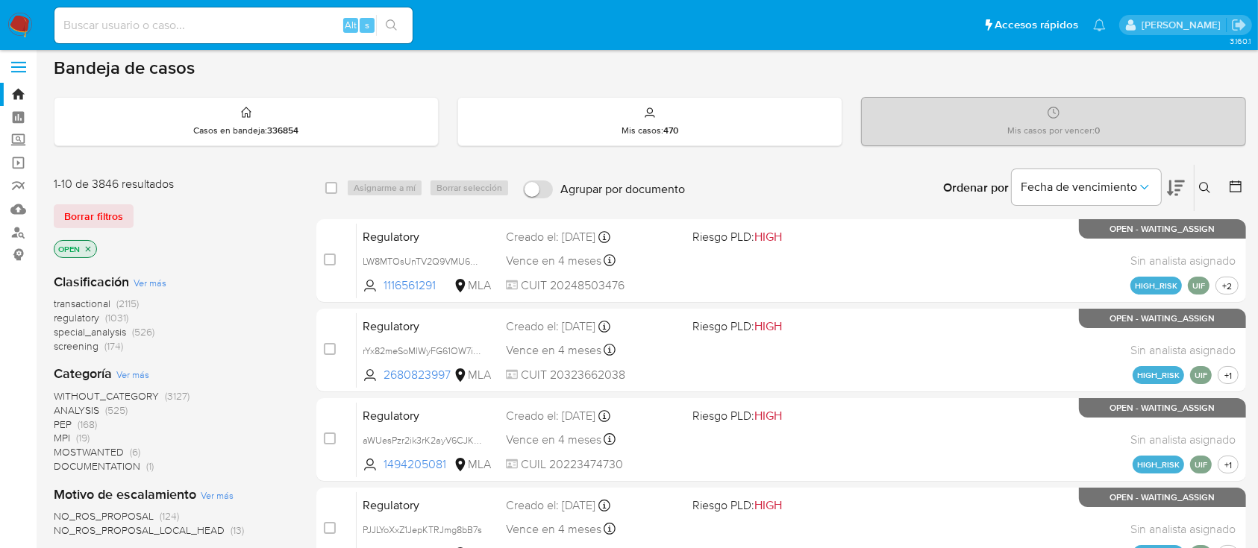
scroll to position [0, 0]
